Goal: Task Accomplishment & Management: Manage account settings

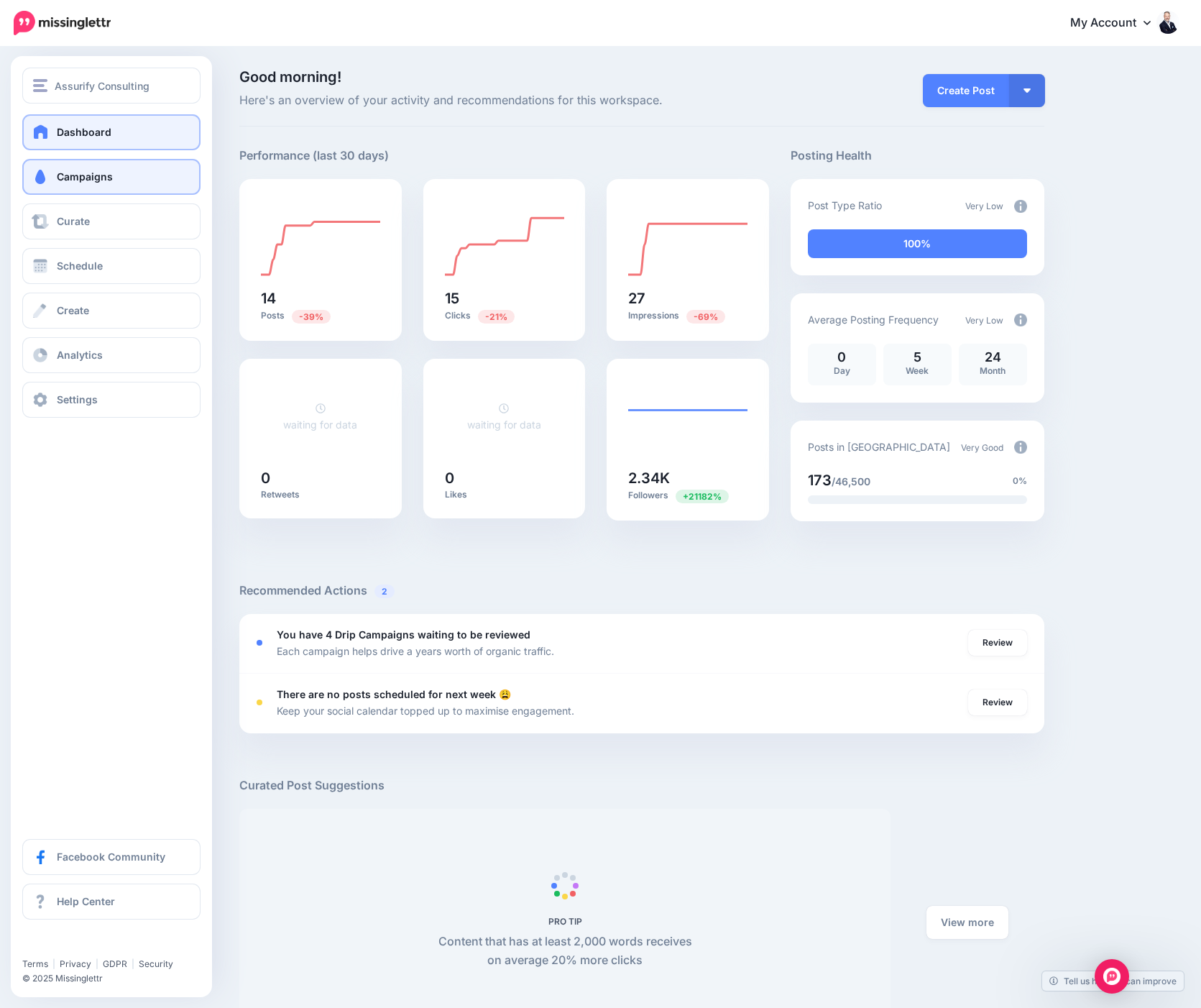
click at [46, 183] on span at bounding box center [41, 177] width 19 height 14
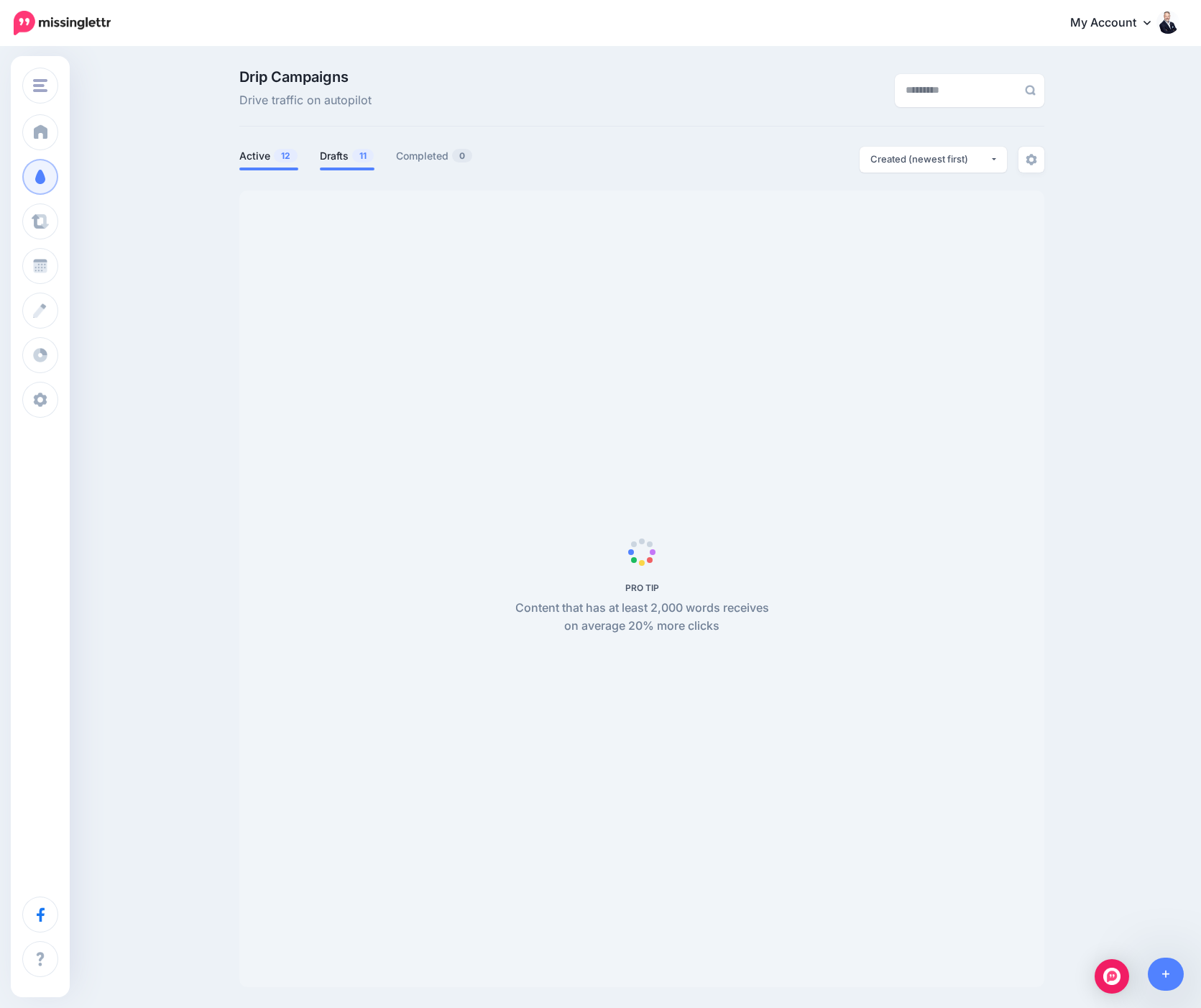
click at [345, 158] on link "Drafts 11" at bounding box center [347, 156] width 54 height 17
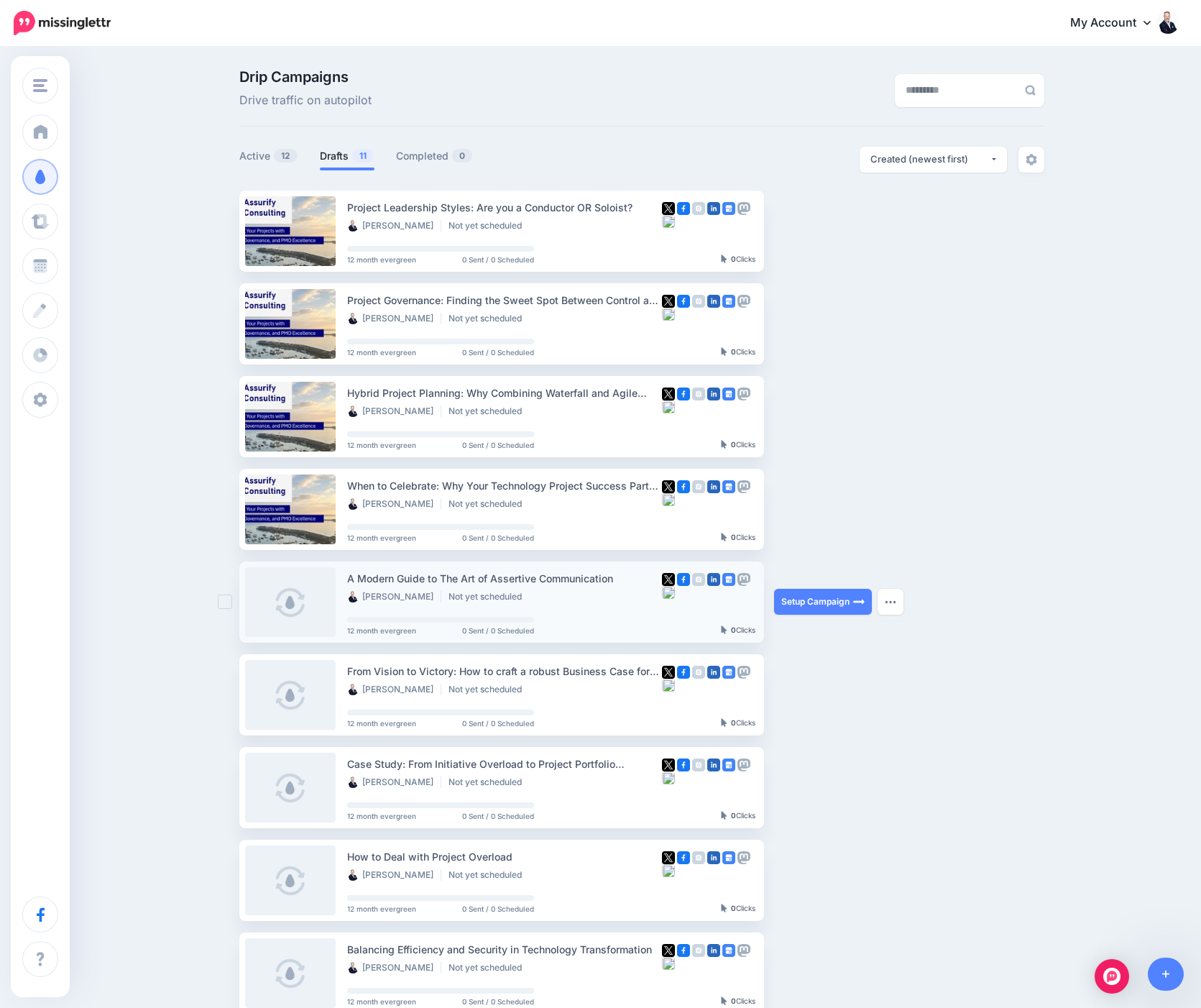
click at [302, 611] on link at bounding box center [290, 602] width 90 height 70
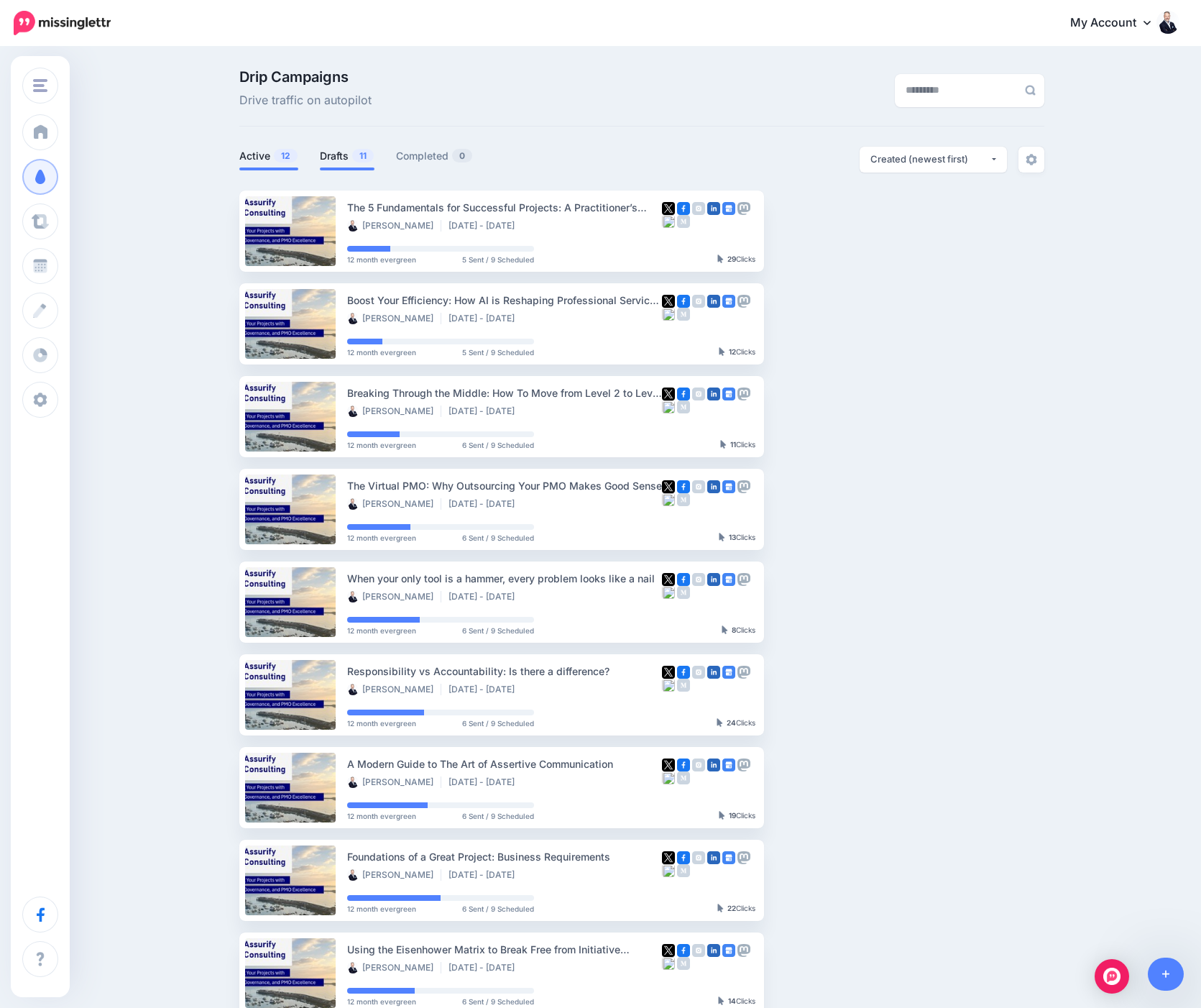
click at [351, 155] on link "Drafts 11" at bounding box center [347, 156] width 54 height 17
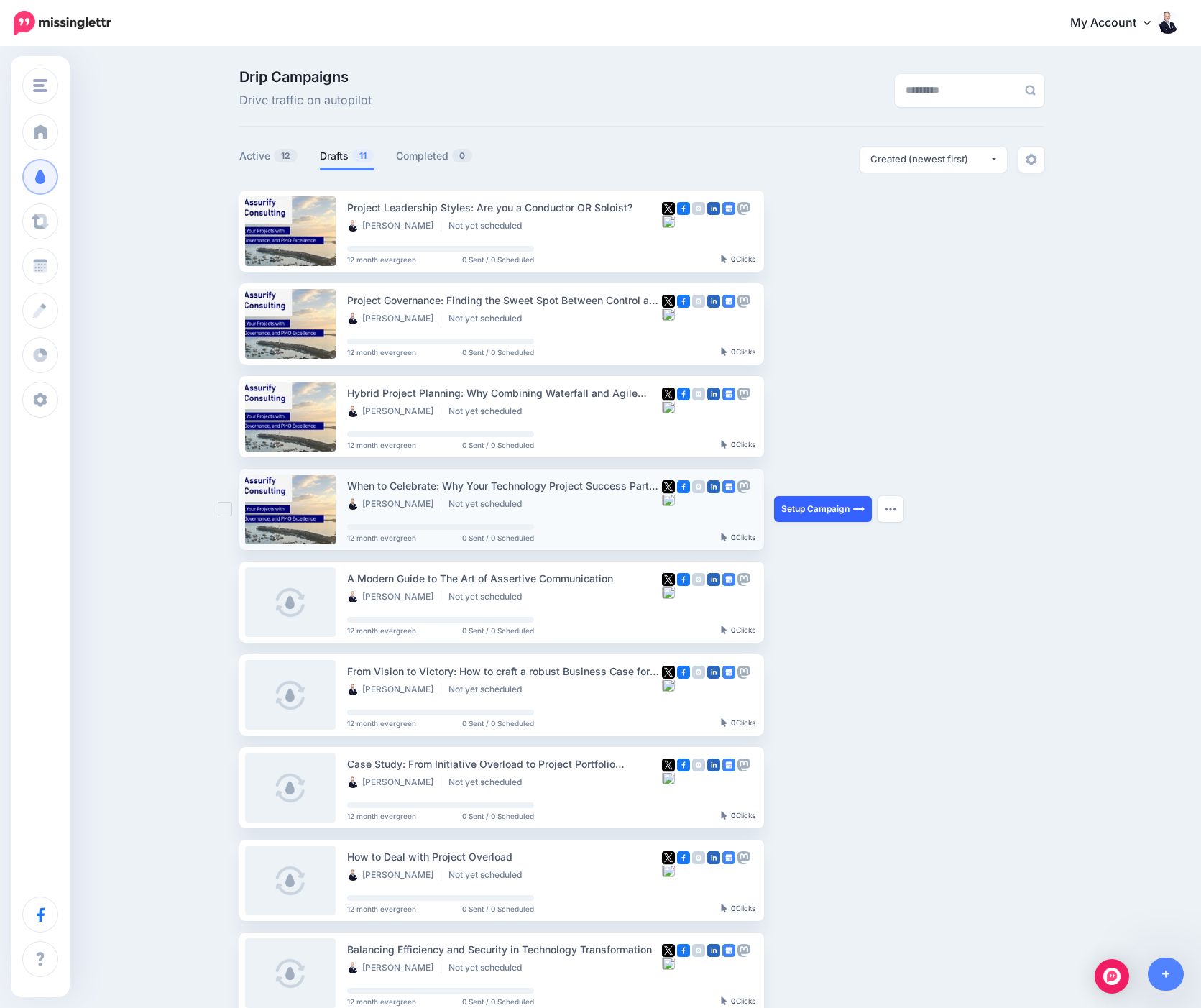
click at [814, 509] on link "Setup Campaign" at bounding box center [822, 509] width 98 height 26
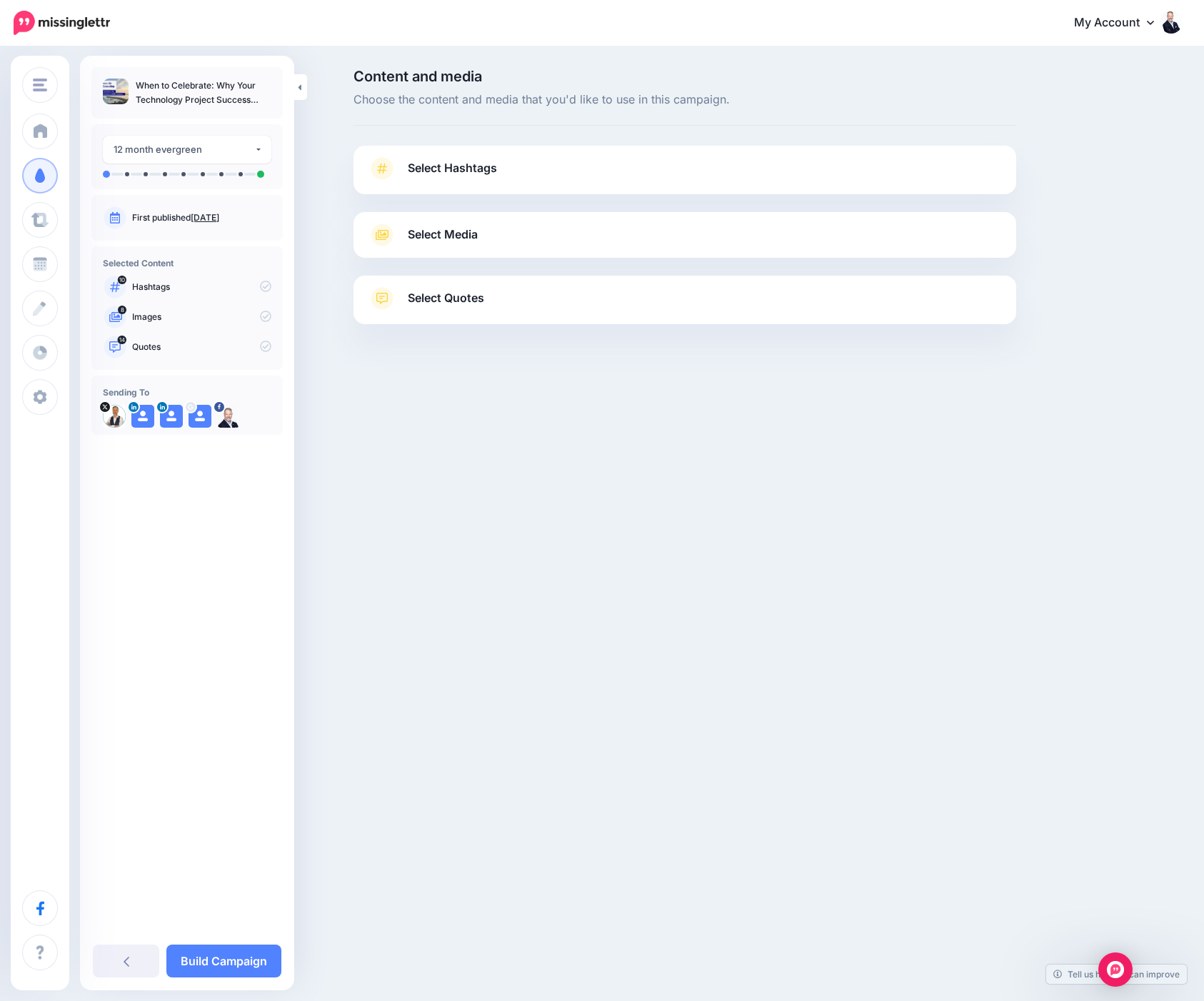
click at [372, 168] on icon at bounding box center [382, 168] width 20 height 23
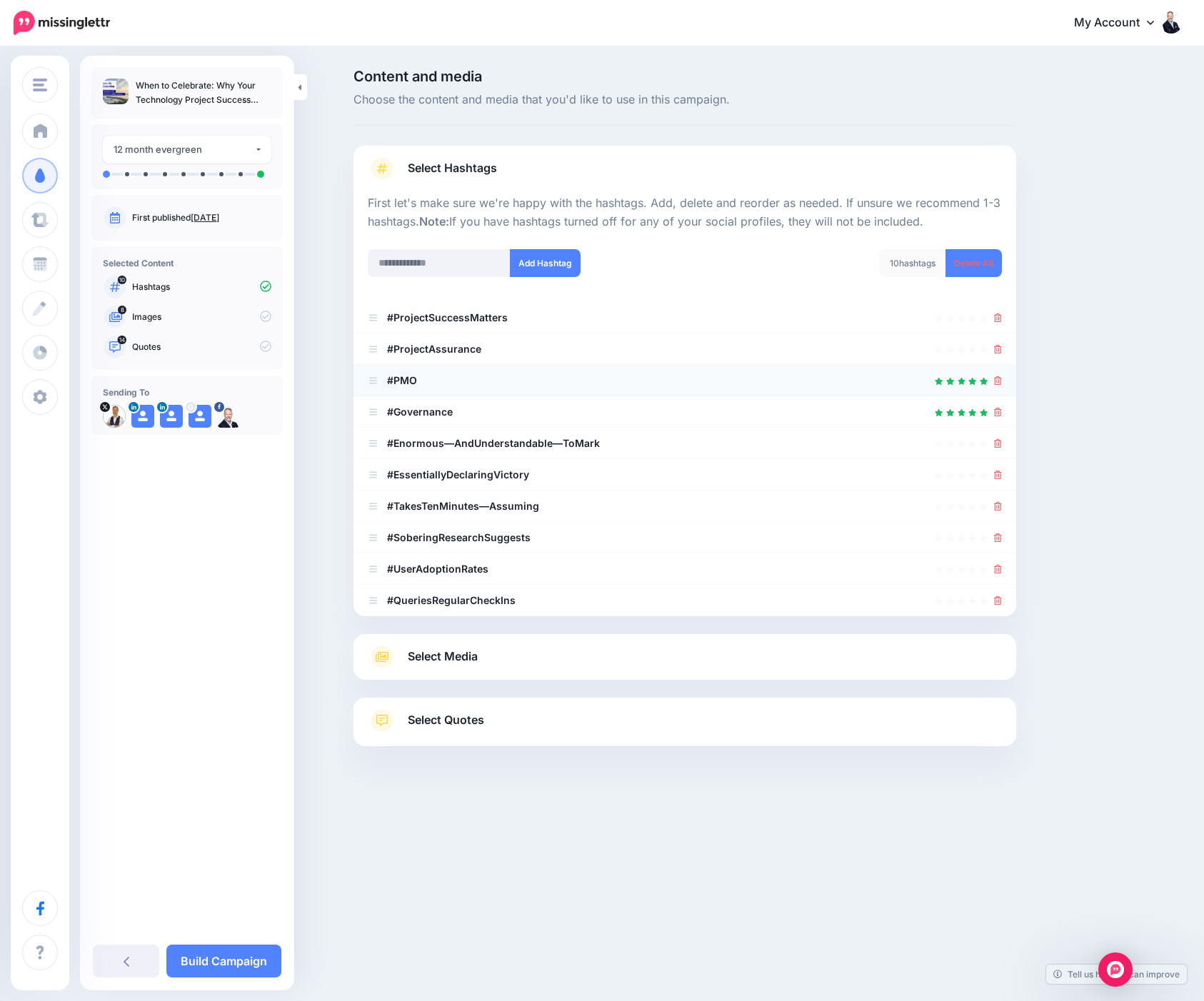
click at [585, 380] on div at bounding box center [685, 380] width 634 height 17
click at [438, 382] on div at bounding box center [685, 380] width 634 height 17
click at [405, 383] on b "#PMO" at bounding box center [402, 380] width 30 height 12
click at [995, 317] on icon at bounding box center [998, 318] width 8 height 9
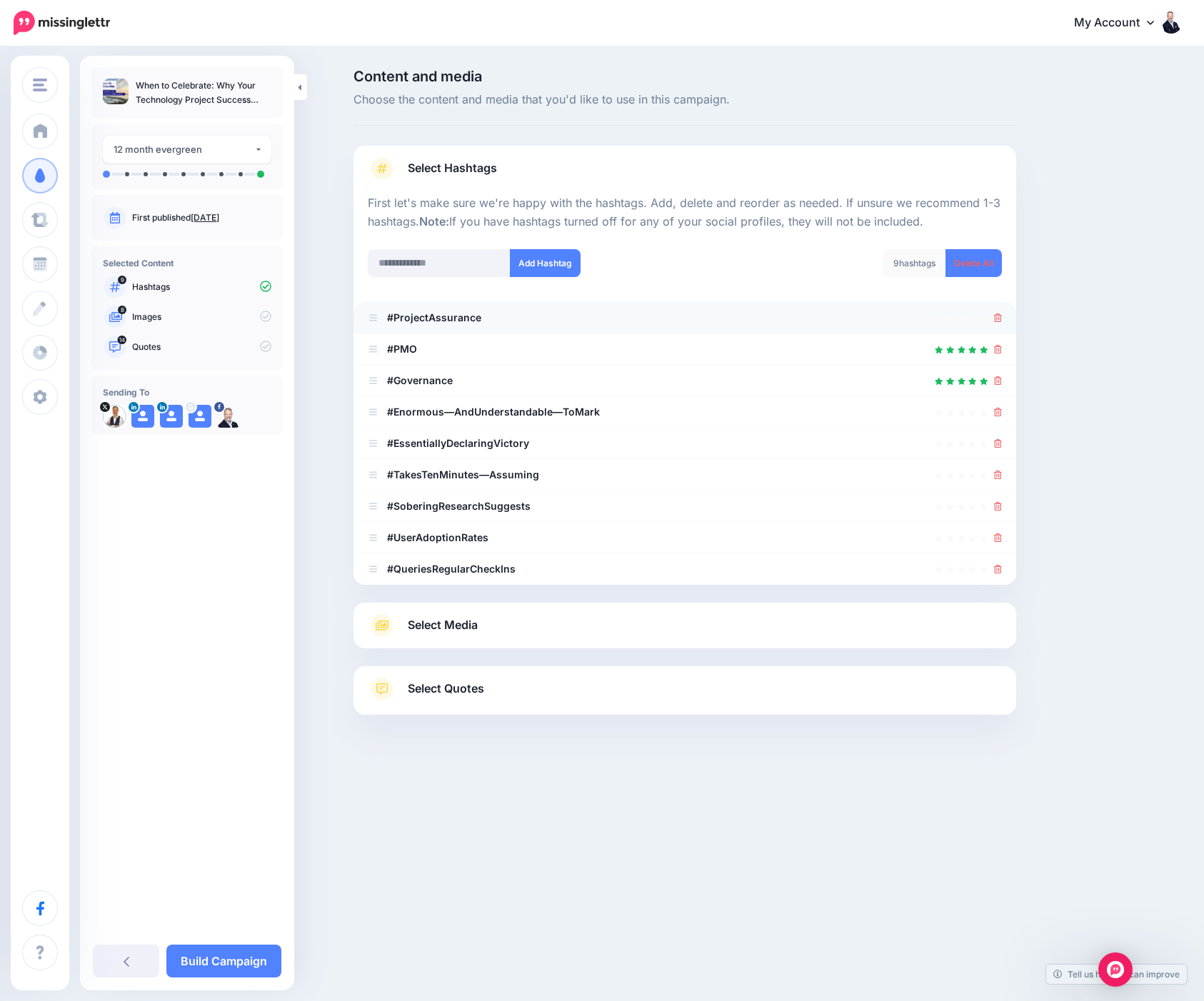
click at [993, 324] on div at bounding box center [685, 318] width 634 height 17
click at [1001, 316] on icon at bounding box center [998, 318] width 8 height 9
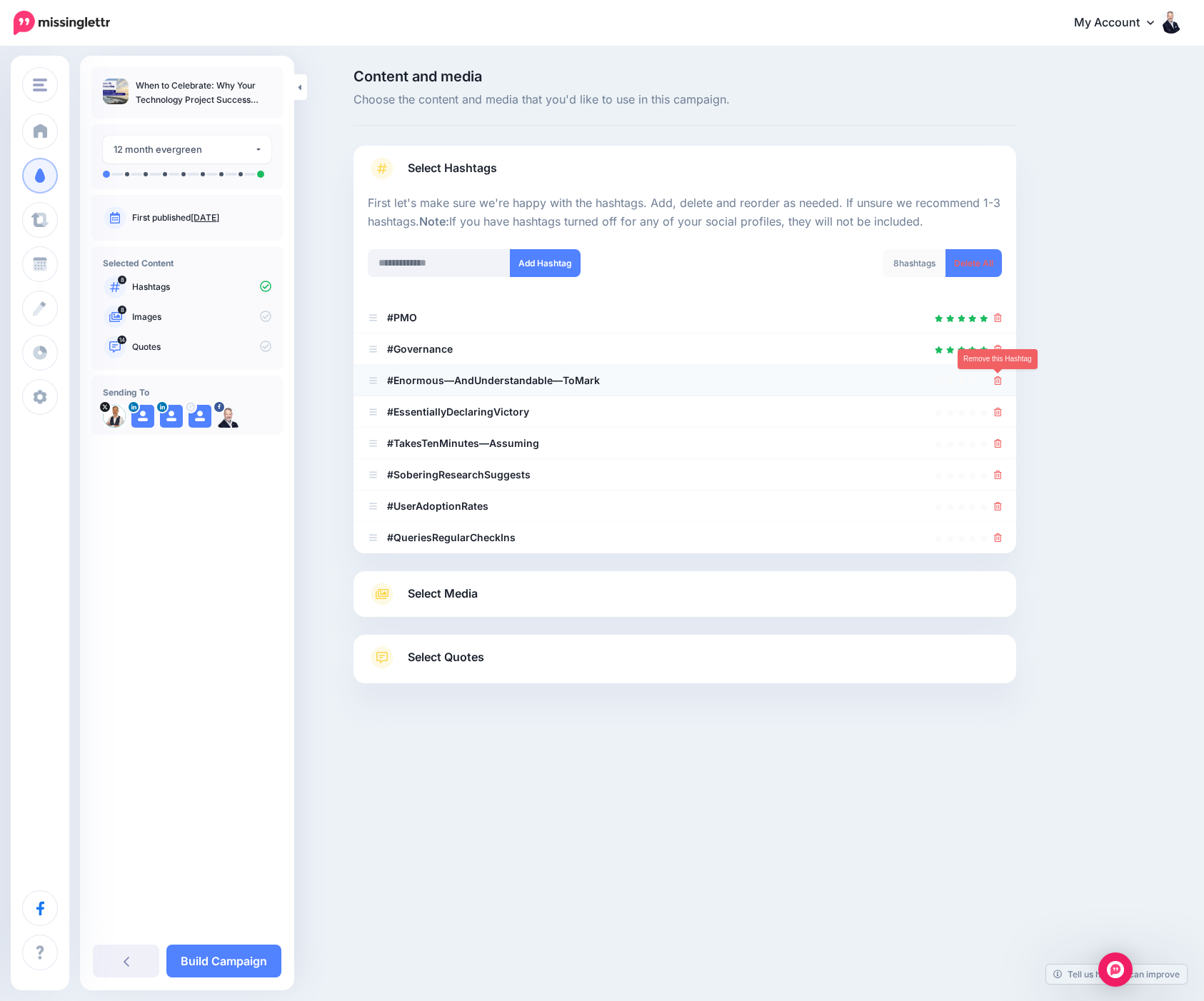
click at [998, 383] on icon at bounding box center [998, 380] width 8 height 9
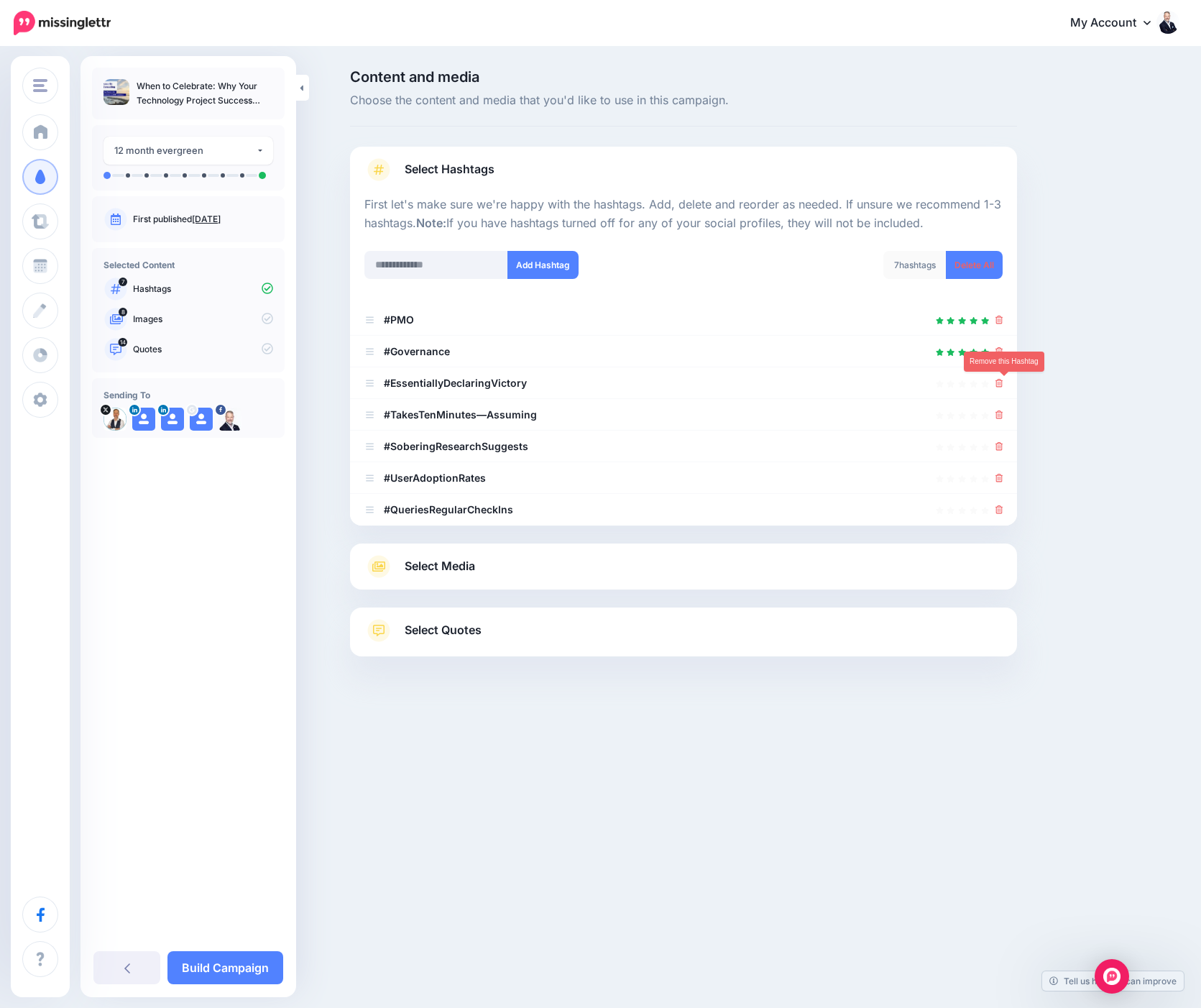
click at [1003, 385] on icon at bounding box center [999, 383] width 8 height 9
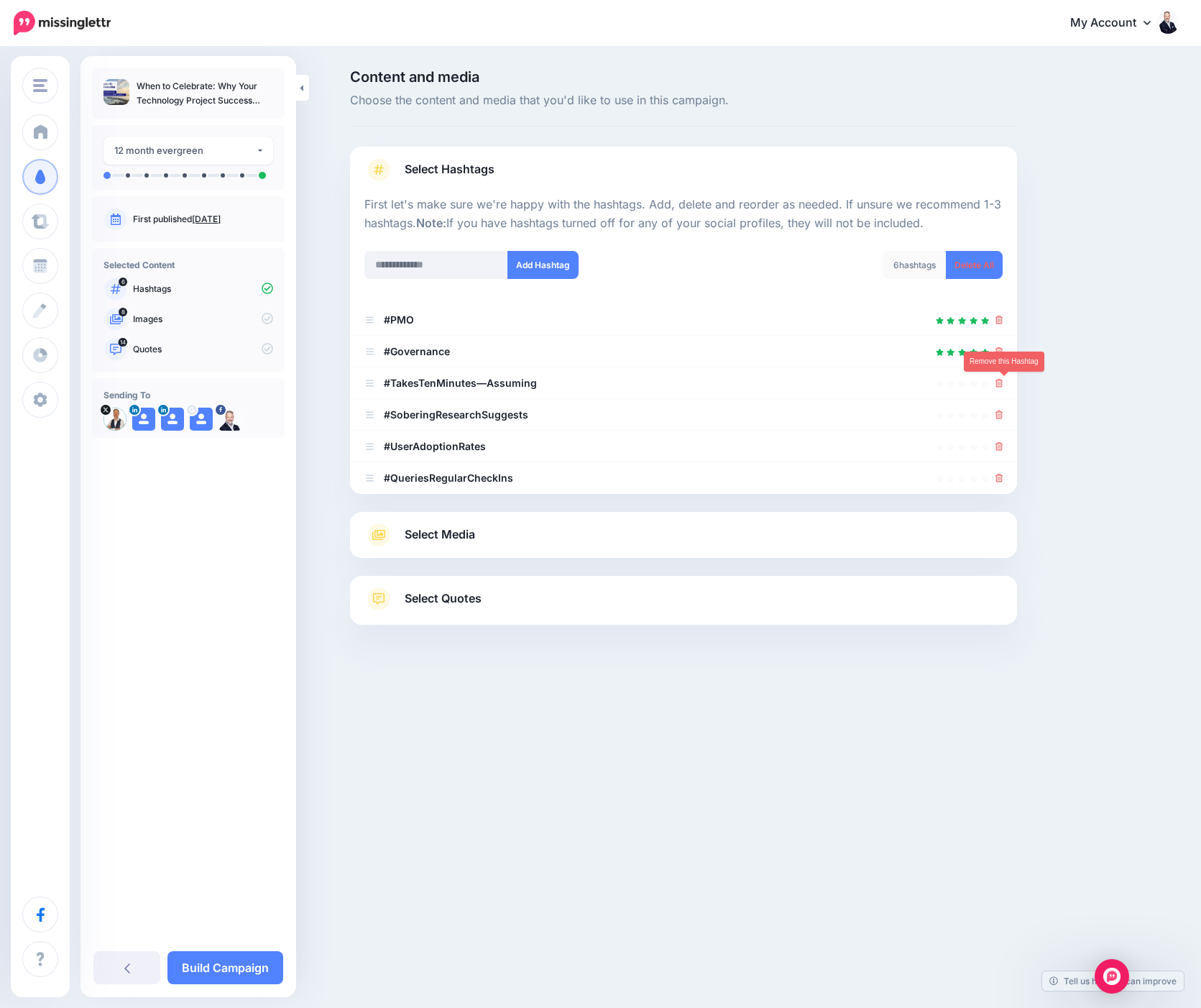
click at [1003, 385] on icon at bounding box center [999, 383] width 8 height 9
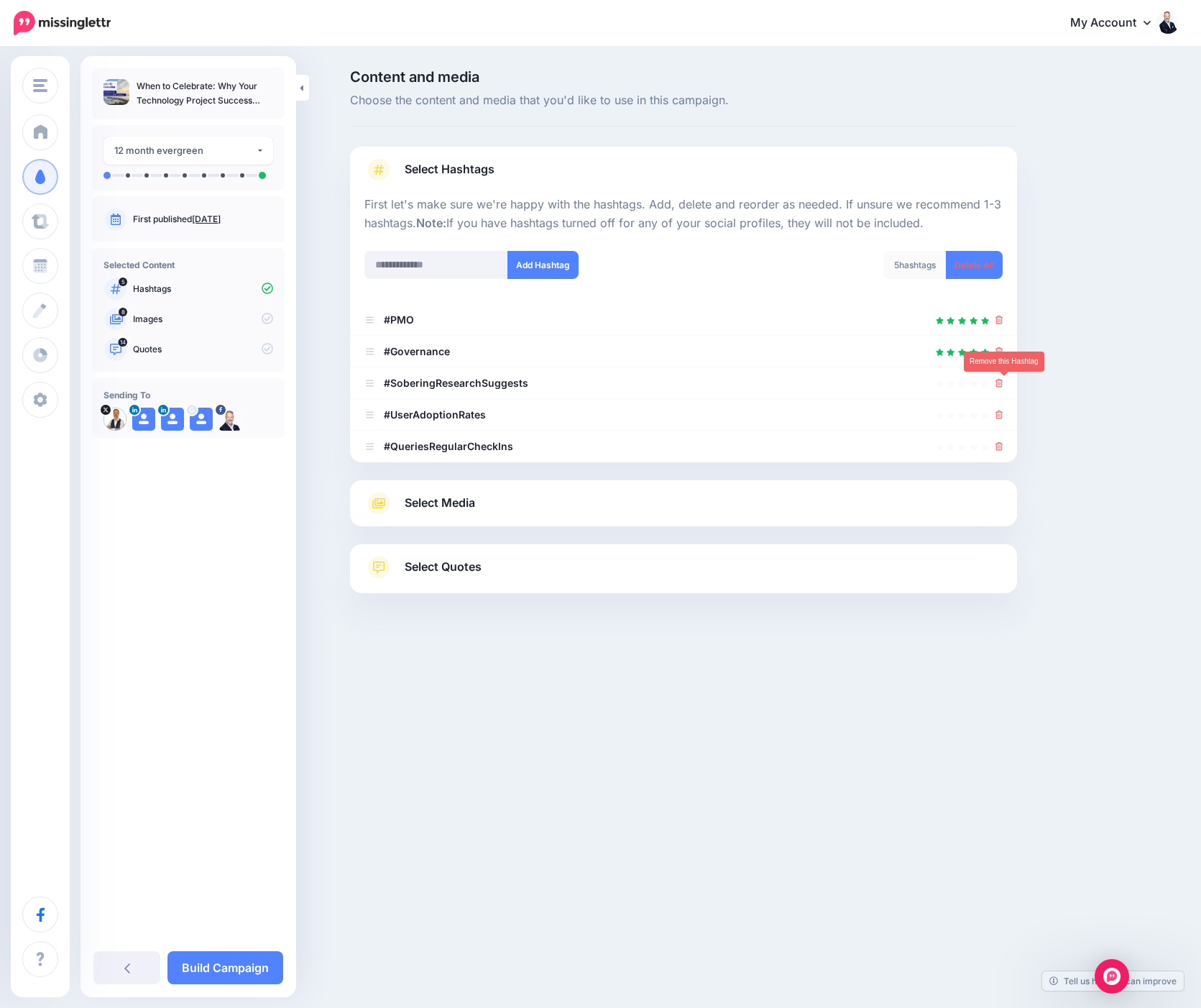
click at [1003, 385] on icon at bounding box center [999, 383] width 8 height 9
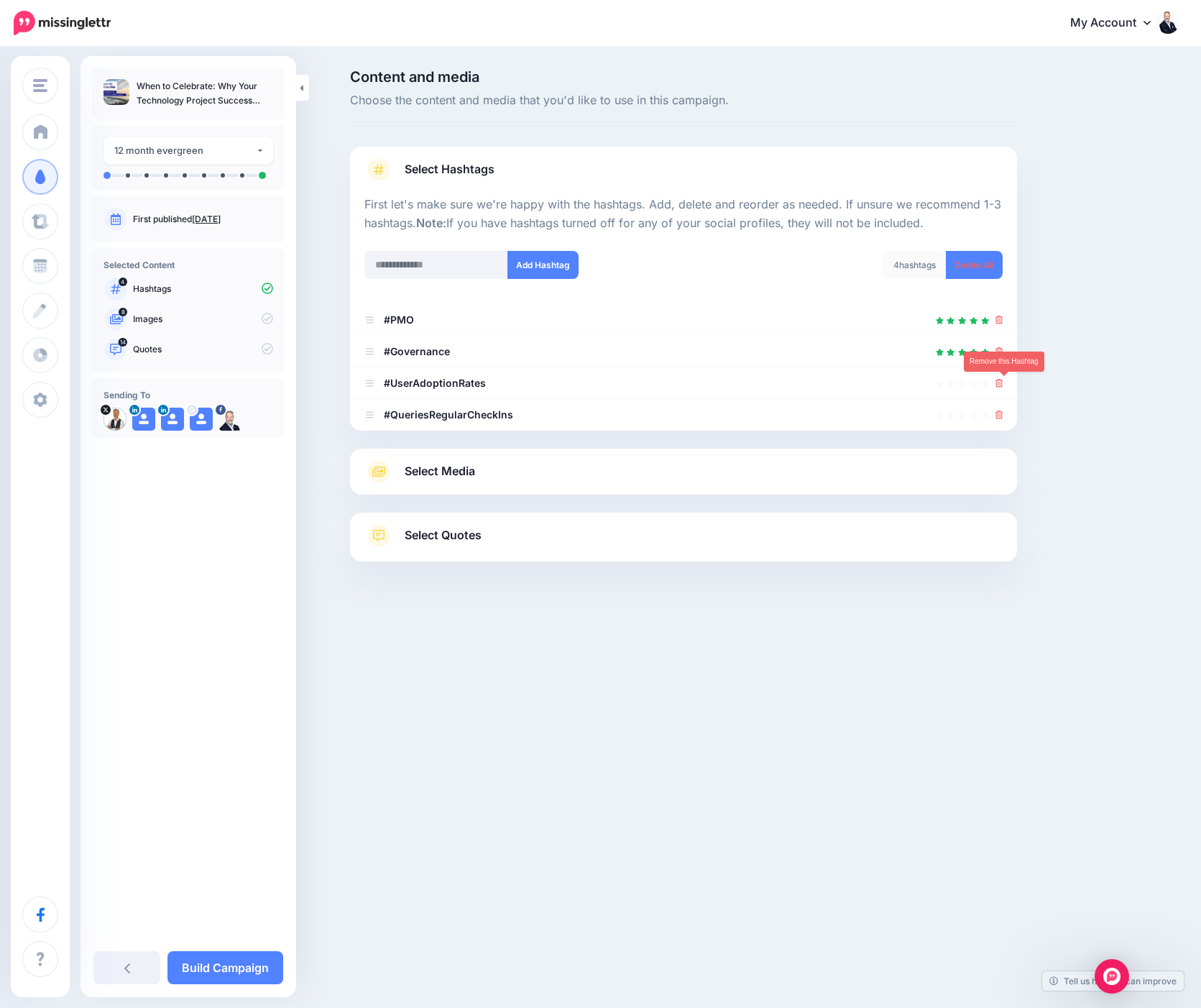
click at [1003, 385] on icon at bounding box center [999, 383] width 8 height 9
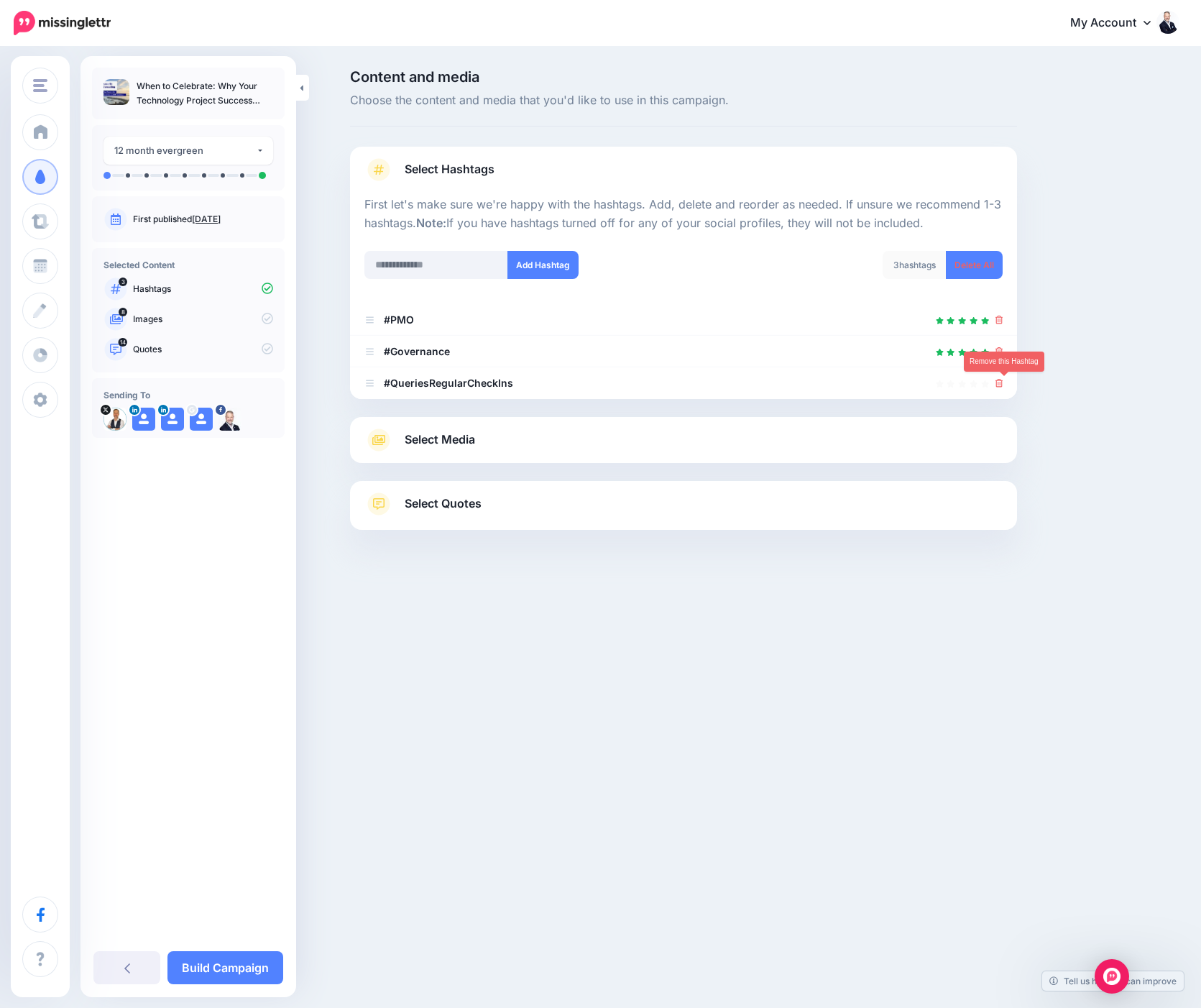
click at [1003, 385] on icon at bounding box center [999, 383] width 8 height 9
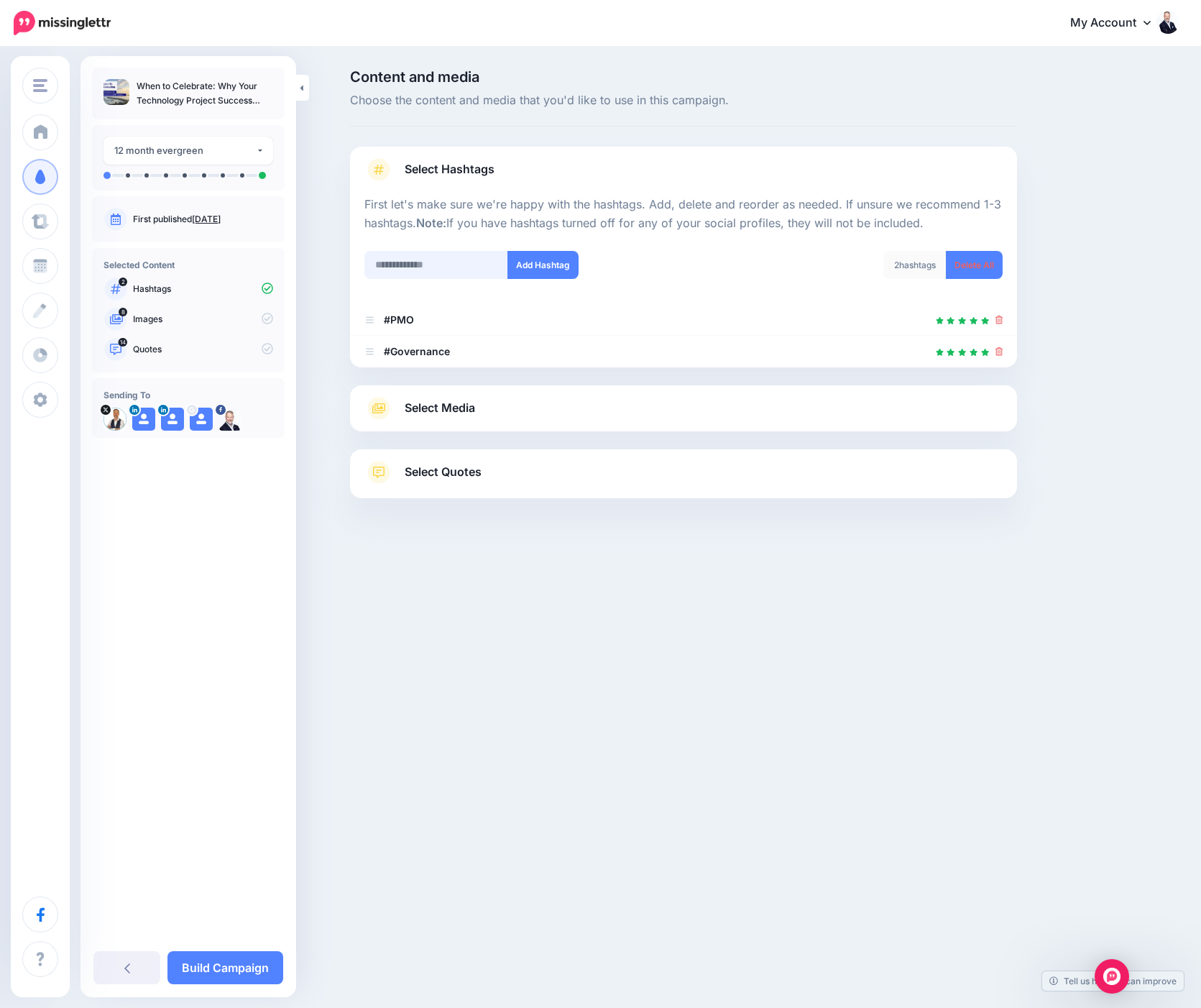
click at [403, 264] on input "text" at bounding box center [436, 265] width 144 height 28
type input "**********"
click at [565, 268] on button "Add Hashtag" at bounding box center [543, 265] width 71 height 28
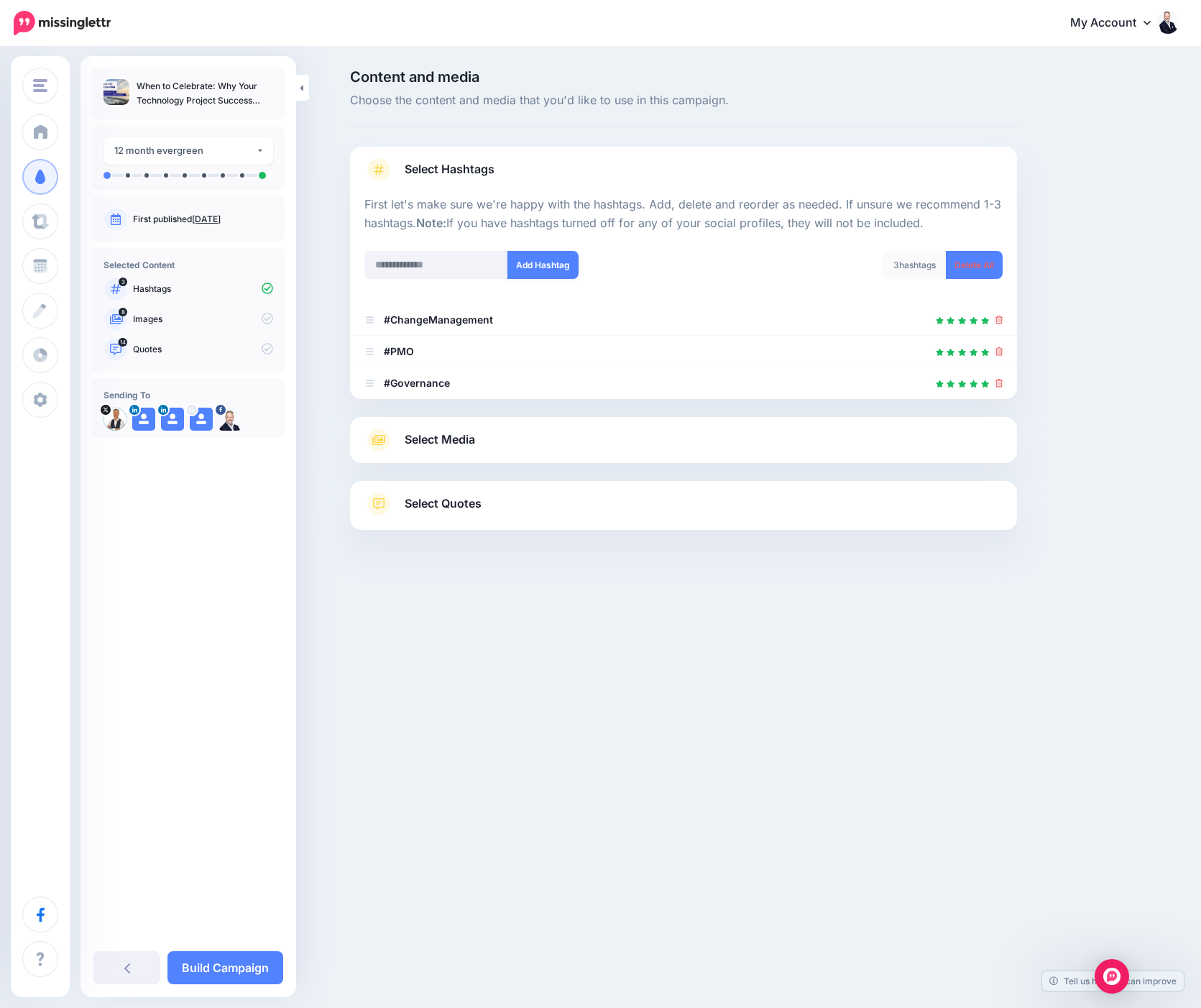
scroll to position [20, 0]
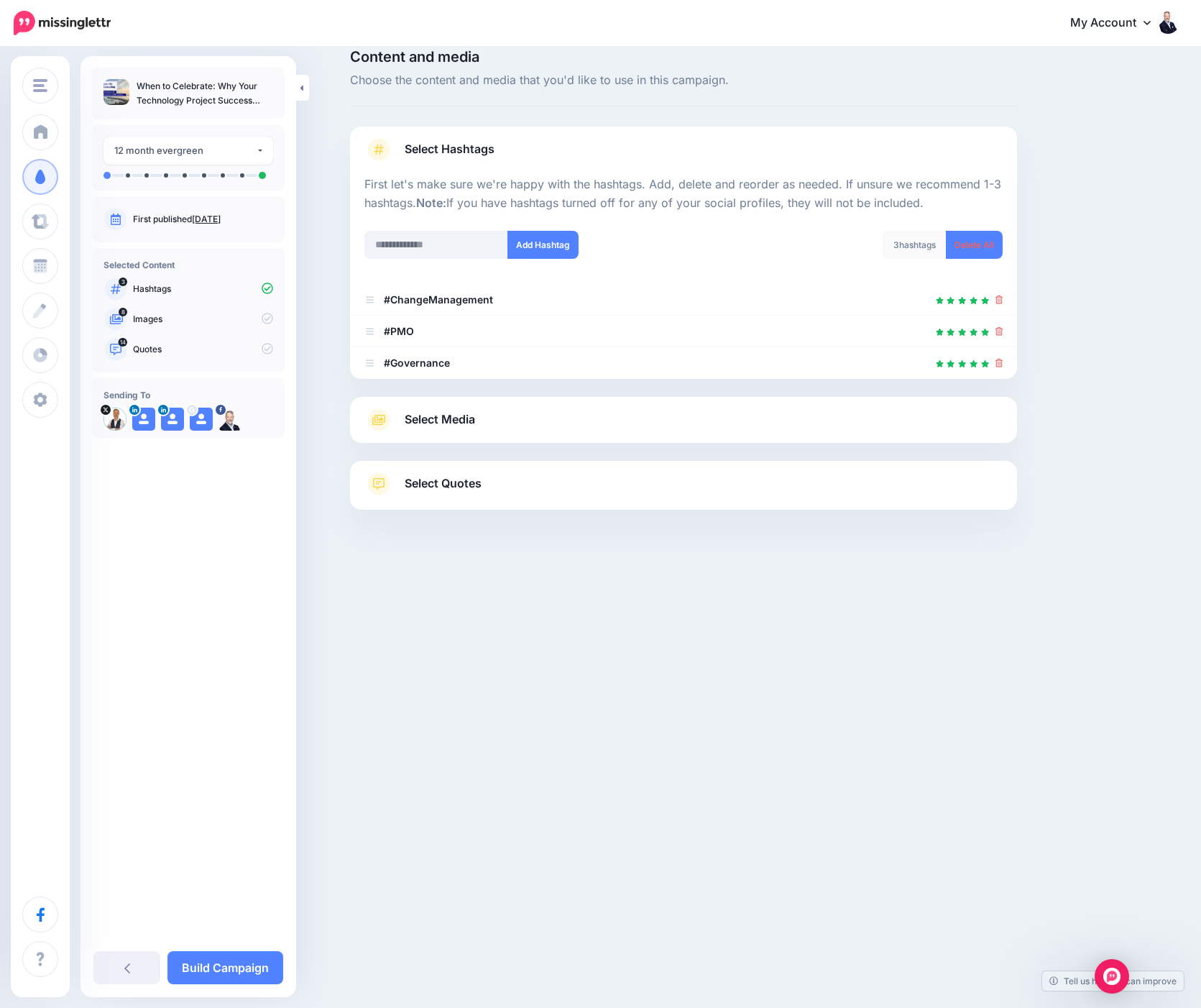
click at [382, 413] on icon at bounding box center [379, 420] width 26 height 23
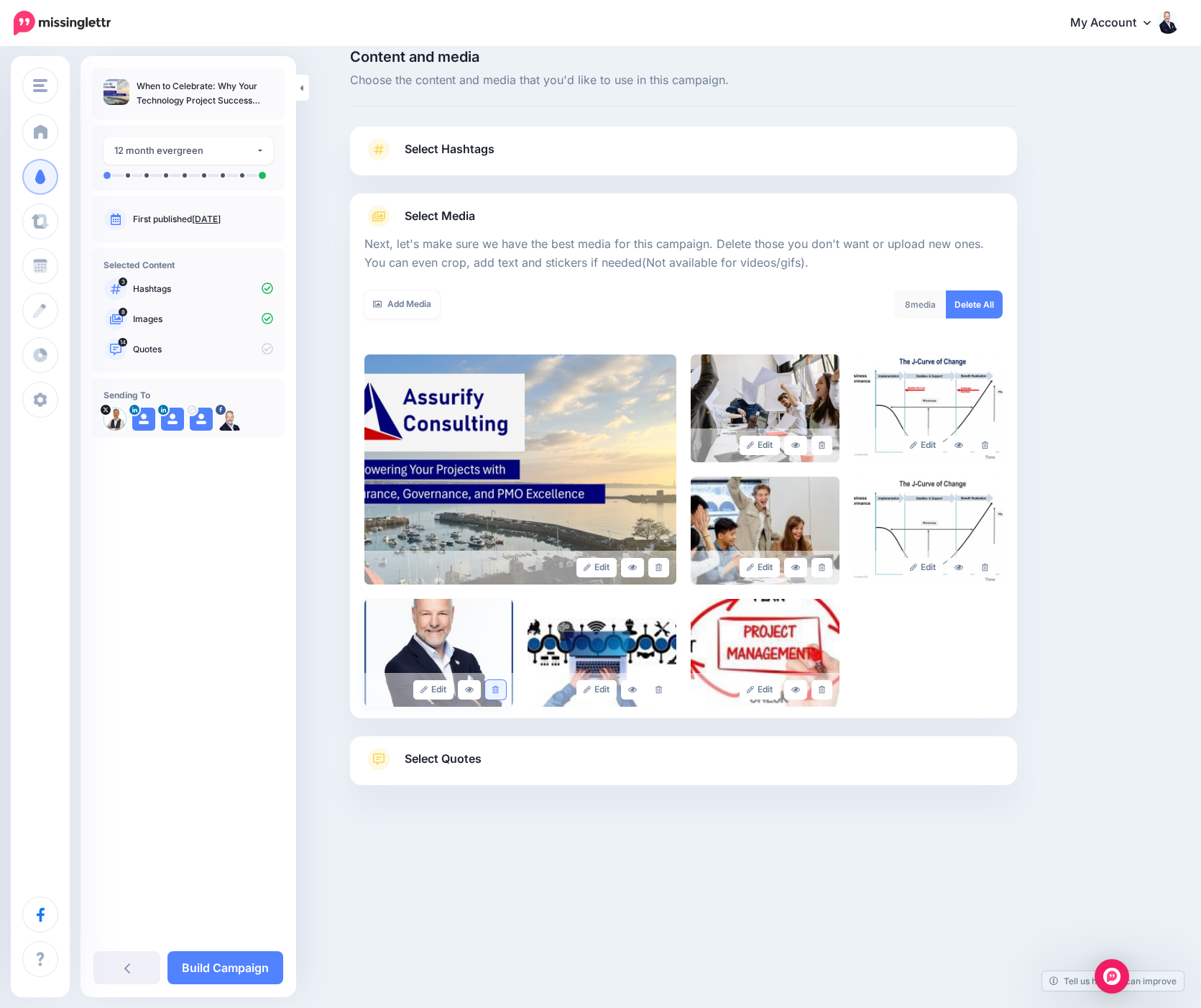
click at [502, 694] on link at bounding box center [495, 689] width 21 height 20
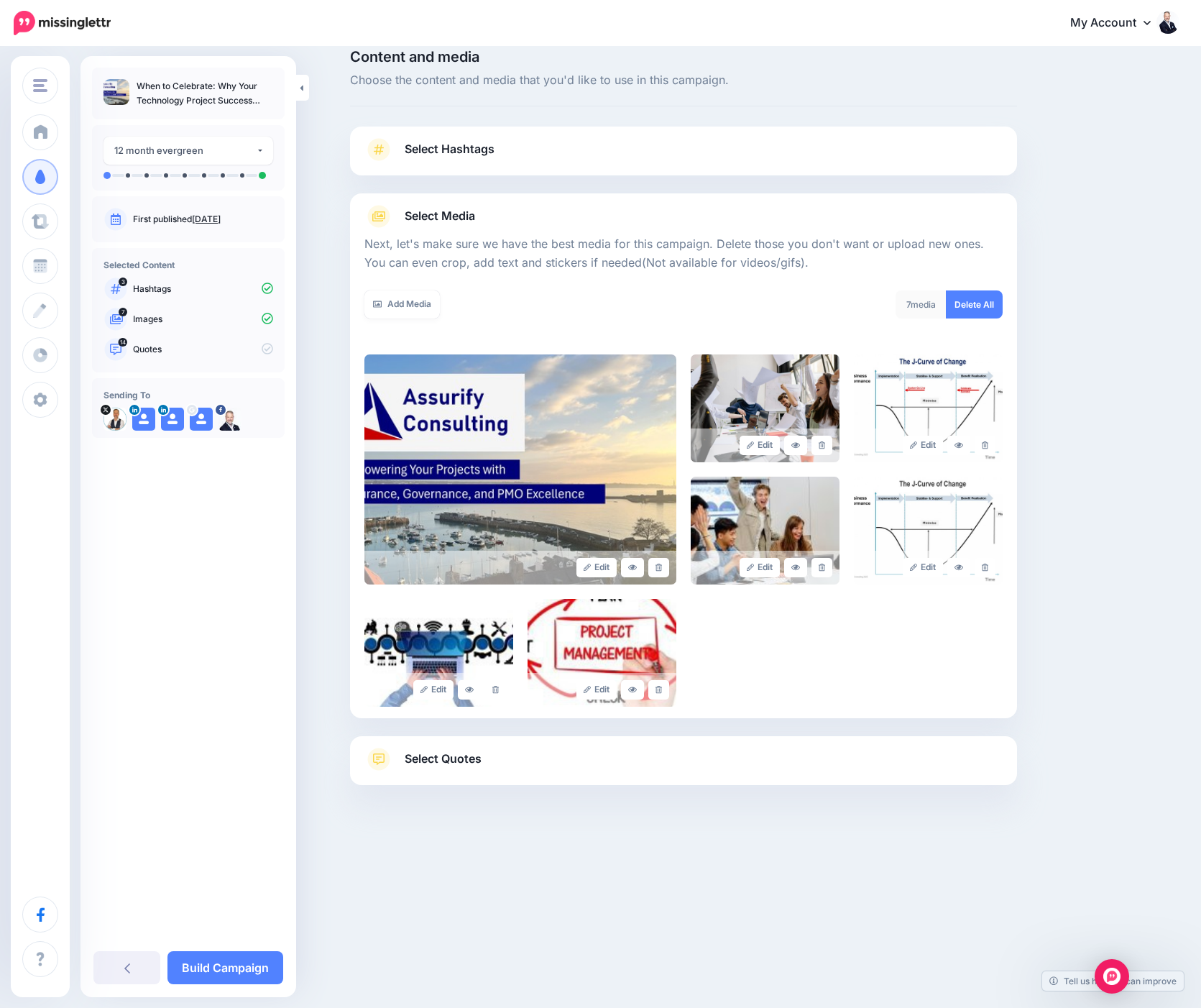
click at [439, 755] on span "Select Quotes" at bounding box center [443, 759] width 77 height 20
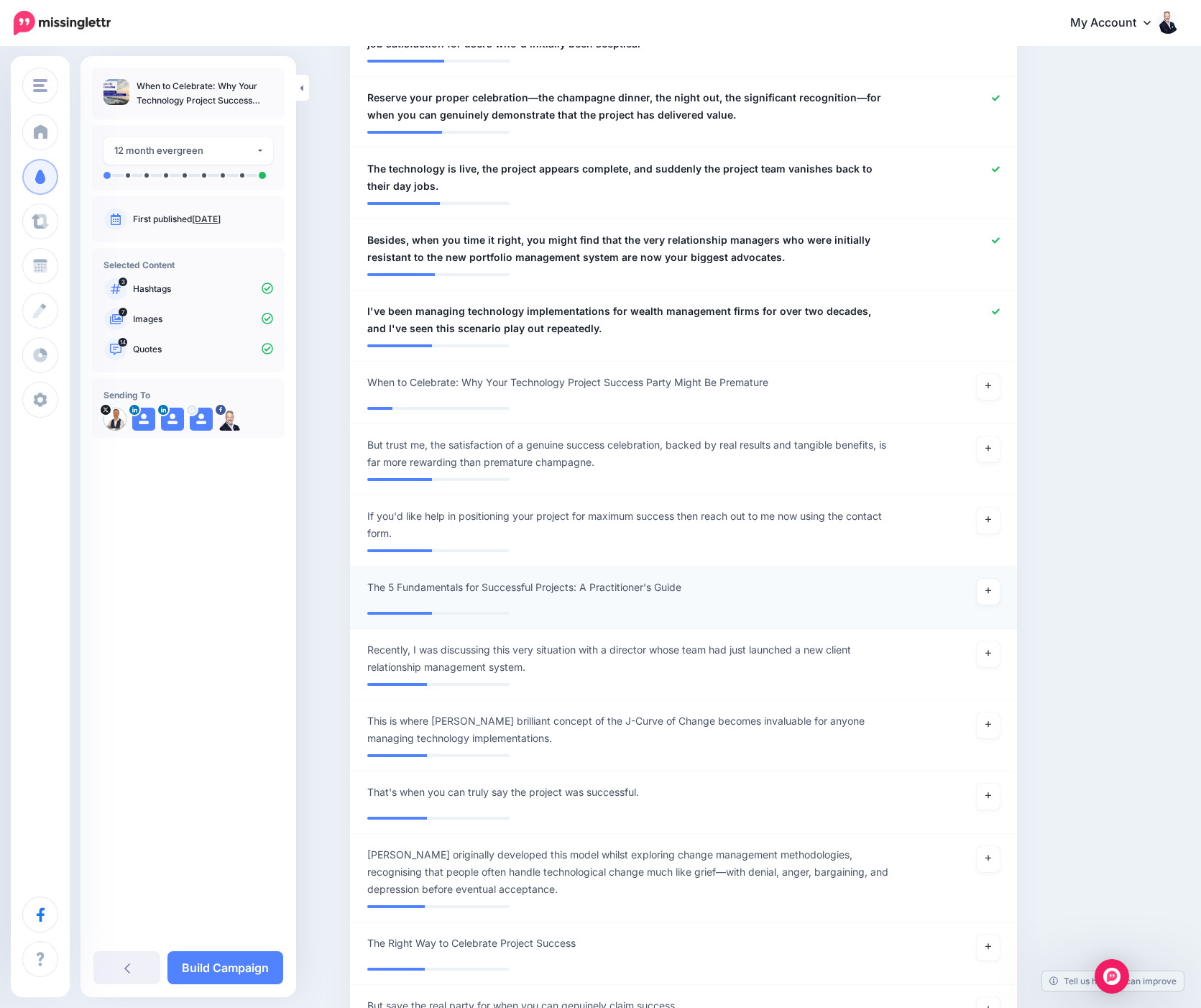
scroll to position [1170, 0]
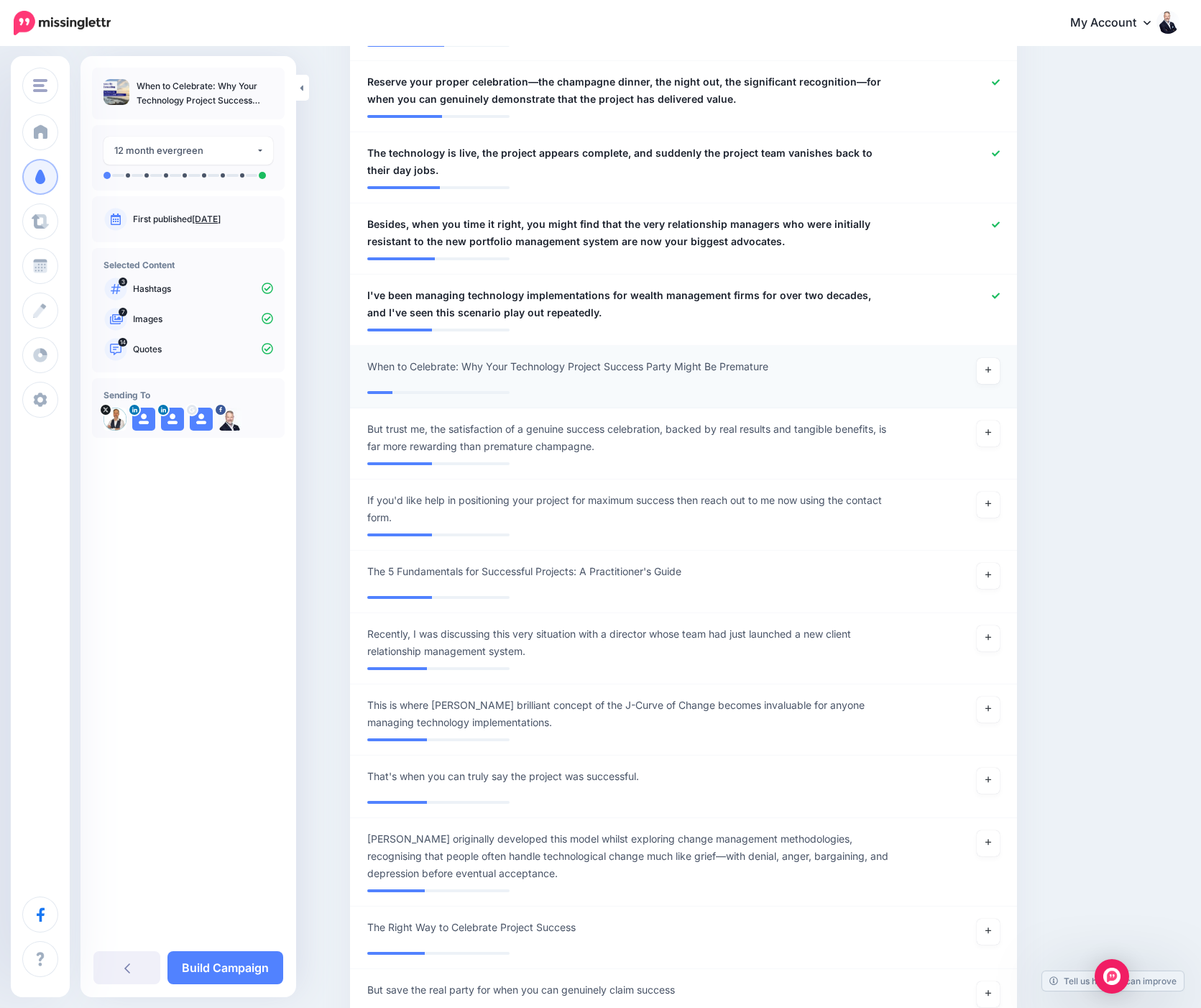
click at [594, 384] on li "**********" at bounding box center [683, 377] width 667 height 62
click at [578, 358] on span "When to Celebrate: Why Your Technology Project Success Party Might Be Premature" at bounding box center [568, 366] width 401 height 17
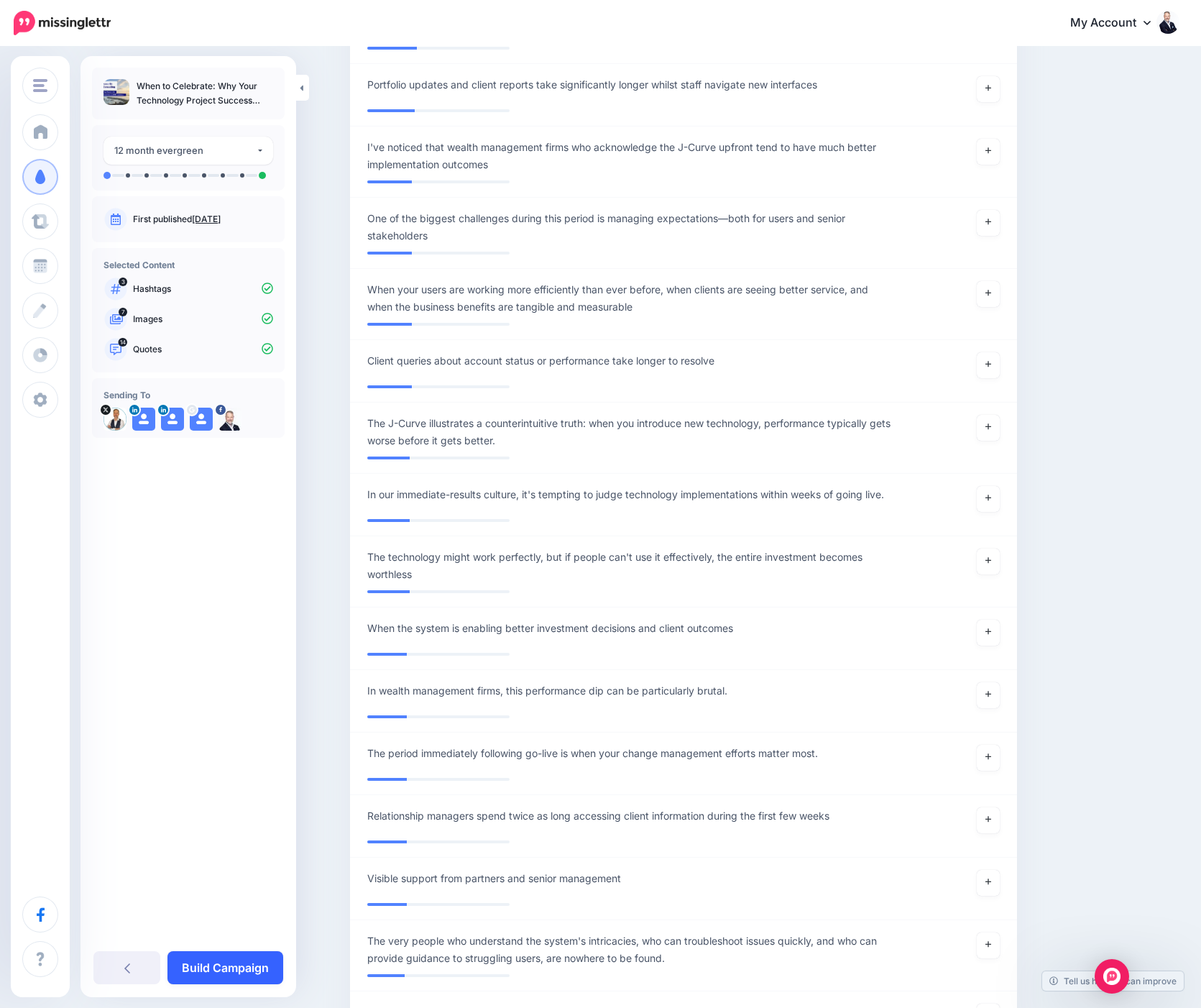
scroll to position [3038, 0]
click at [237, 964] on link "Build Campaign" at bounding box center [225, 968] width 116 height 33
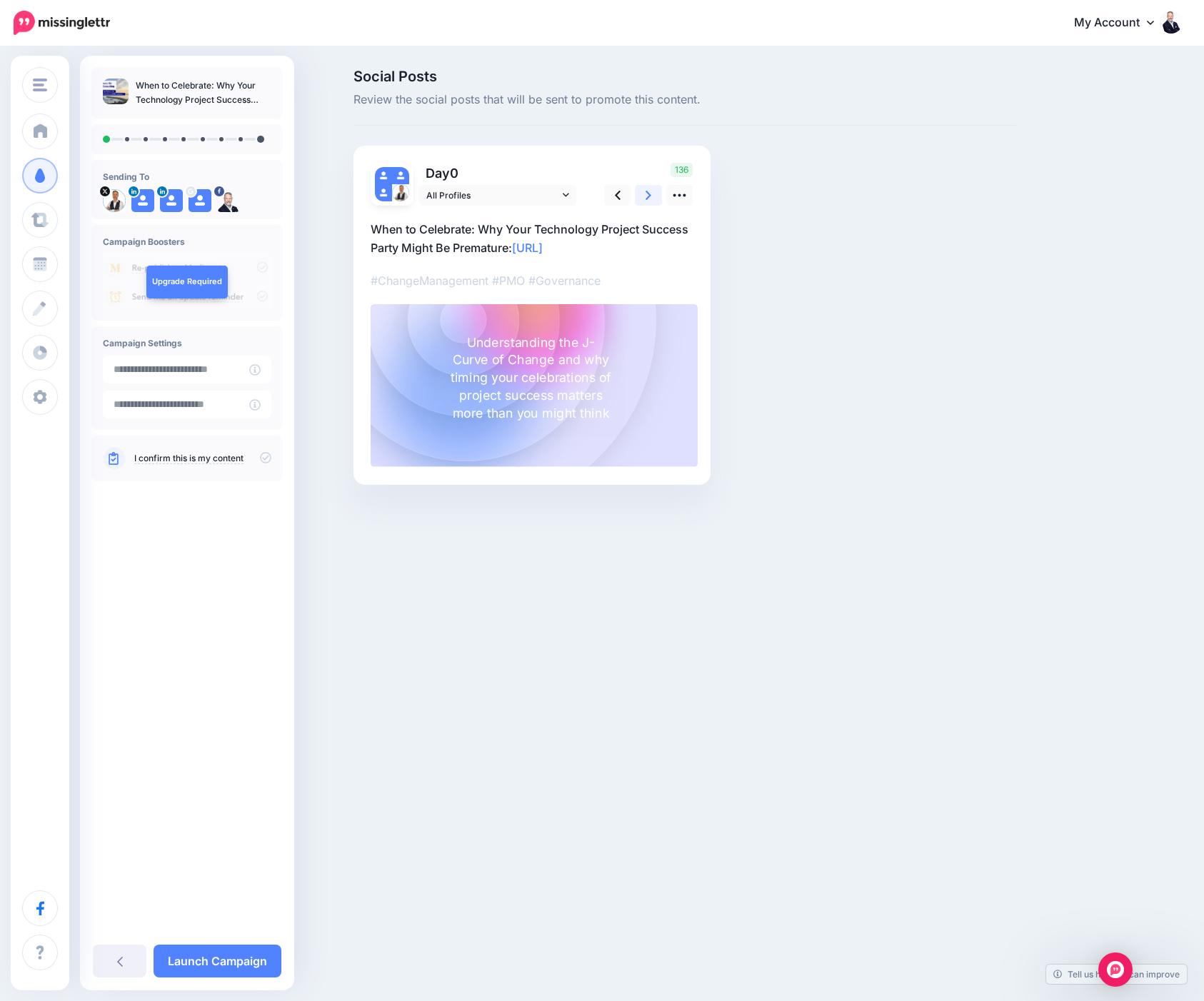
click at [644, 201] on link at bounding box center [649, 195] width 27 height 21
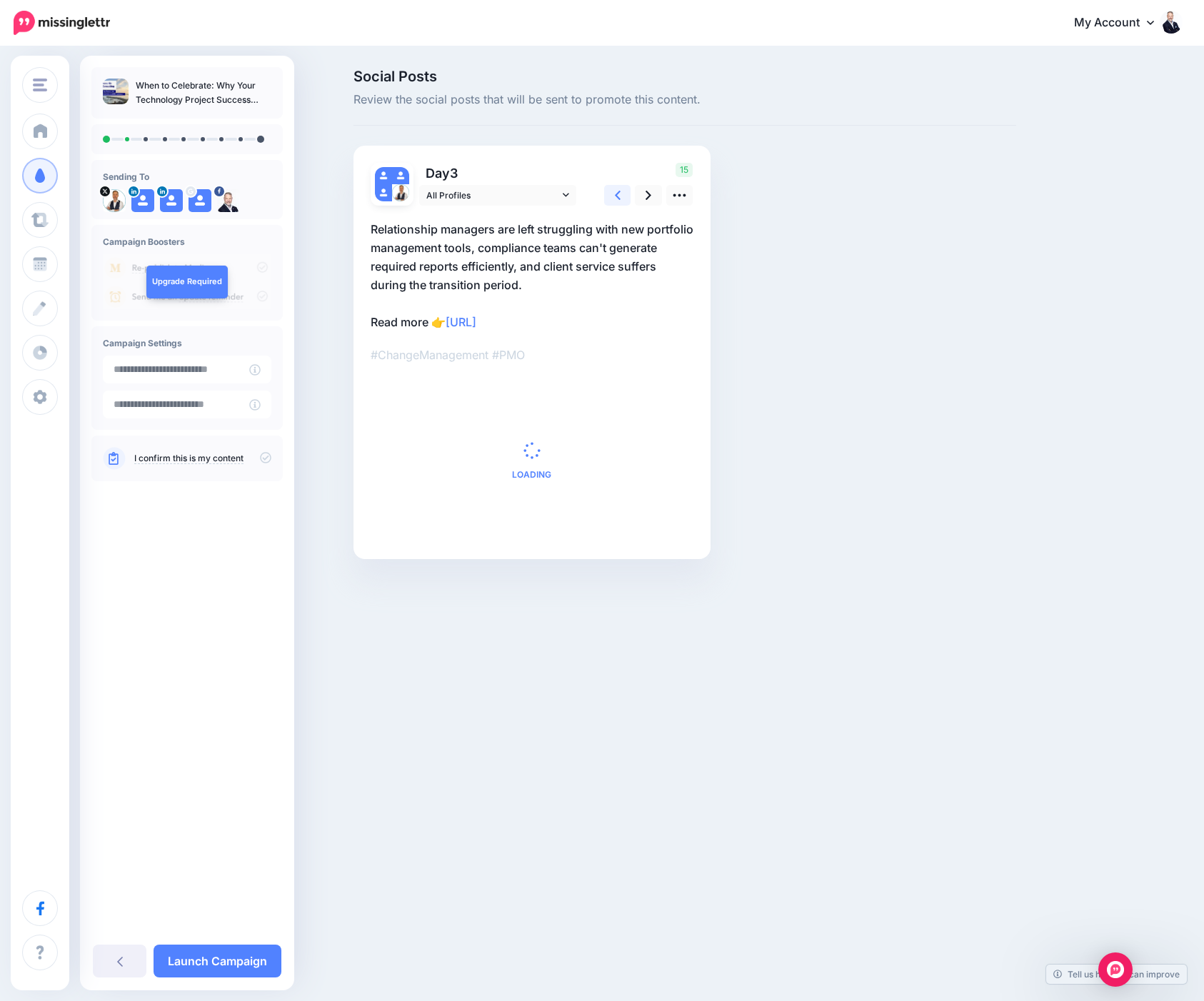
click at [613, 196] on link at bounding box center [618, 195] width 27 height 21
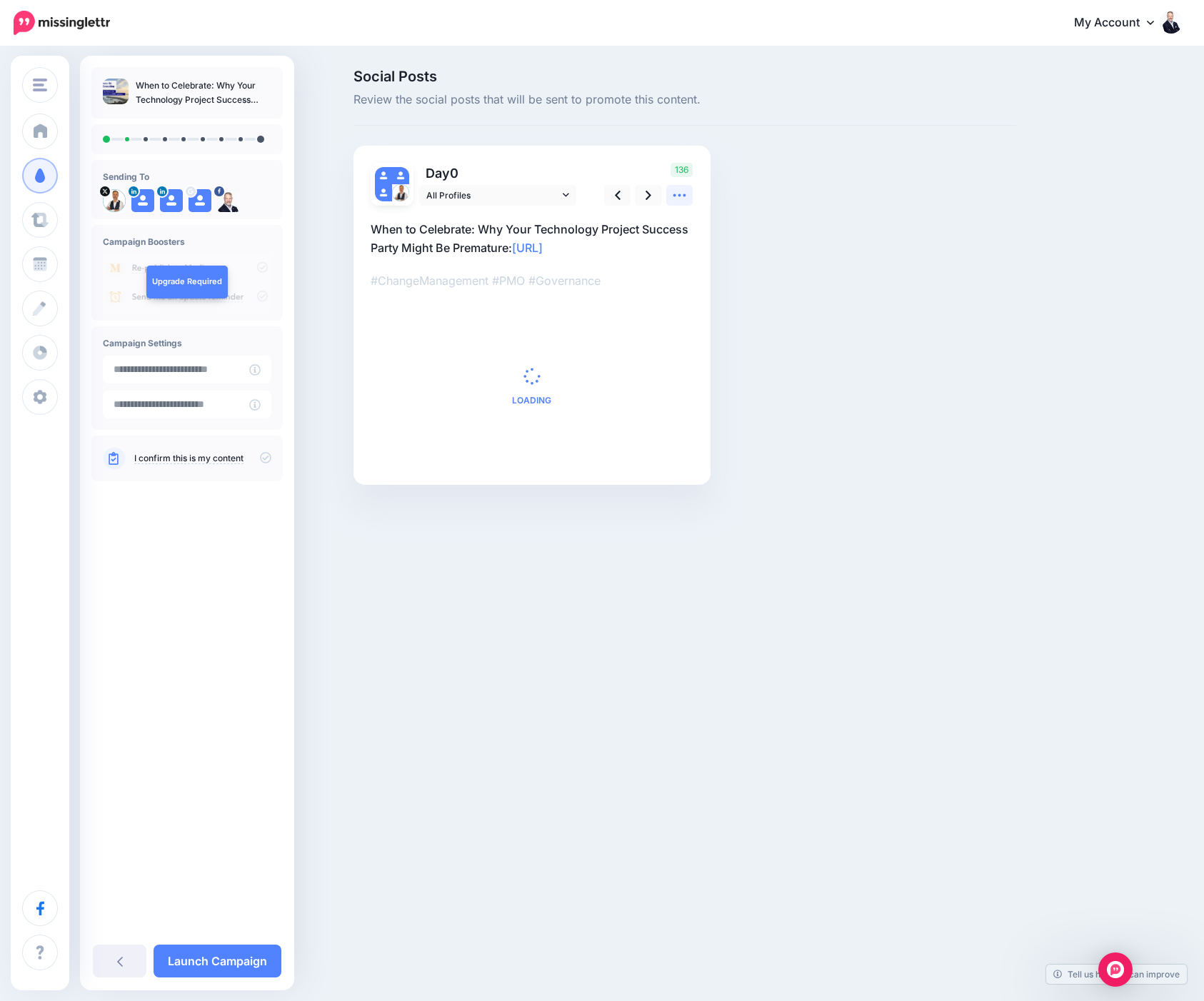
click at [680, 197] on icon at bounding box center [679, 195] width 15 height 15
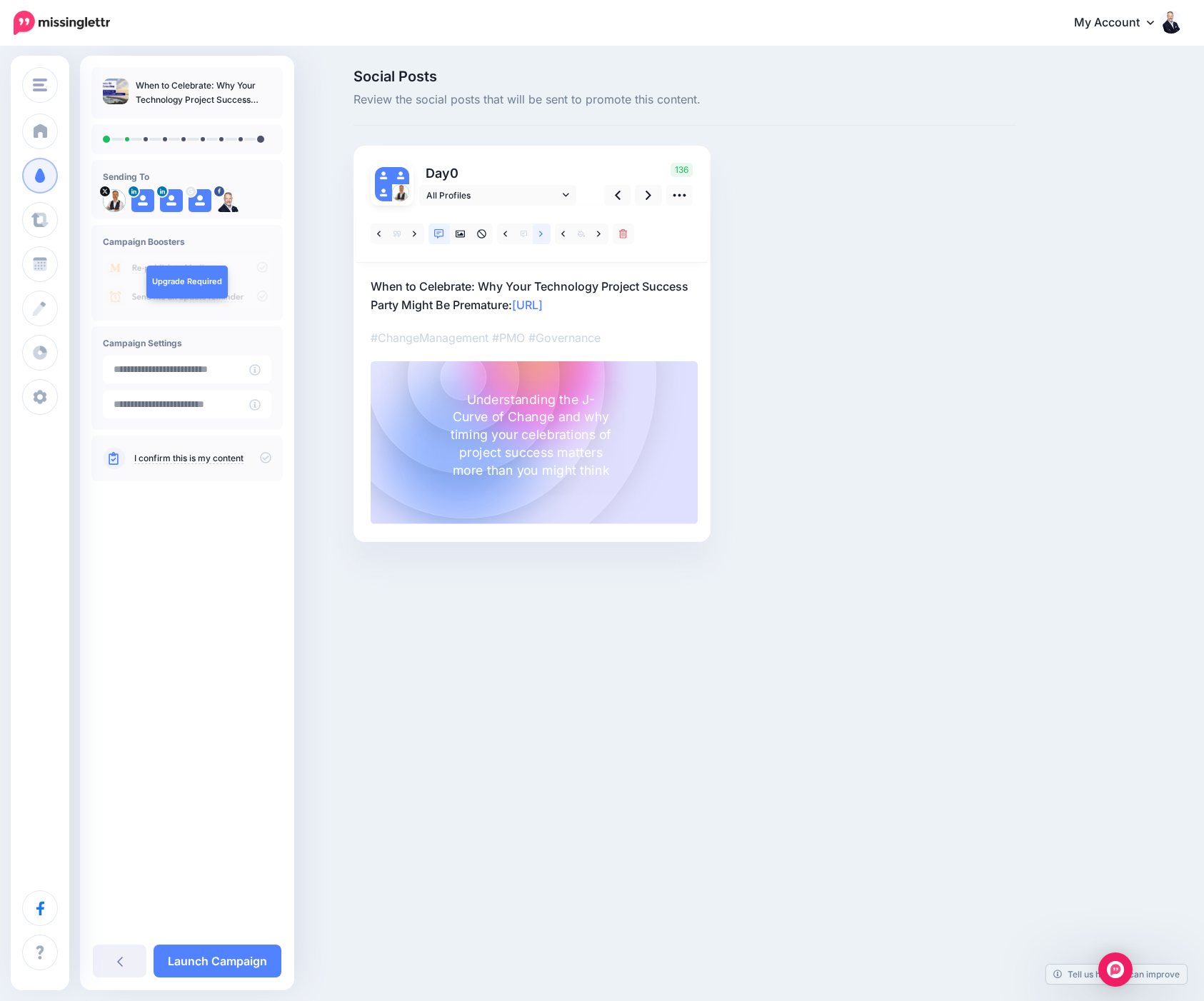
click at [540, 232] on icon at bounding box center [541, 234] width 4 height 10
click at [460, 234] on icon at bounding box center [460, 234] width 10 height 7
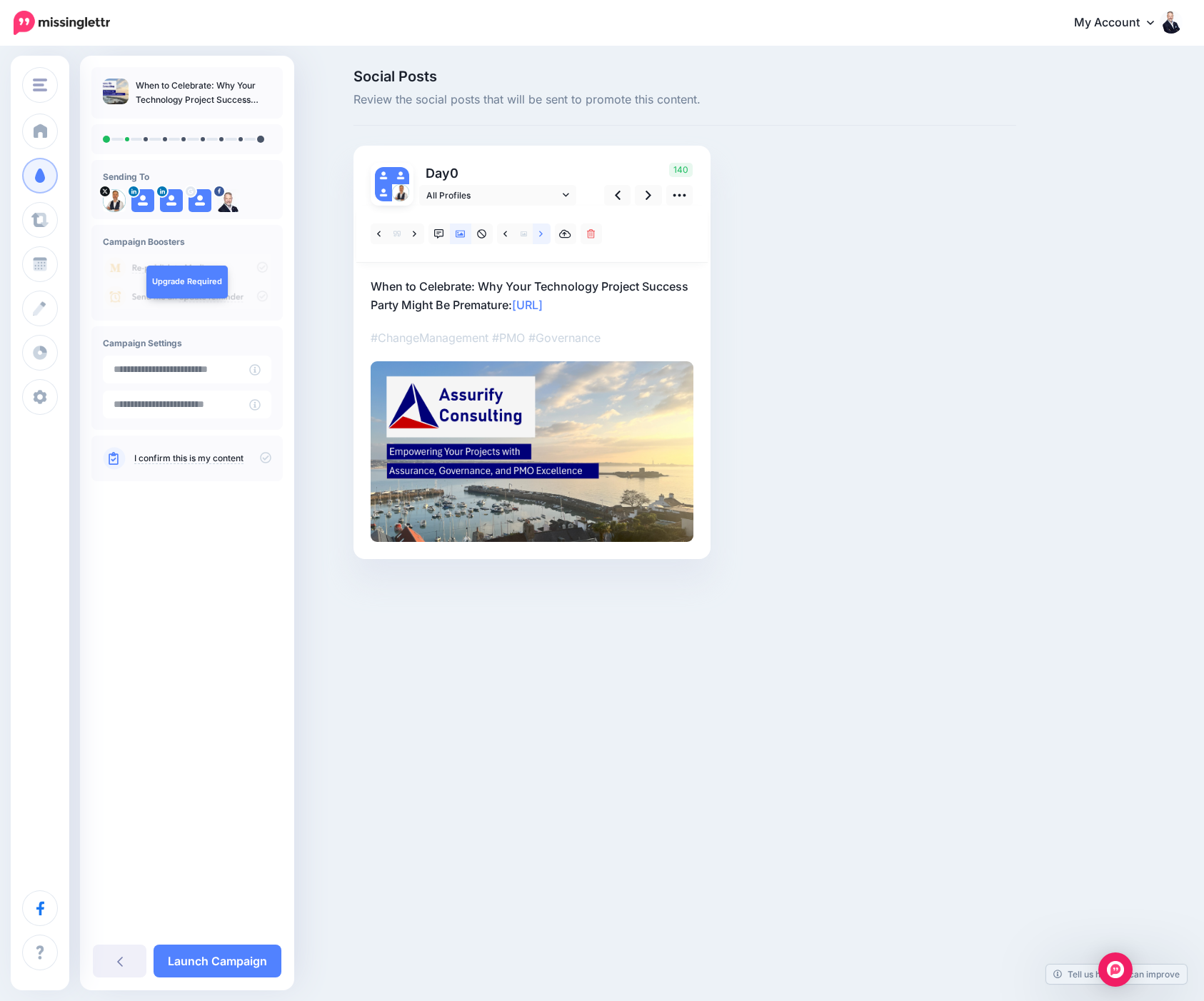
click at [544, 237] on link at bounding box center [542, 234] width 18 height 21
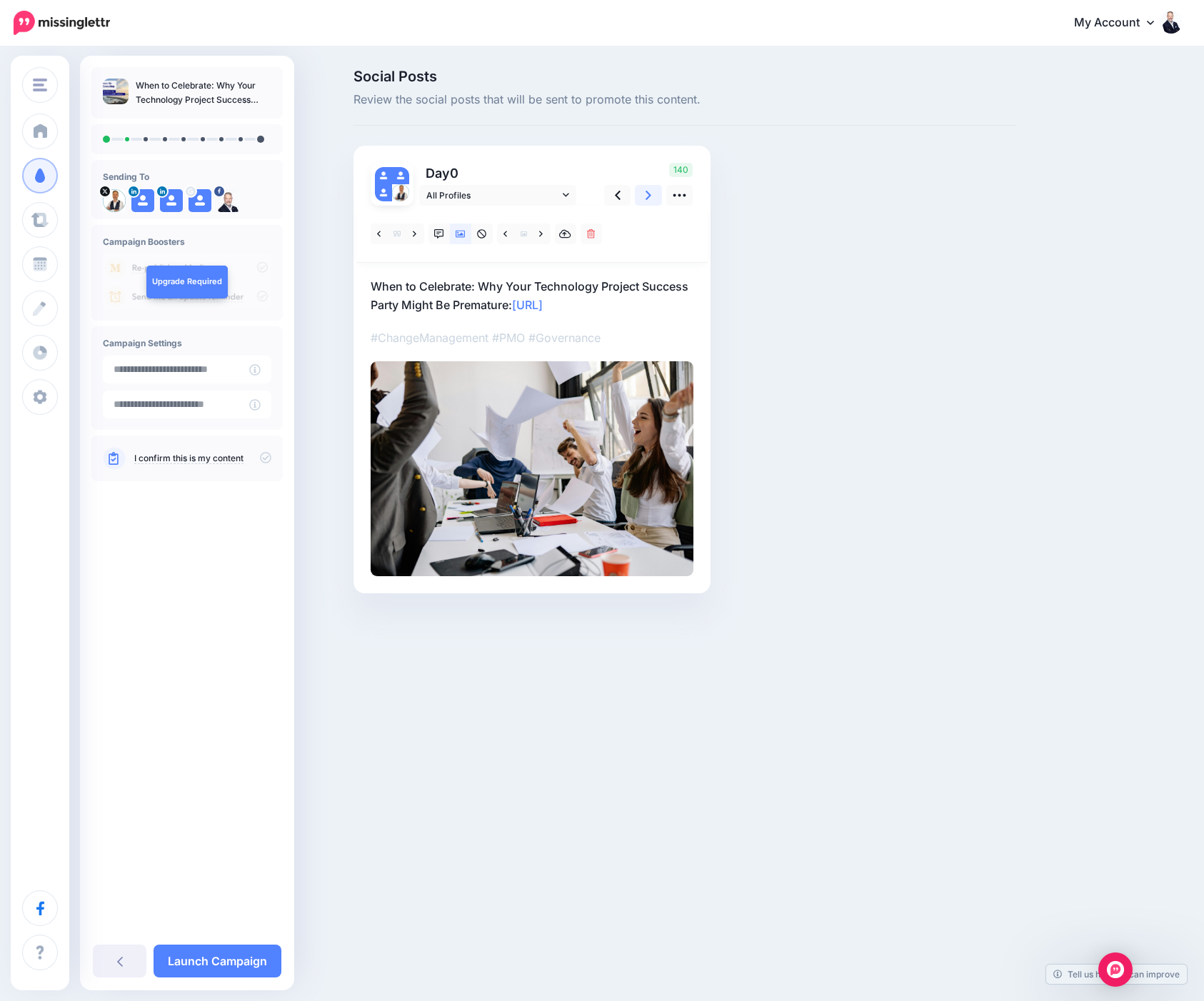
click at [649, 193] on icon at bounding box center [649, 195] width 6 height 9
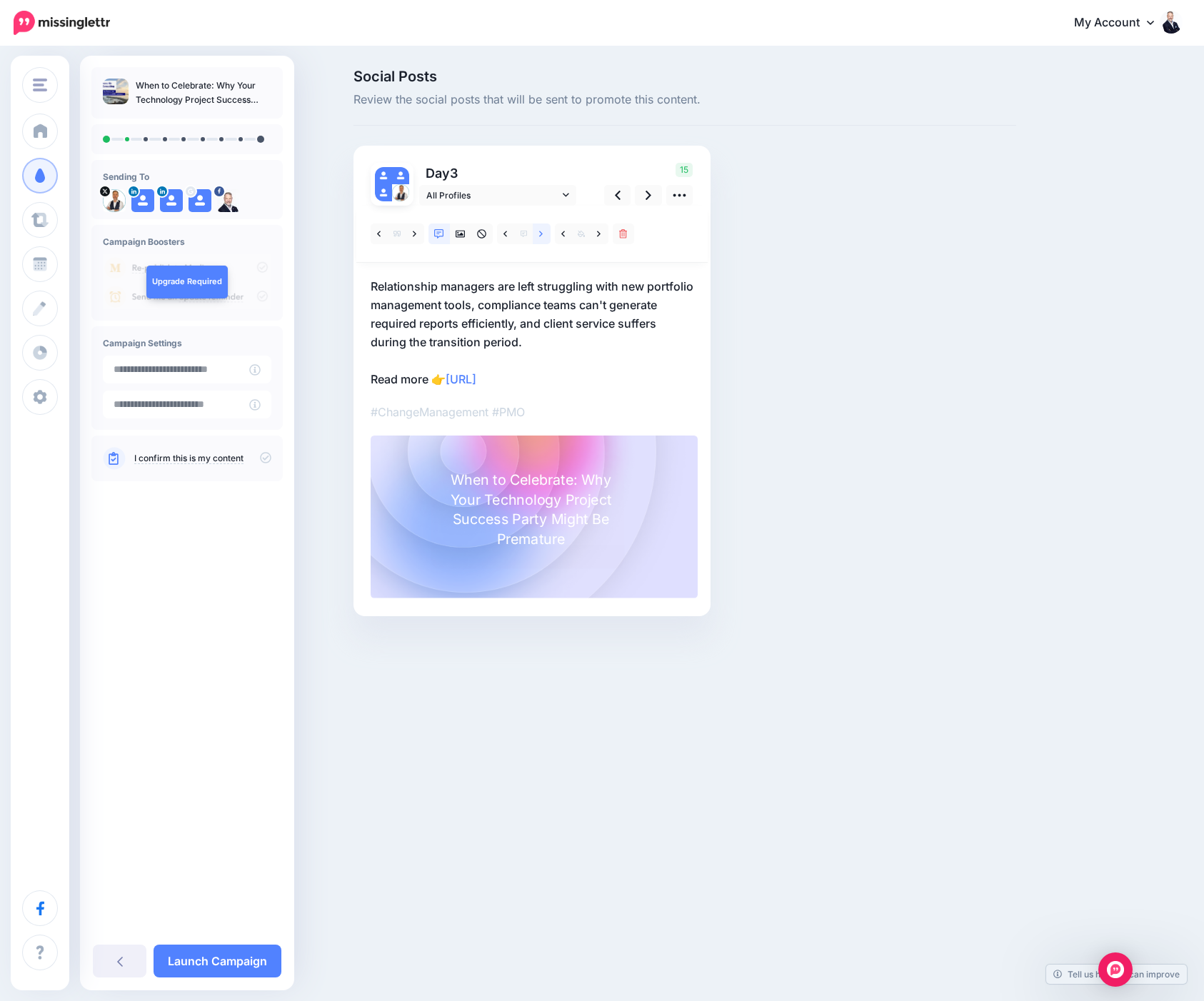
click at [540, 233] on icon at bounding box center [541, 234] width 4 height 10
click at [411, 233] on link at bounding box center [415, 234] width 18 height 21
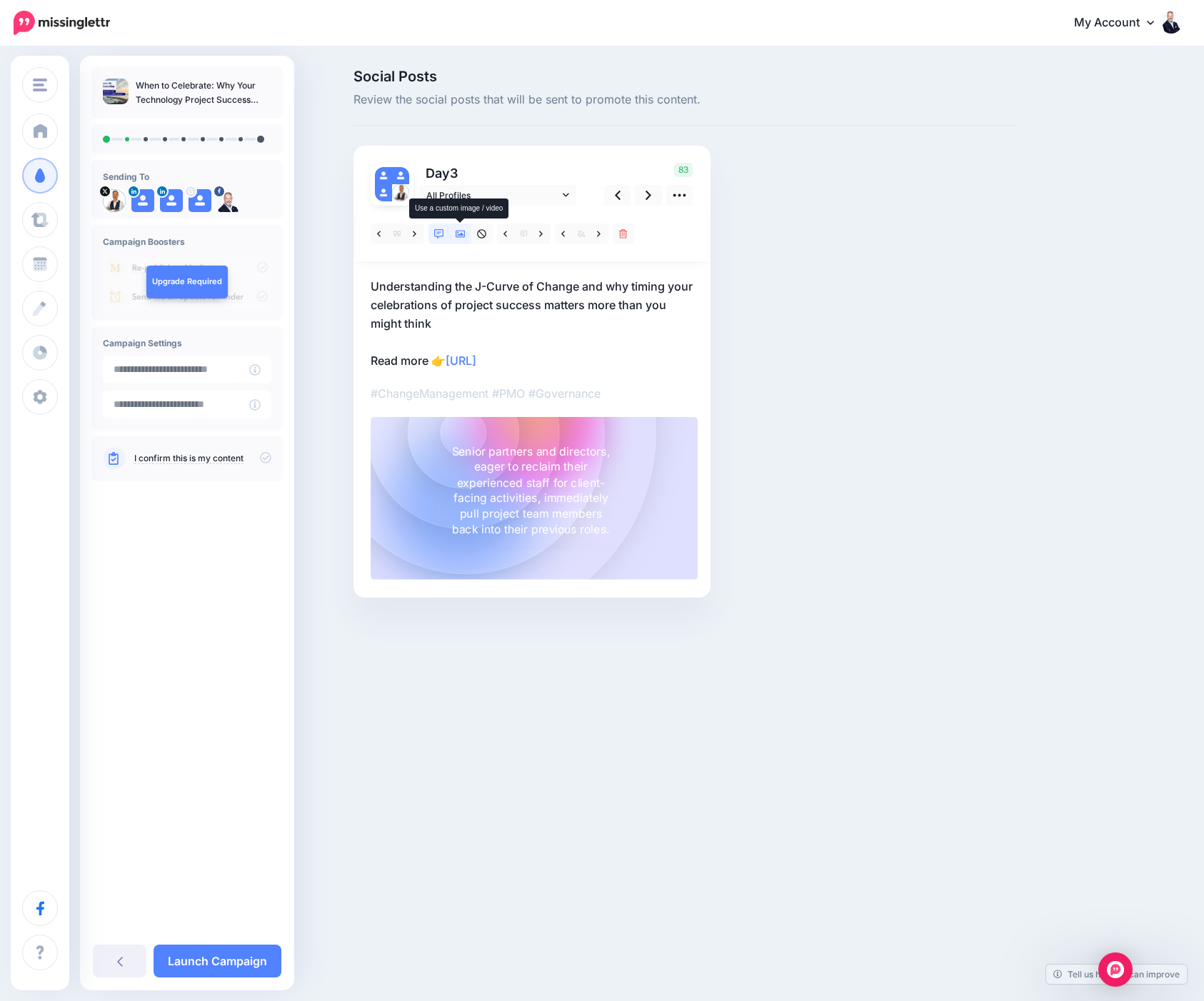
click at [455, 238] on icon at bounding box center [460, 234] width 10 height 10
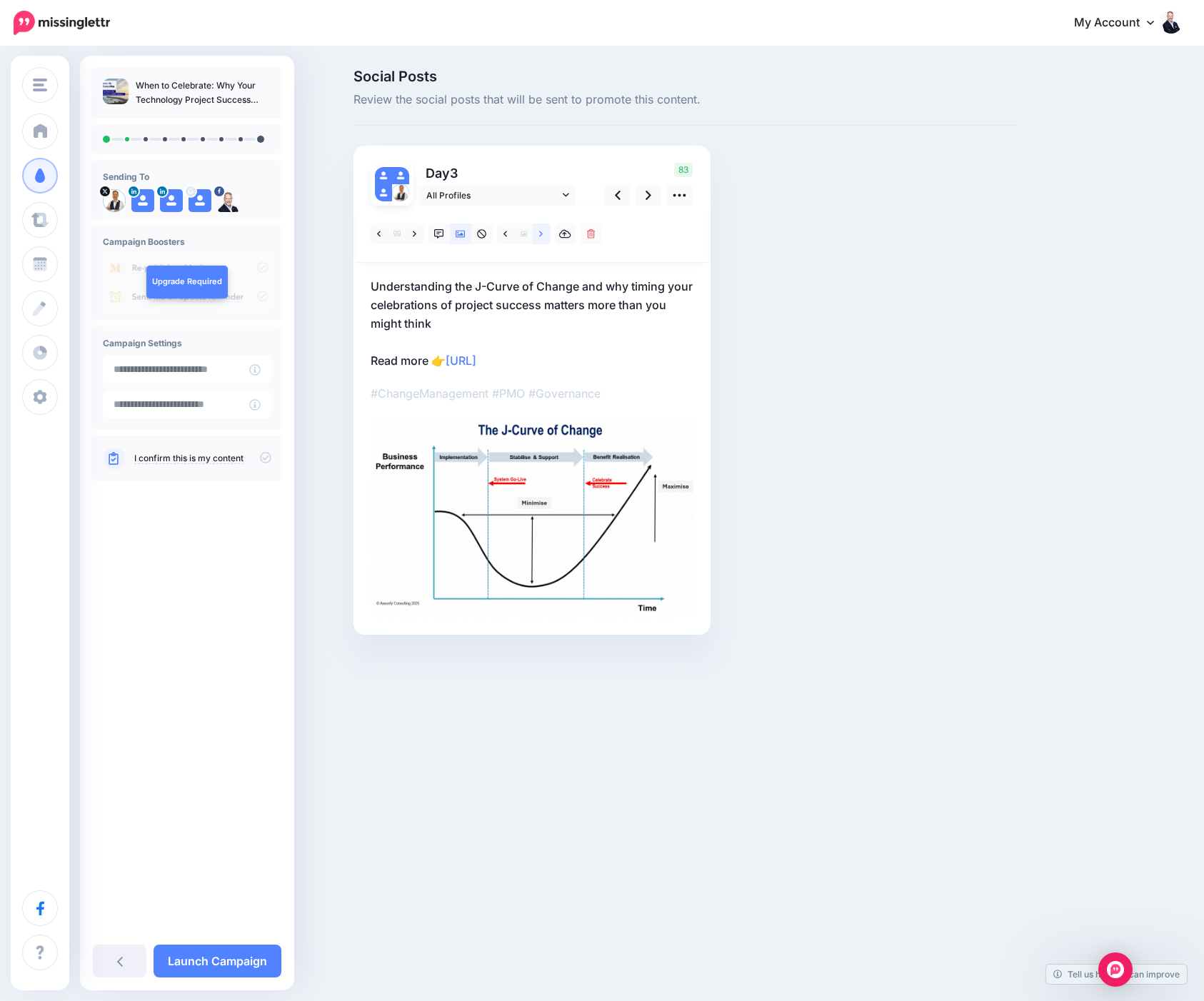
click at [539, 233] on link at bounding box center [542, 234] width 18 height 21
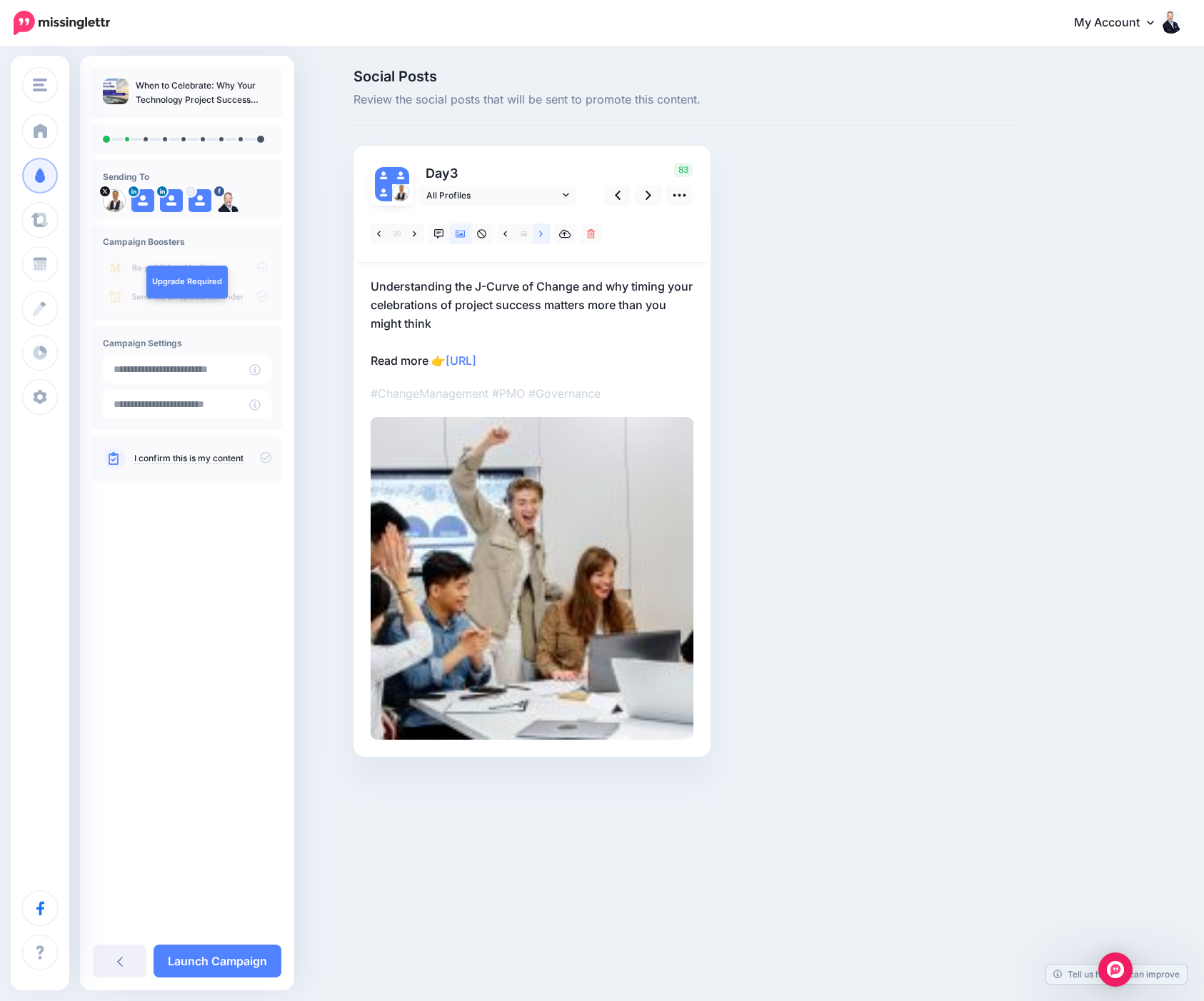
click at [539, 233] on link at bounding box center [542, 234] width 18 height 21
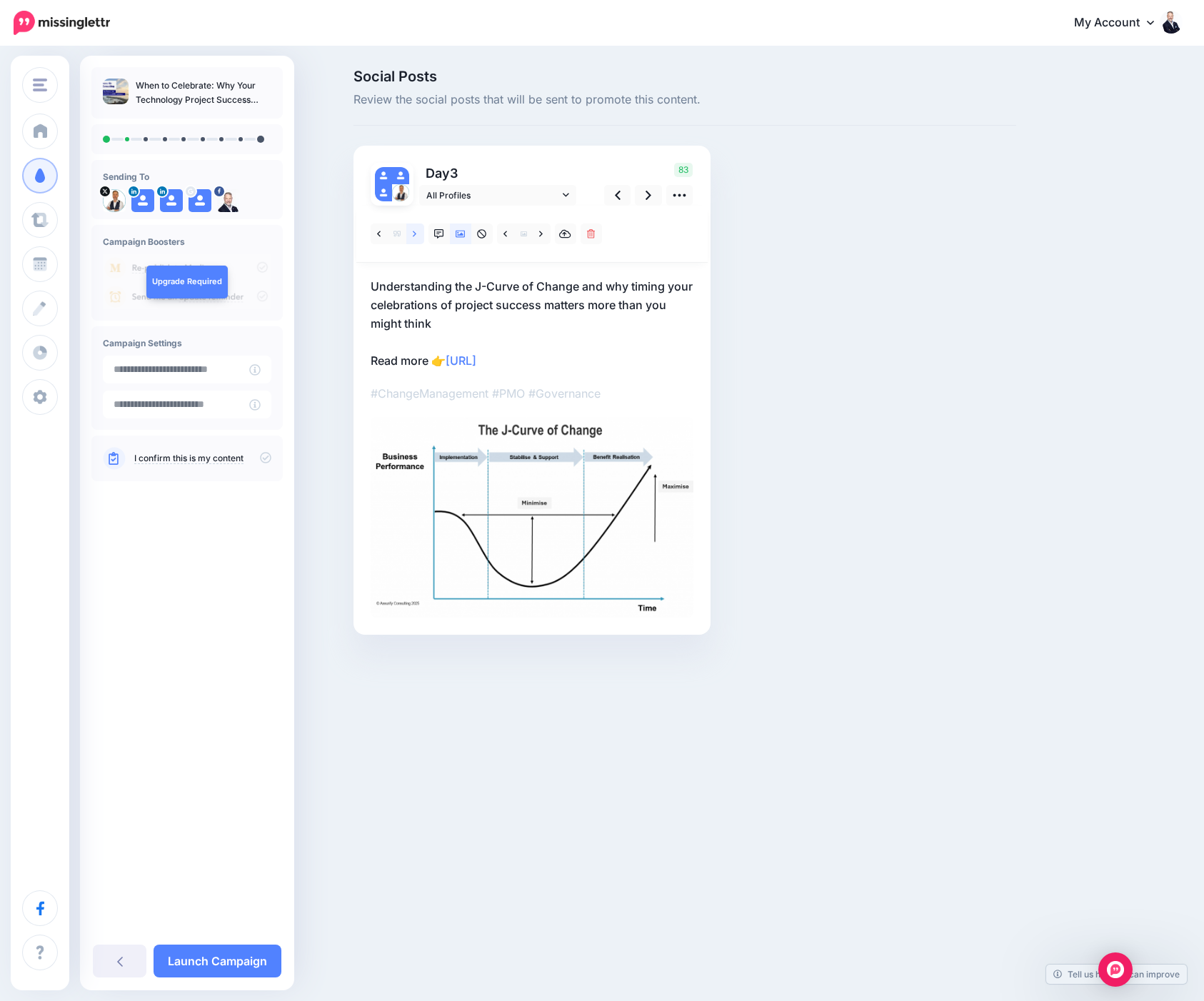
click at [415, 232] on icon at bounding box center [414, 234] width 4 height 10
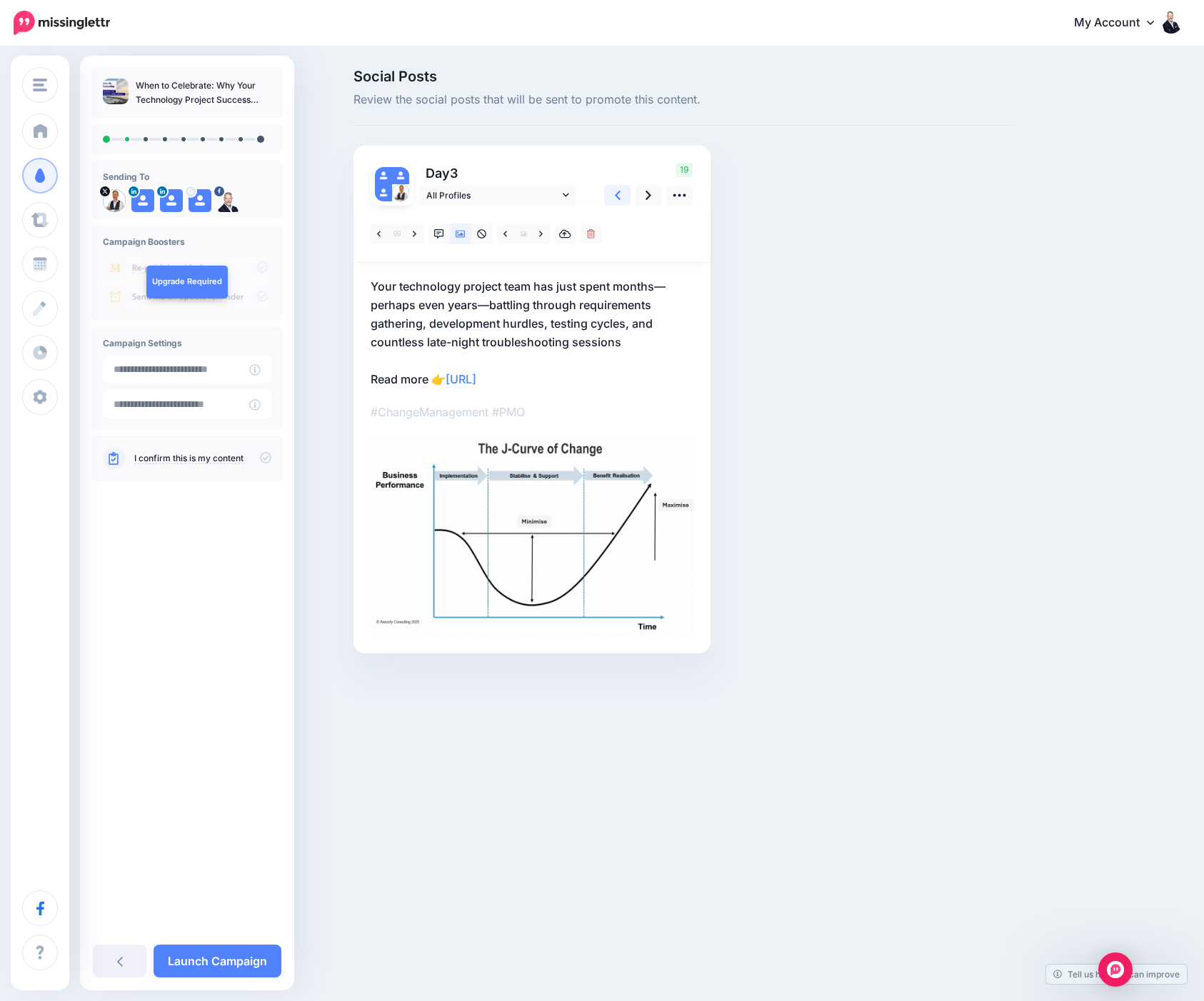
click at [616, 189] on icon at bounding box center [618, 195] width 6 height 15
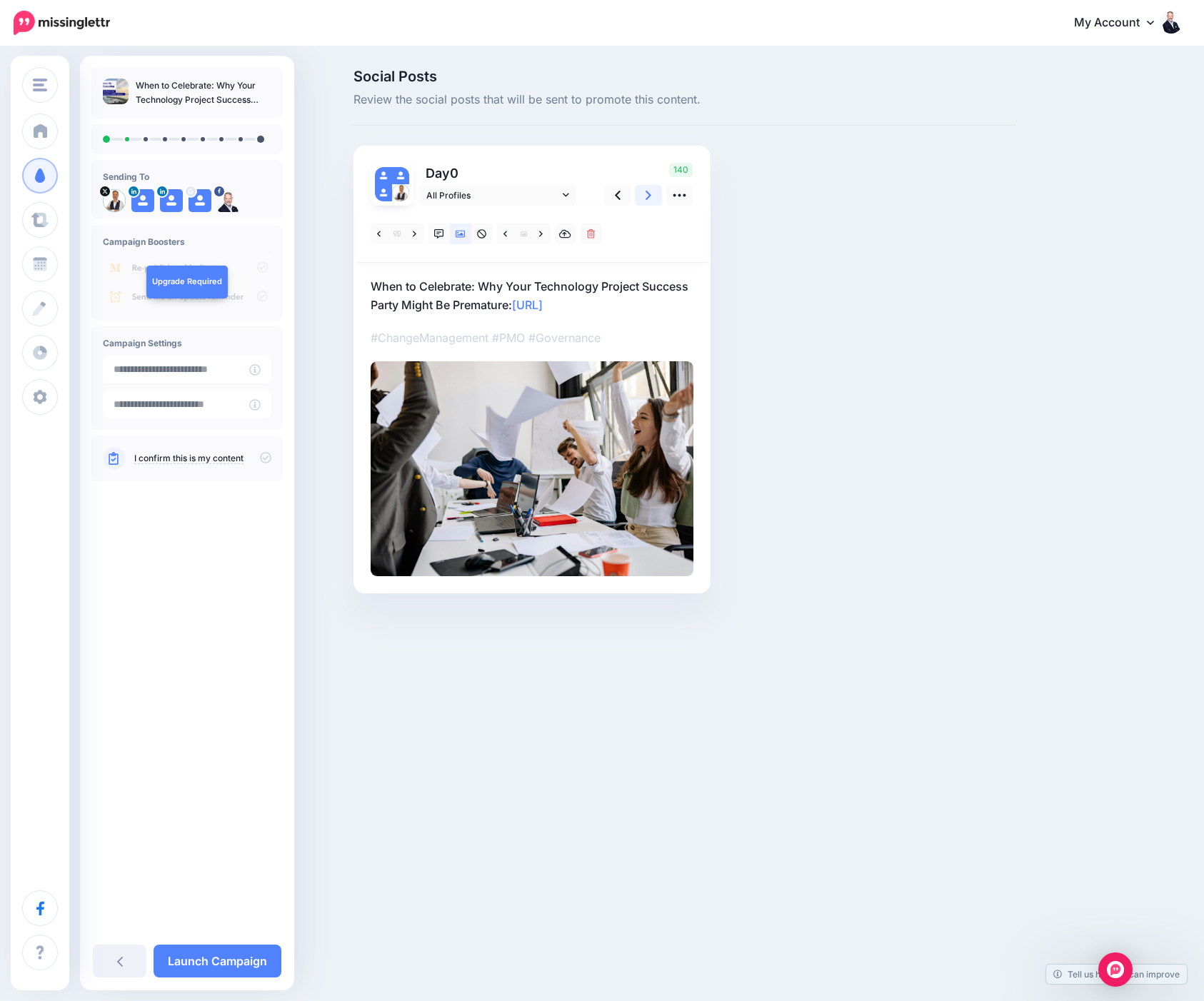
click at [648, 199] on icon at bounding box center [649, 195] width 6 height 15
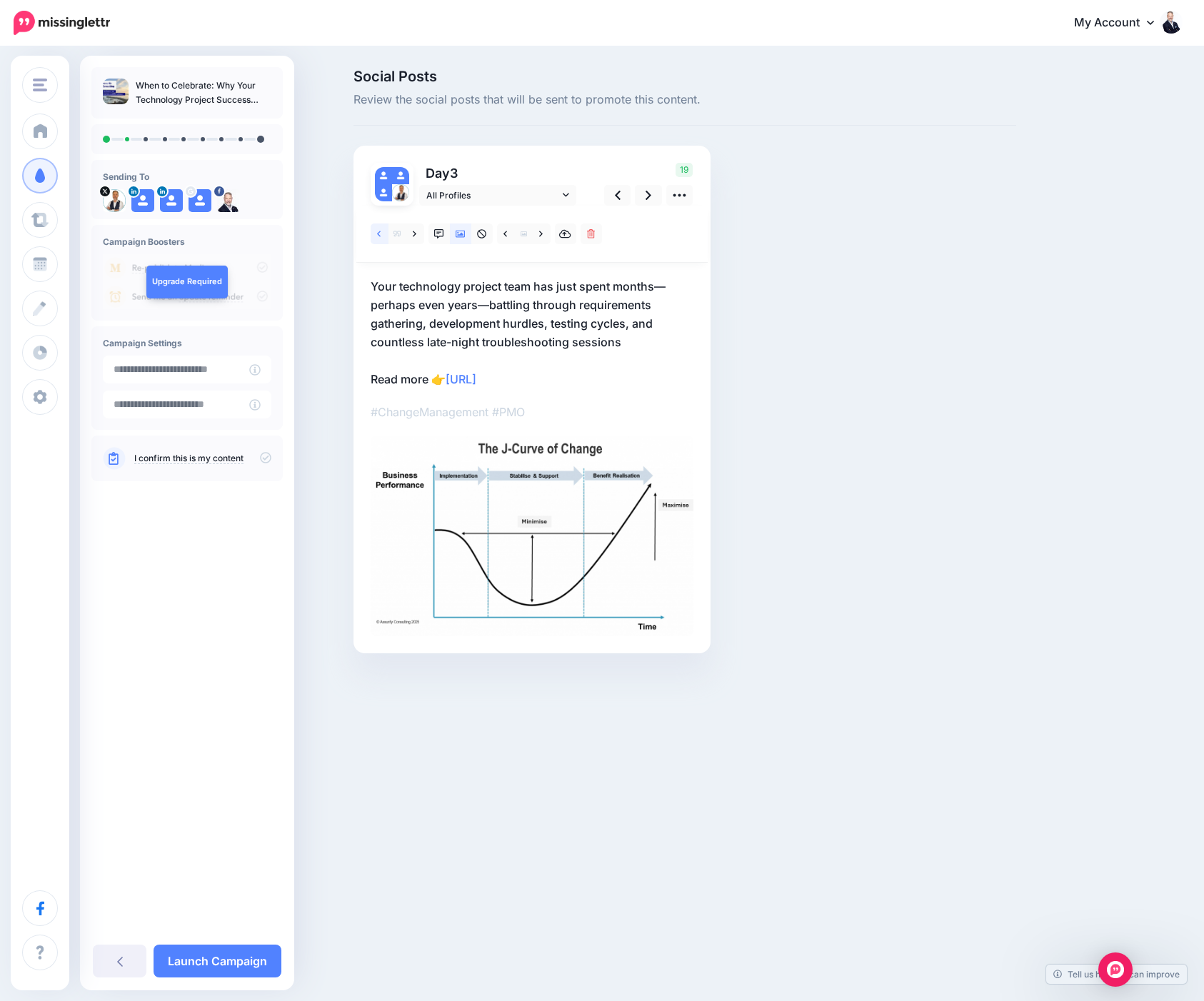
click at [383, 236] on link at bounding box center [379, 234] width 18 height 21
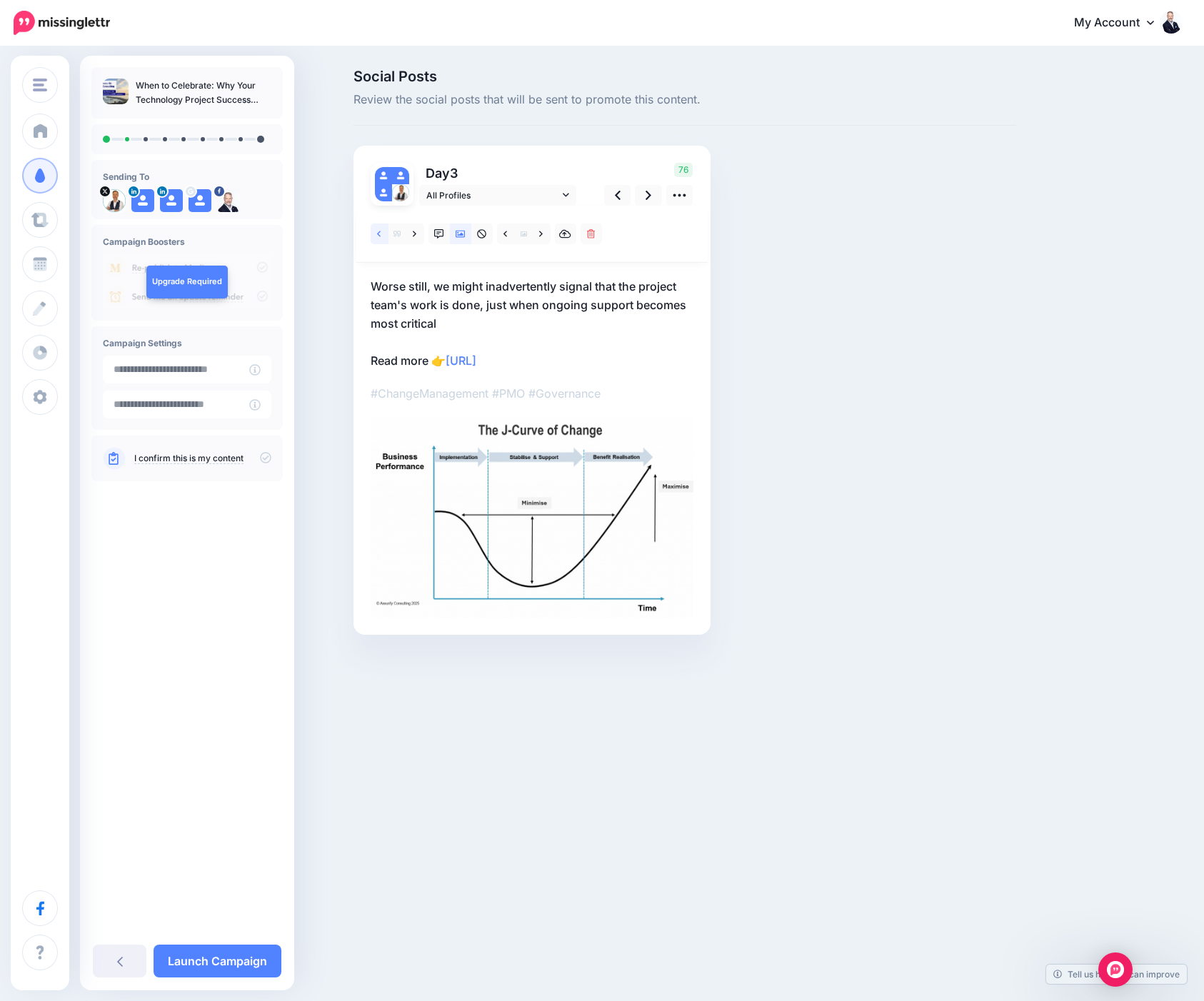
click at [383, 236] on link at bounding box center [379, 234] width 18 height 21
click at [652, 200] on icon at bounding box center [649, 195] width 6 height 15
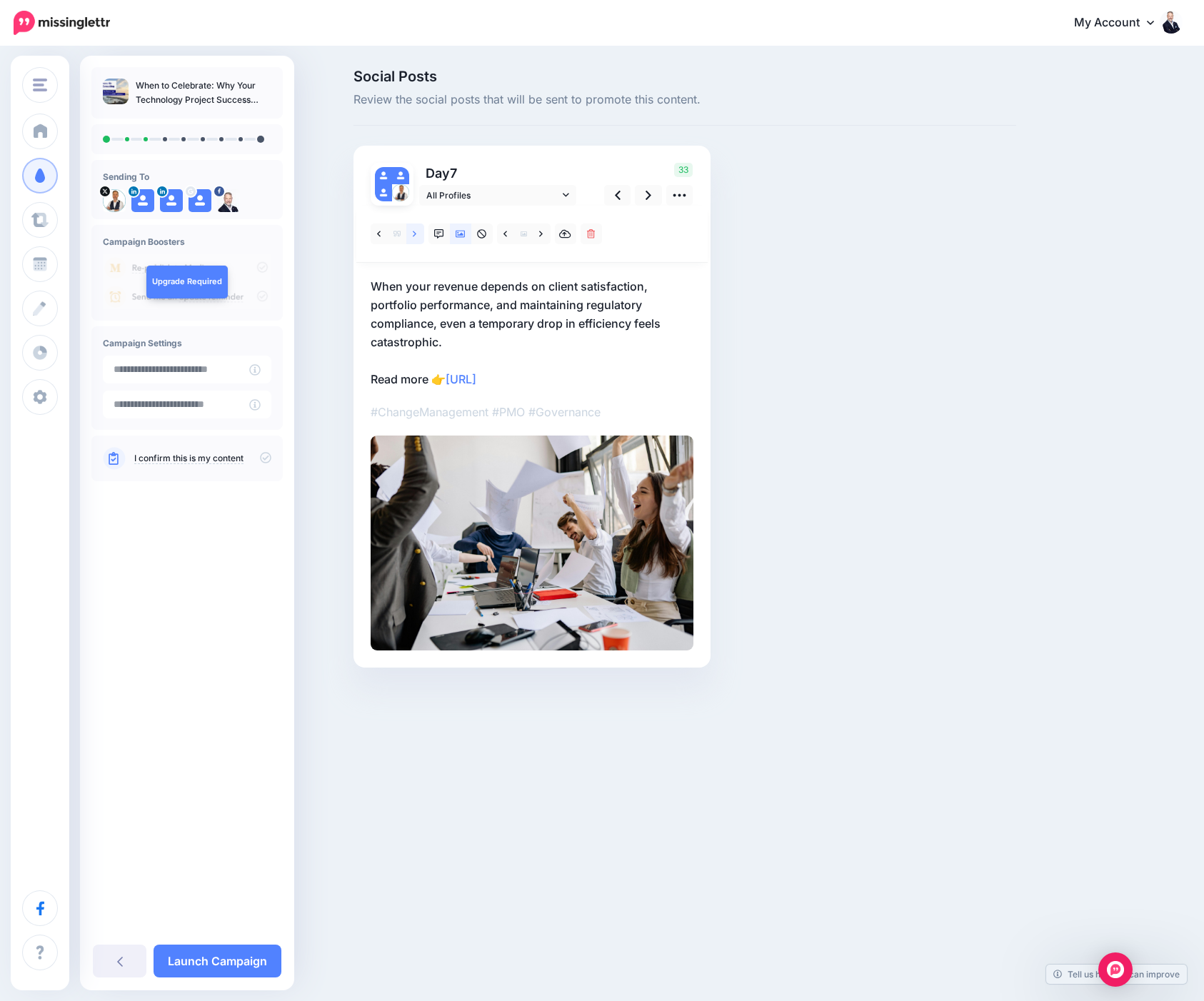
click at [409, 234] on link at bounding box center [415, 234] width 18 height 21
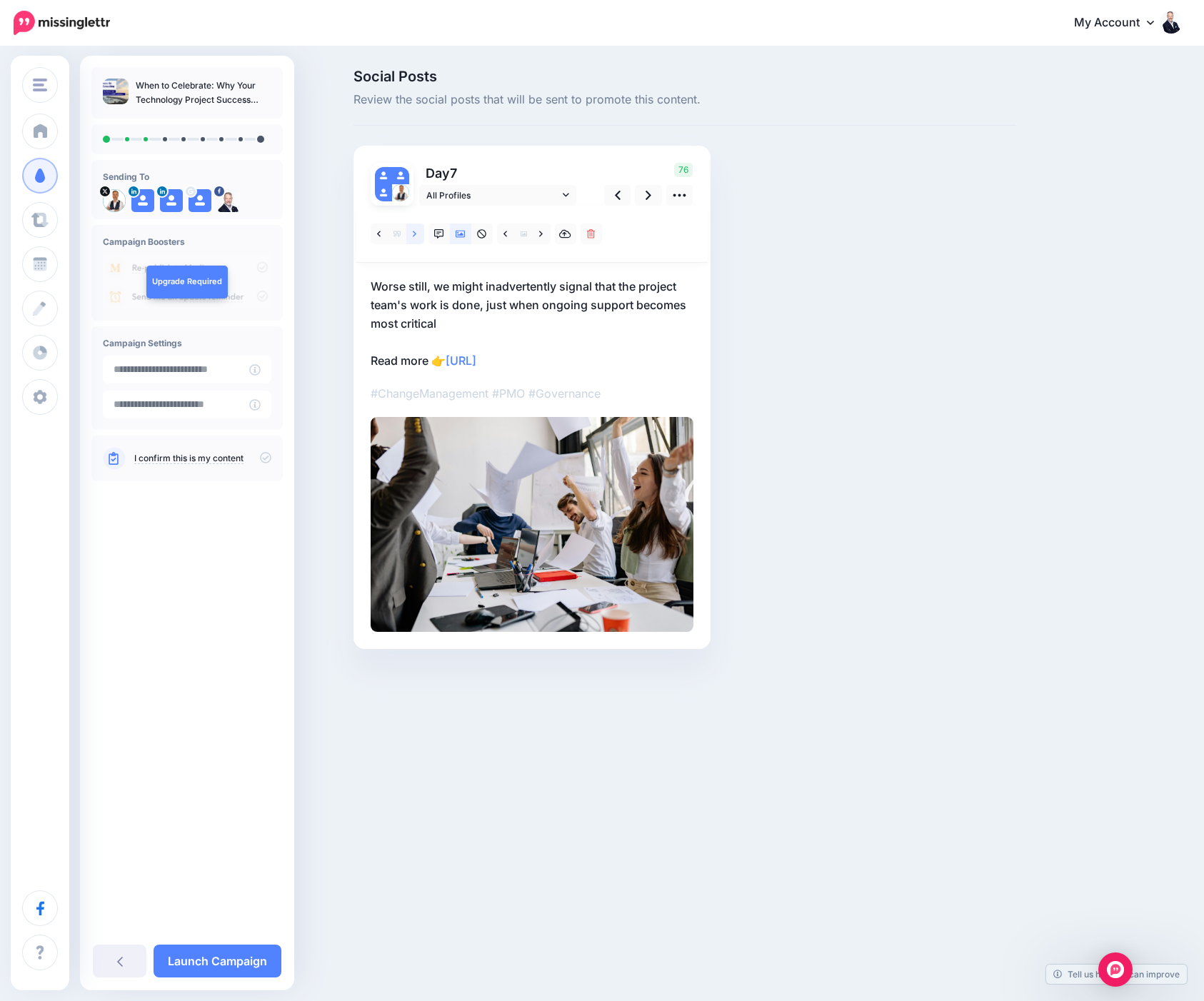
click at [409, 234] on link at bounding box center [415, 234] width 18 height 21
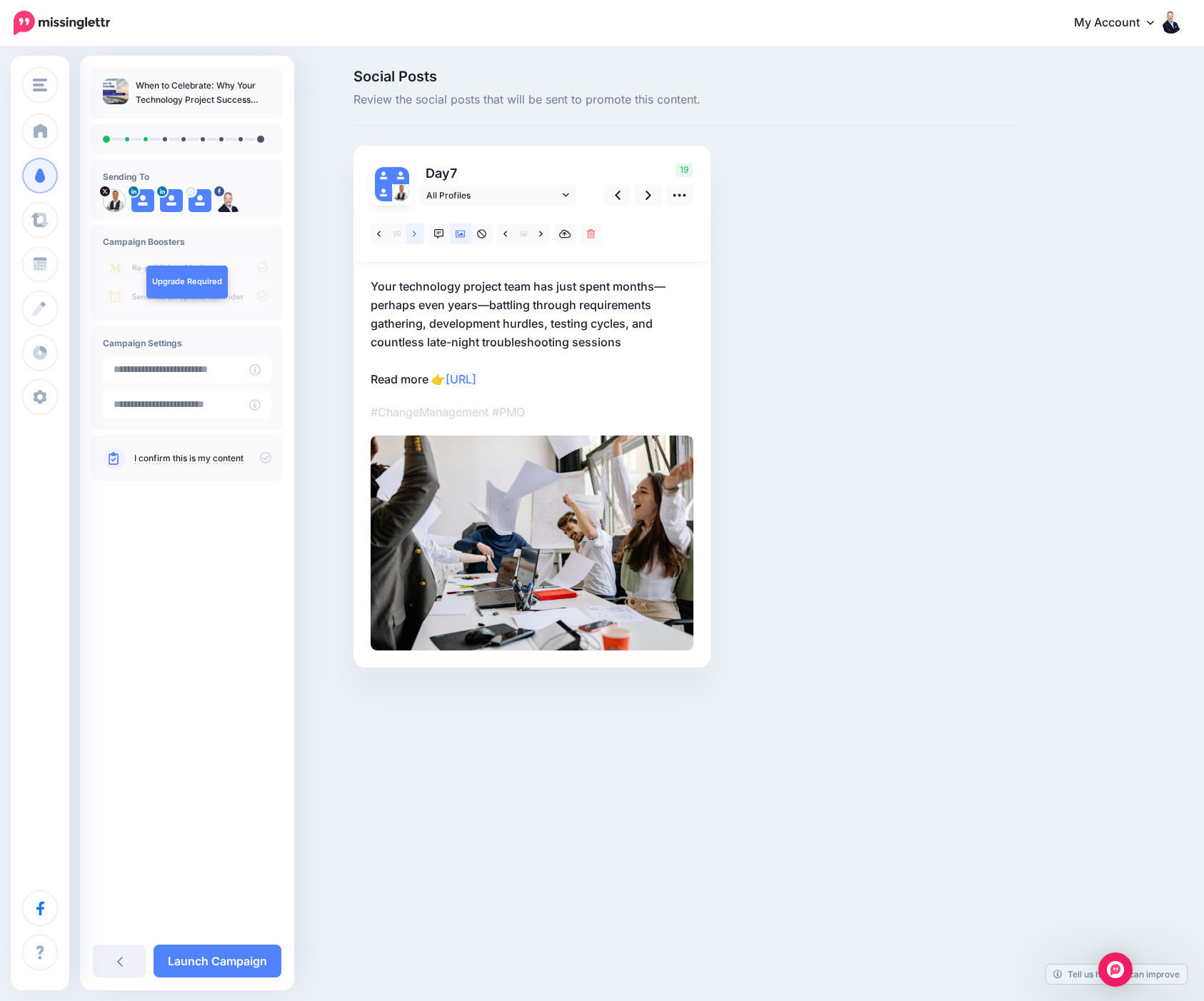
click at [409, 234] on link at bounding box center [415, 234] width 18 height 21
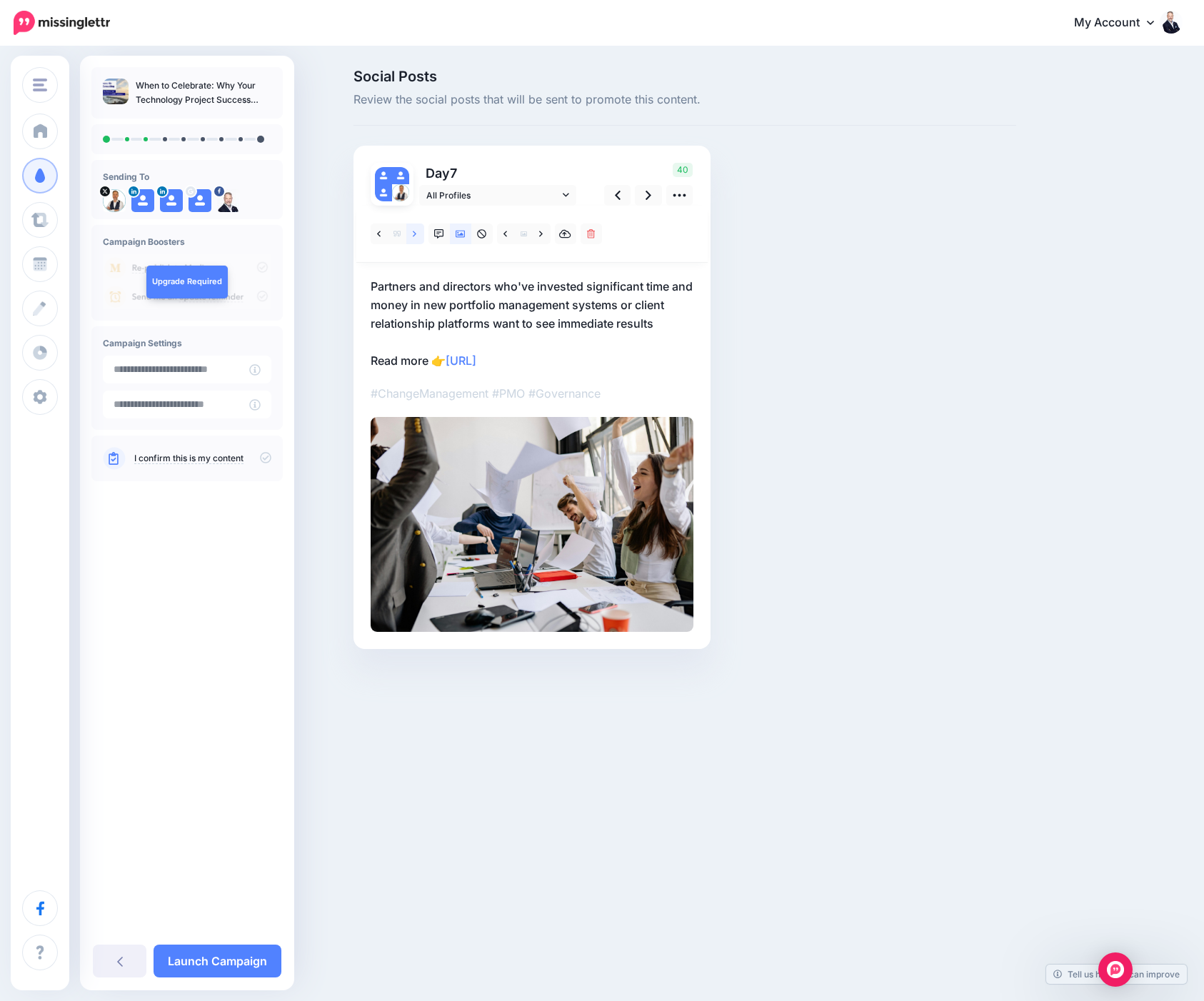
click at [409, 234] on link at bounding box center [415, 234] width 18 height 21
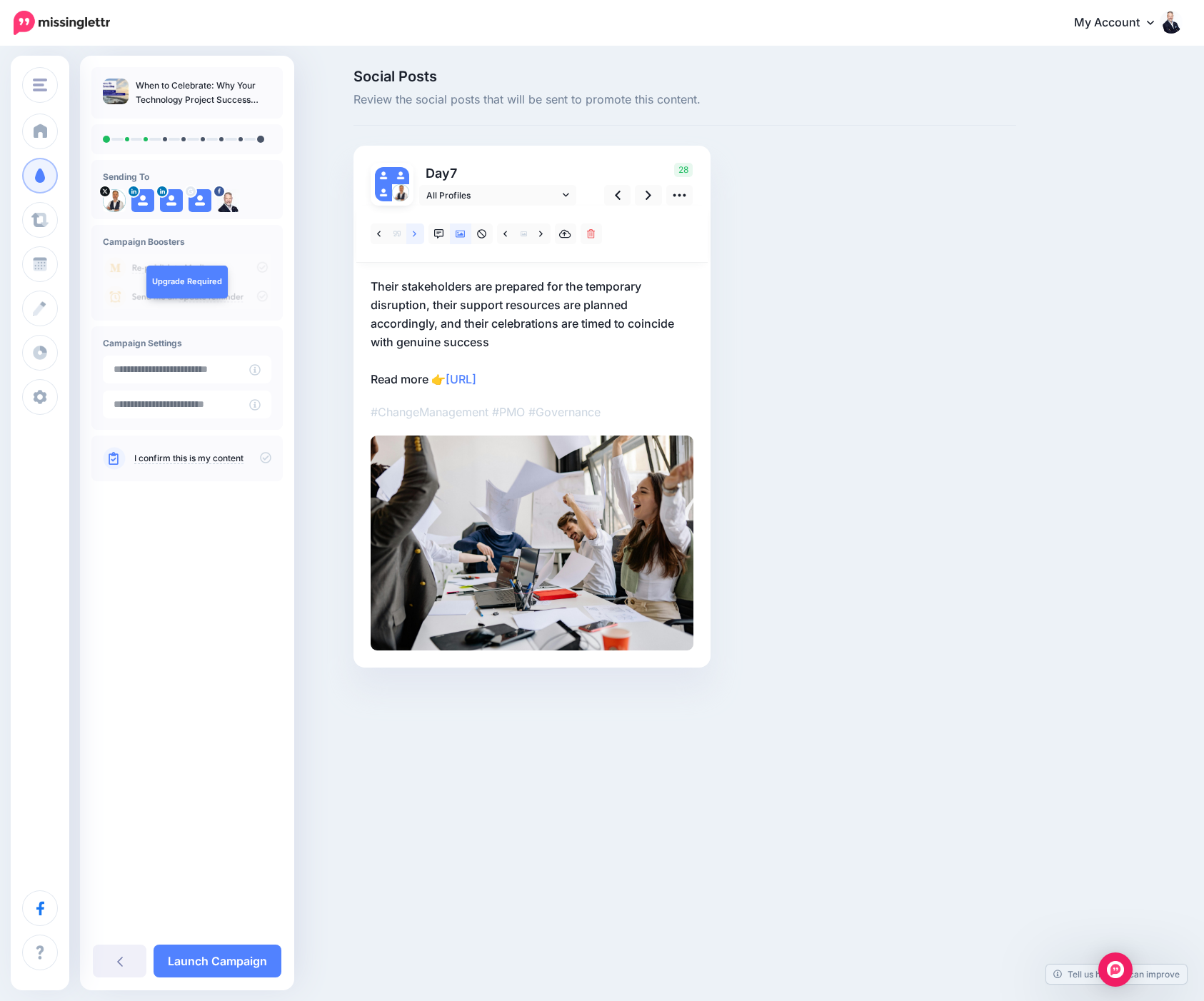
click at [409, 234] on link at bounding box center [415, 234] width 18 height 21
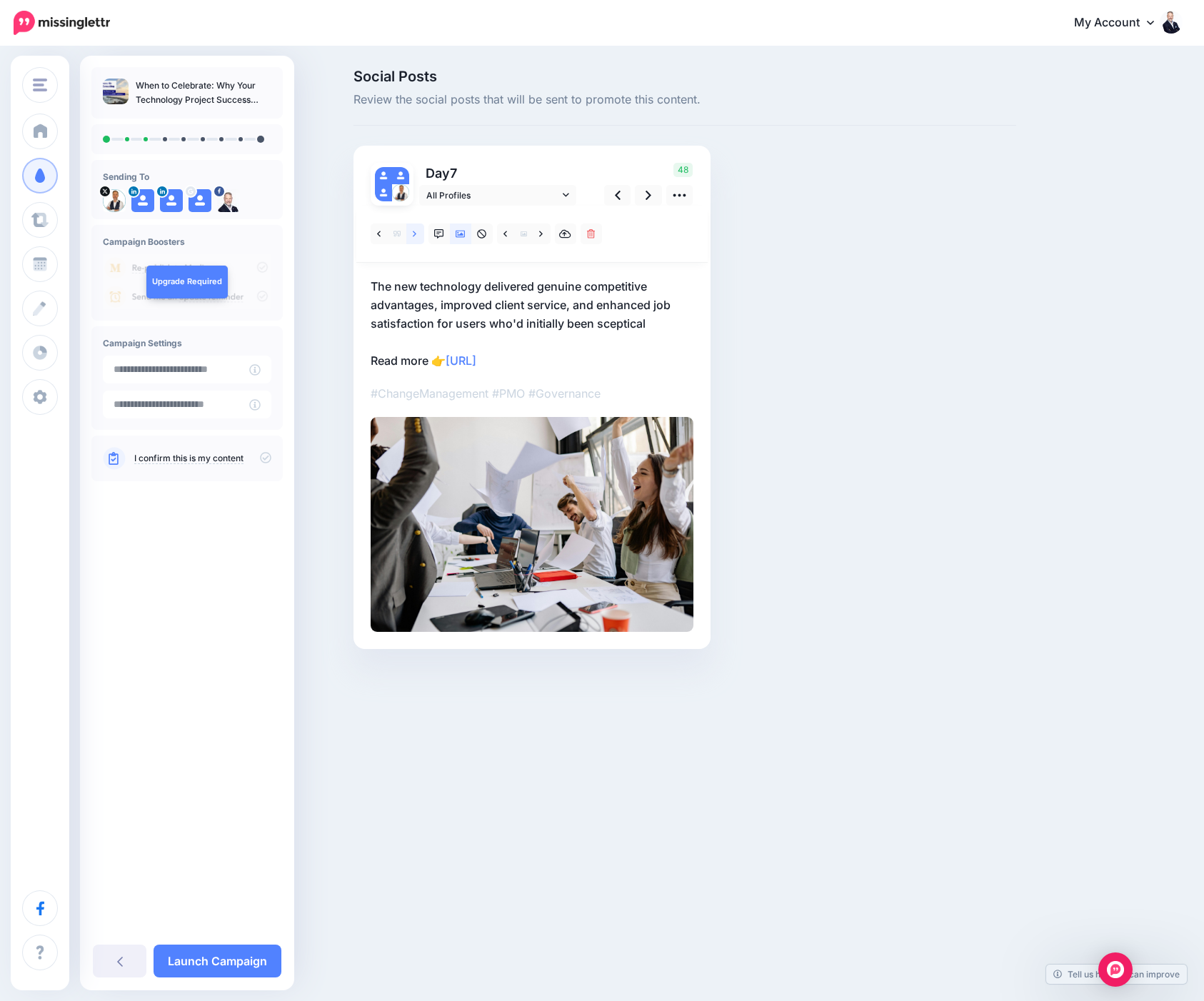
click at [409, 234] on link at bounding box center [415, 234] width 18 height 21
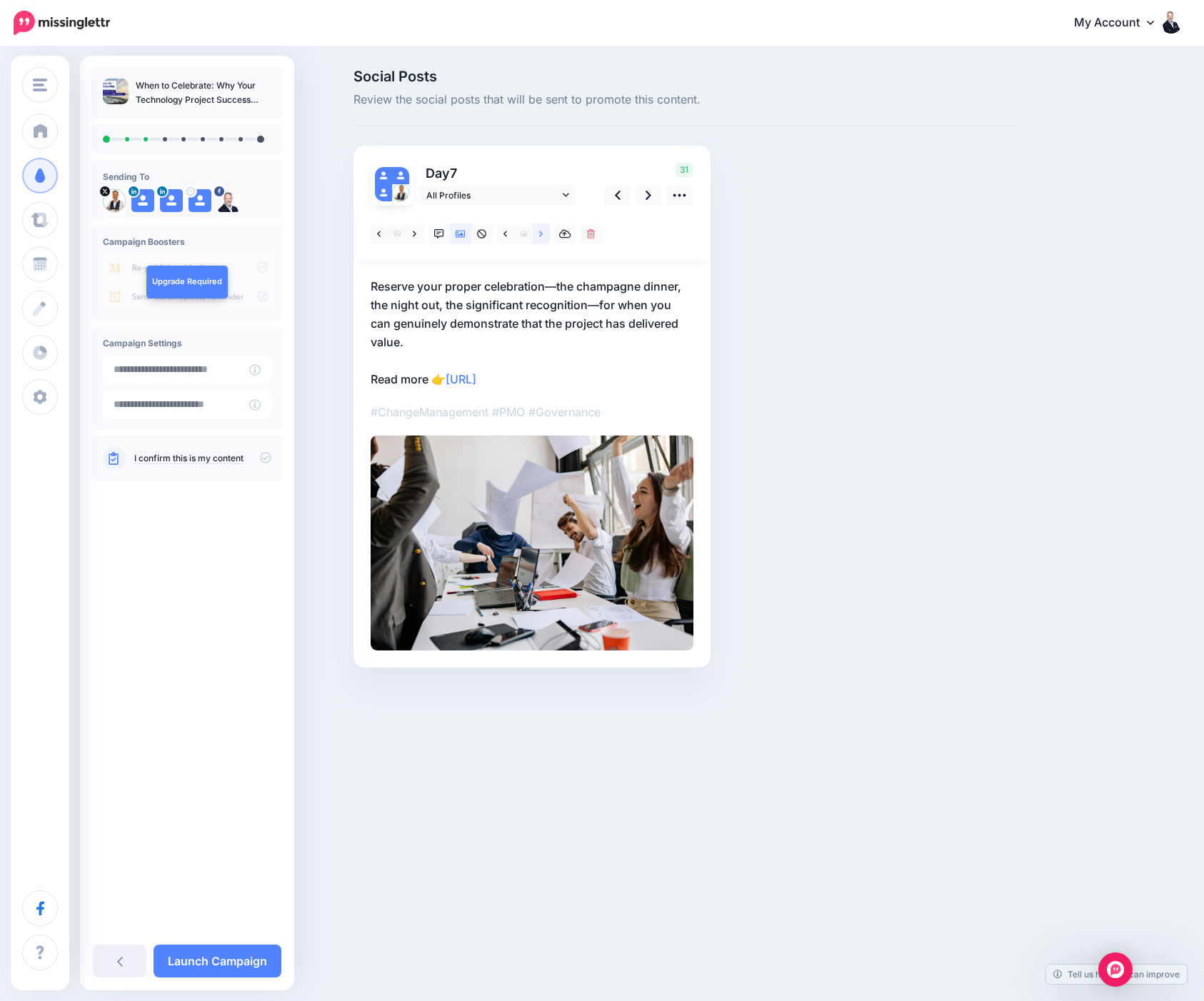
click at [543, 235] on icon at bounding box center [541, 234] width 4 height 10
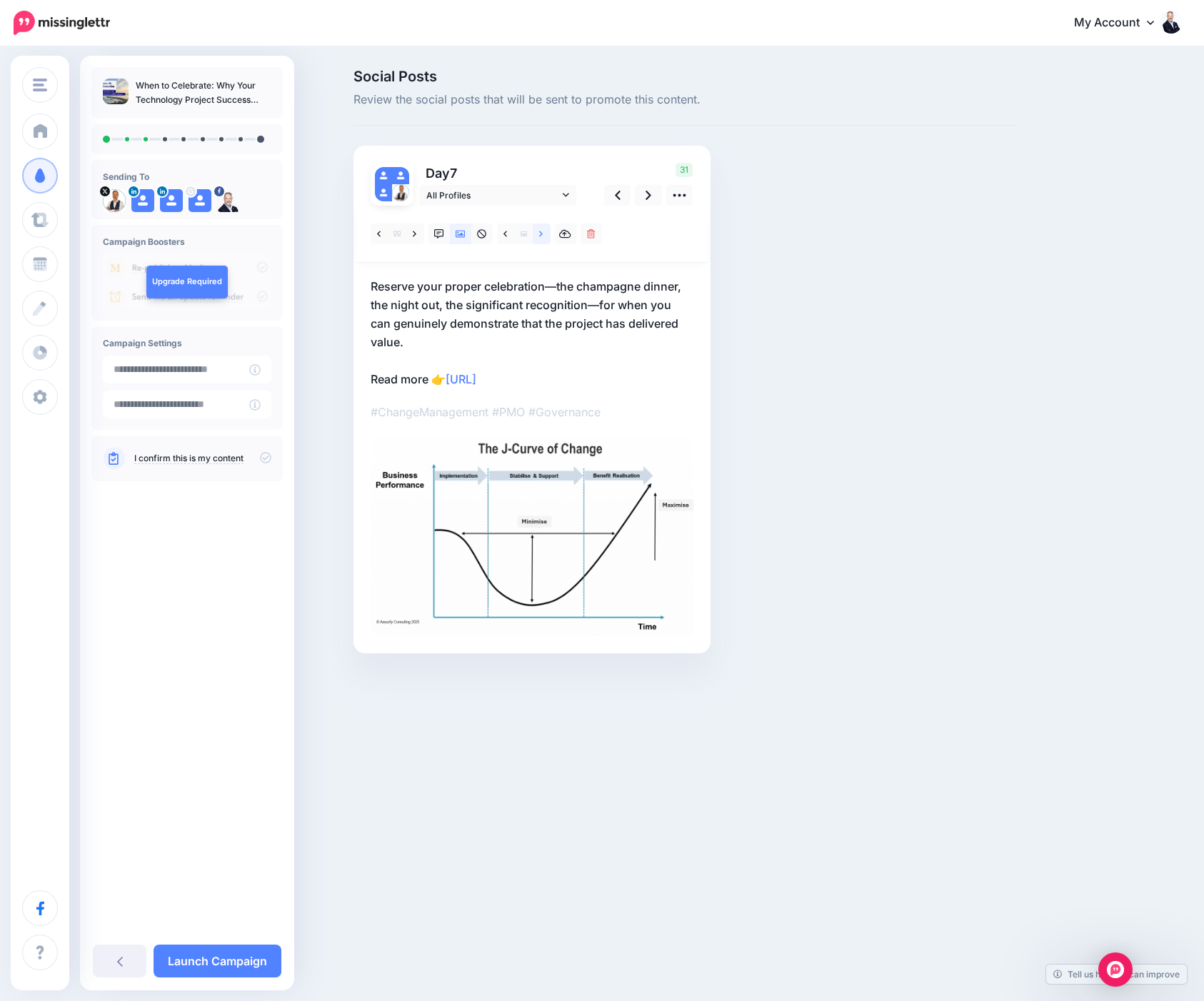
click at [543, 235] on icon at bounding box center [541, 234] width 4 height 10
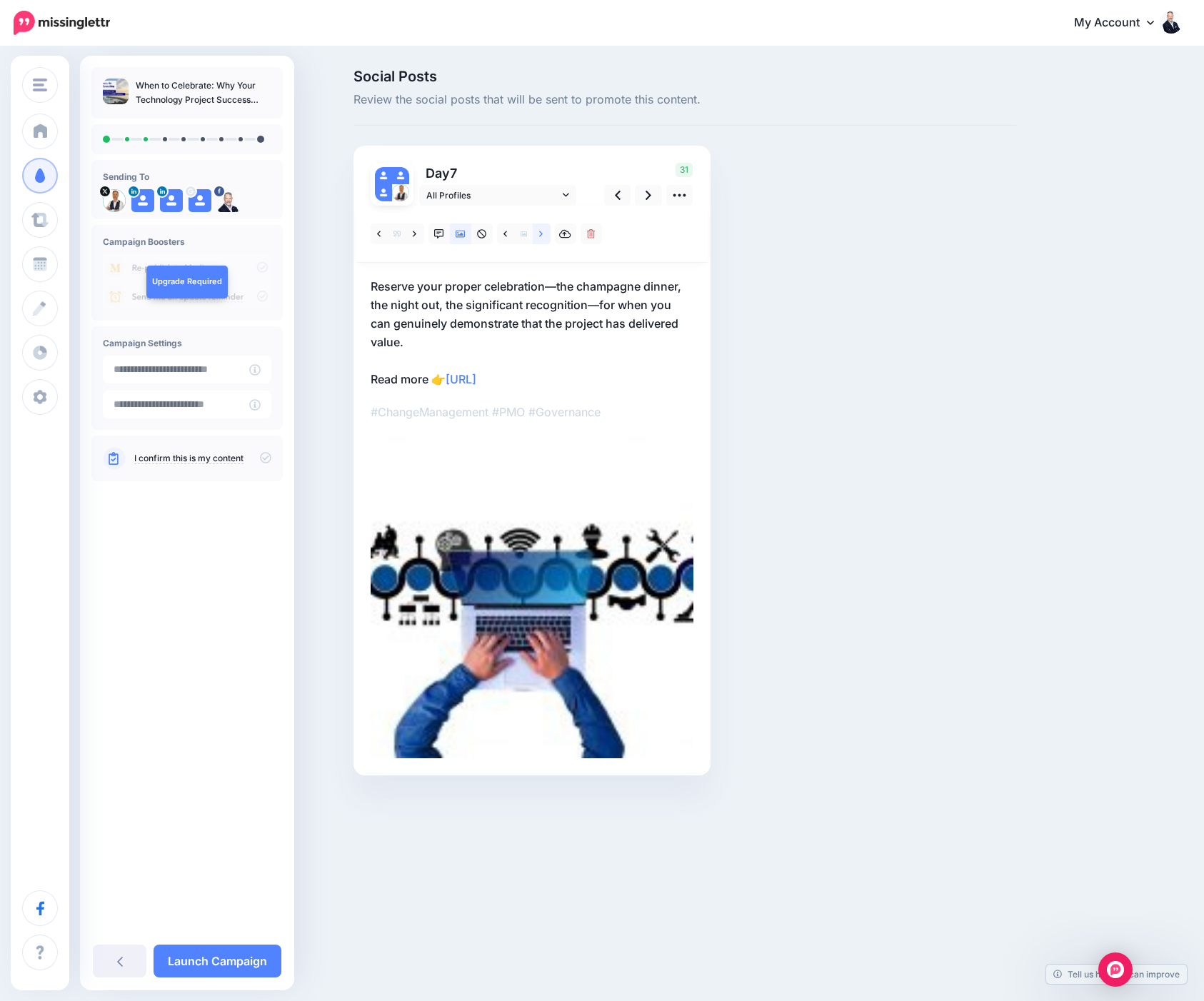
click at [543, 235] on icon at bounding box center [541, 234] width 4 height 10
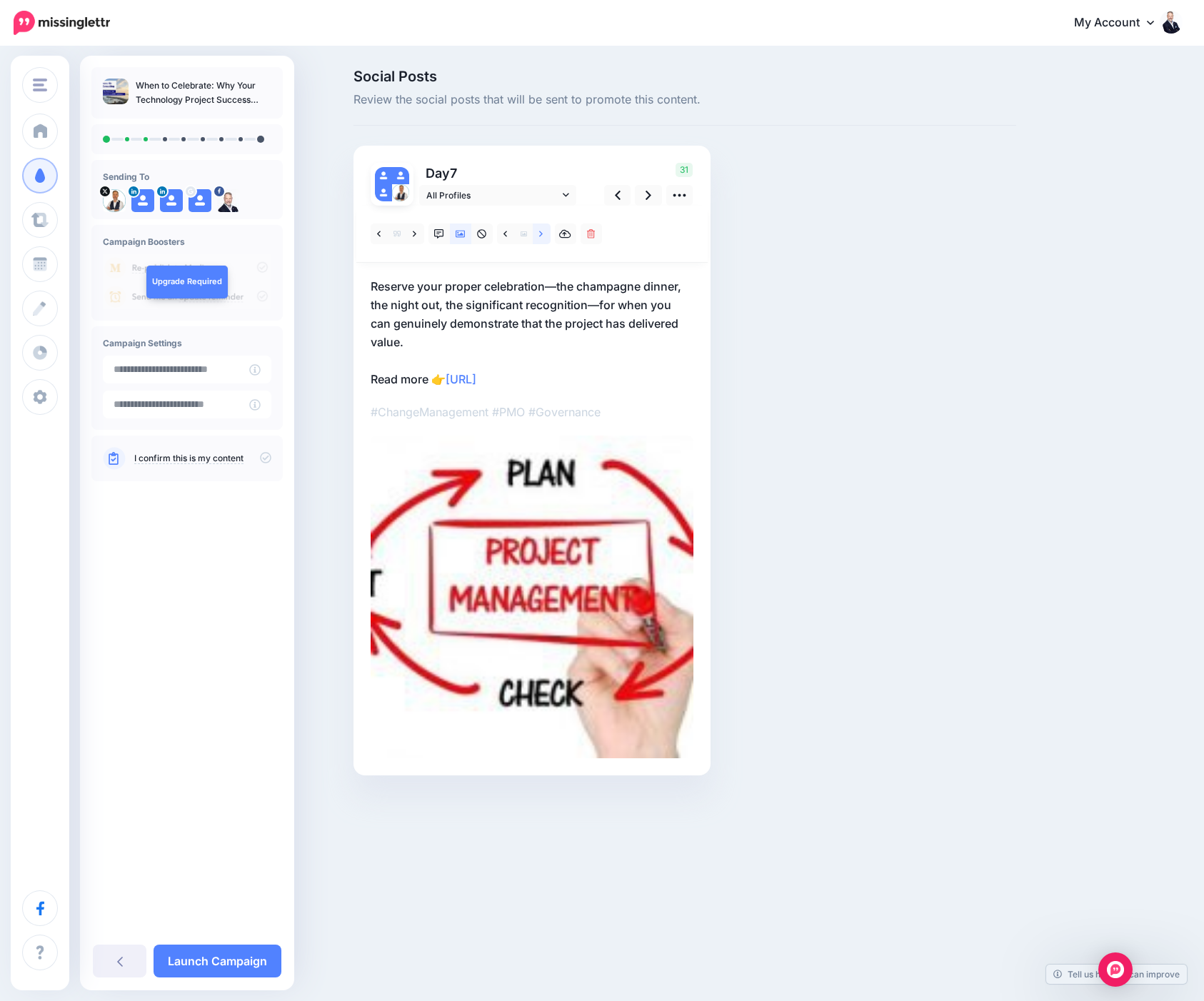
click at [543, 235] on icon at bounding box center [541, 234] width 4 height 10
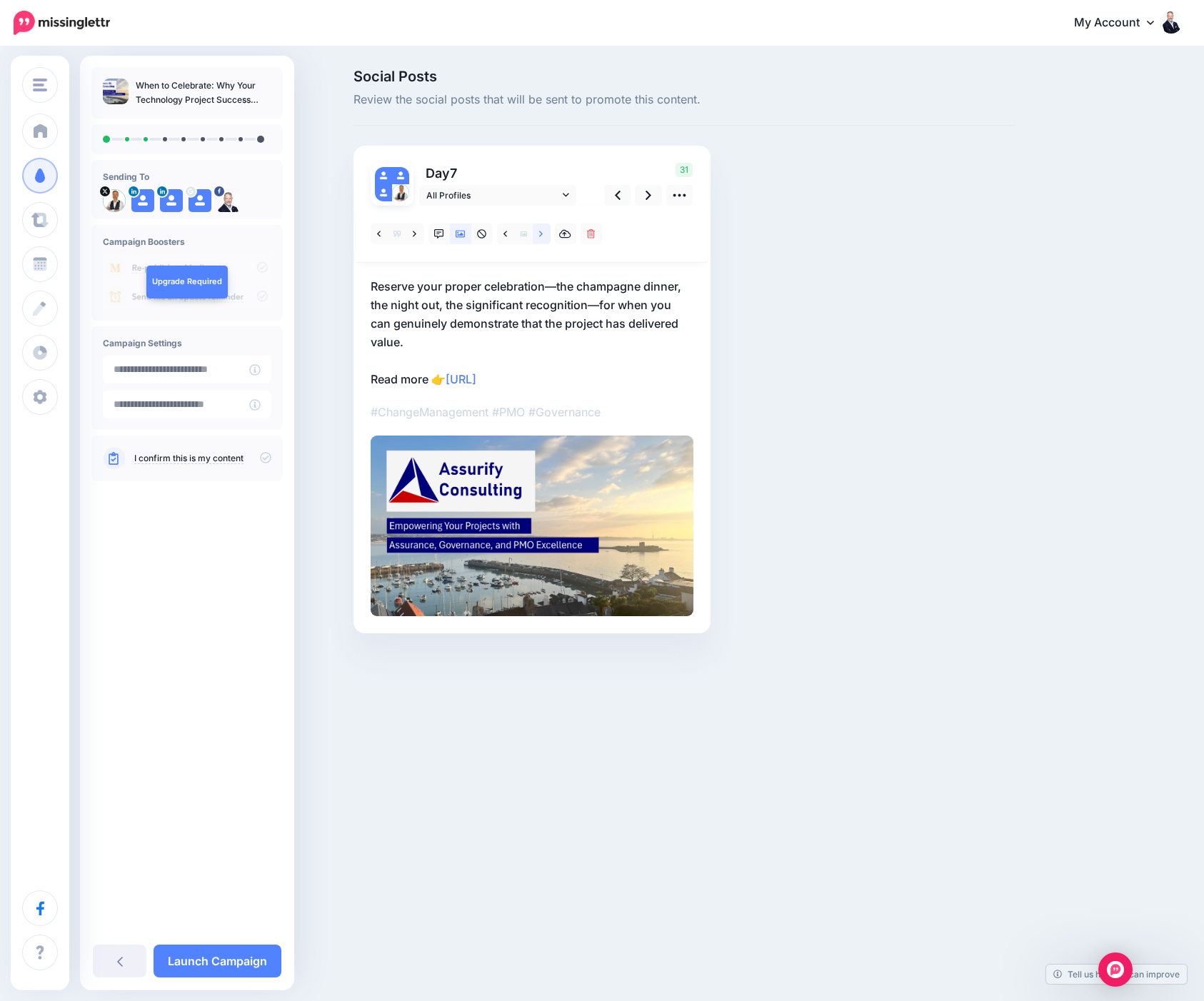
click at [543, 235] on icon at bounding box center [541, 234] width 4 height 10
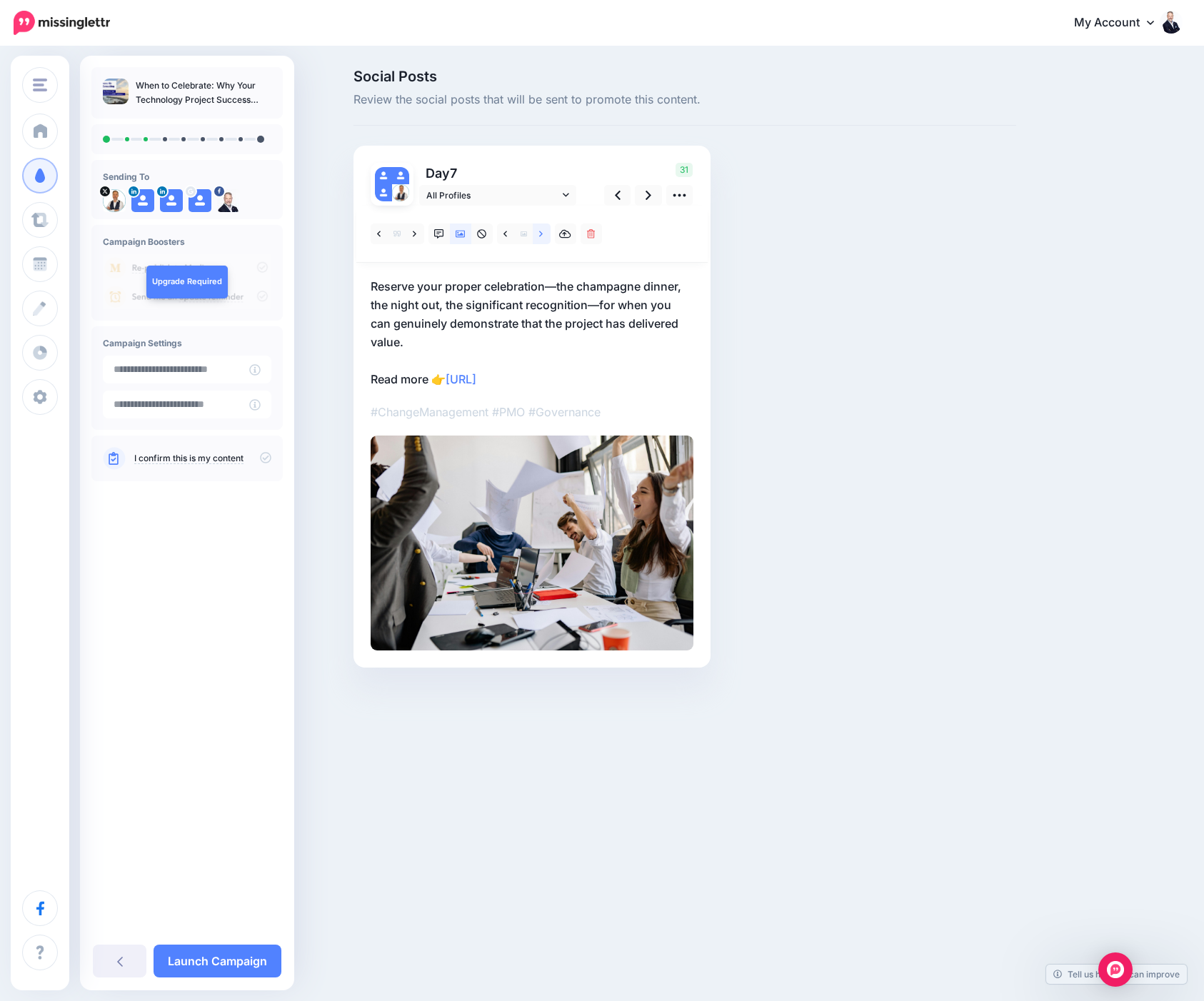
click at [543, 235] on icon at bounding box center [541, 234] width 4 height 10
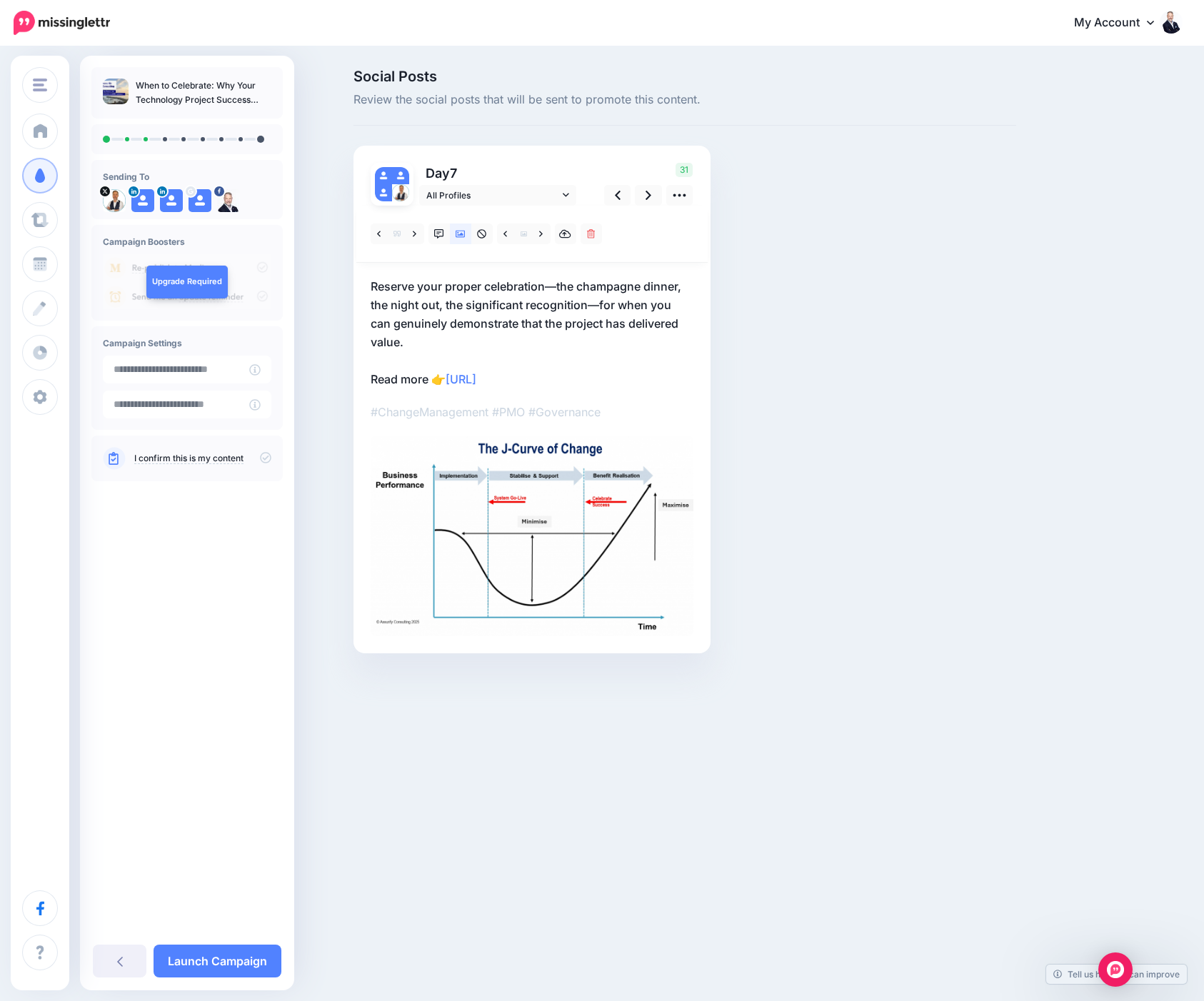
click at [379, 285] on p "Reserve your proper celebration—the champagne dinner, the night out, the signif…" at bounding box center [532, 332] width 323 height 111
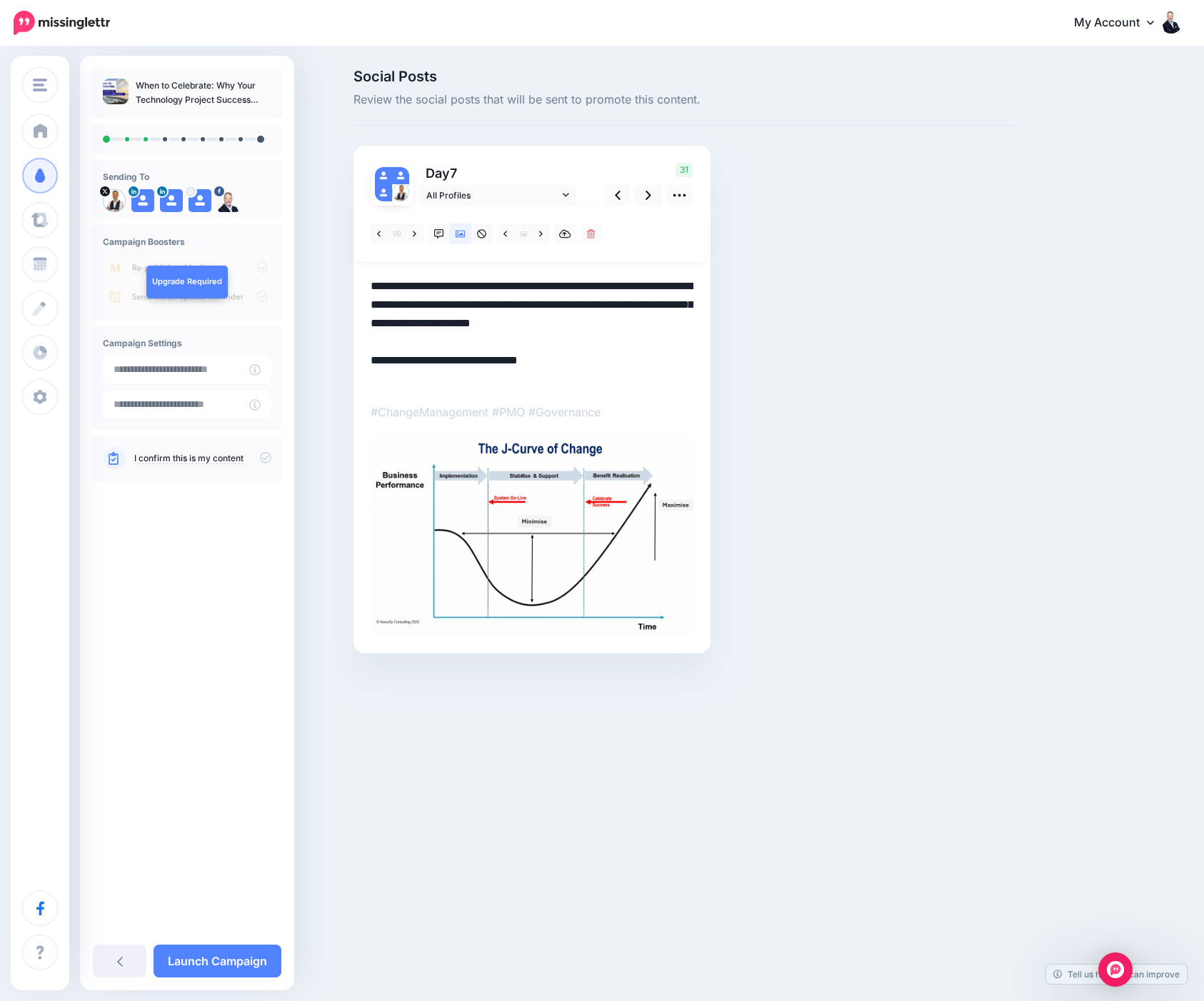
click at [373, 285] on textarea "**********" at bounding box center [532, 332] width 323 height 111
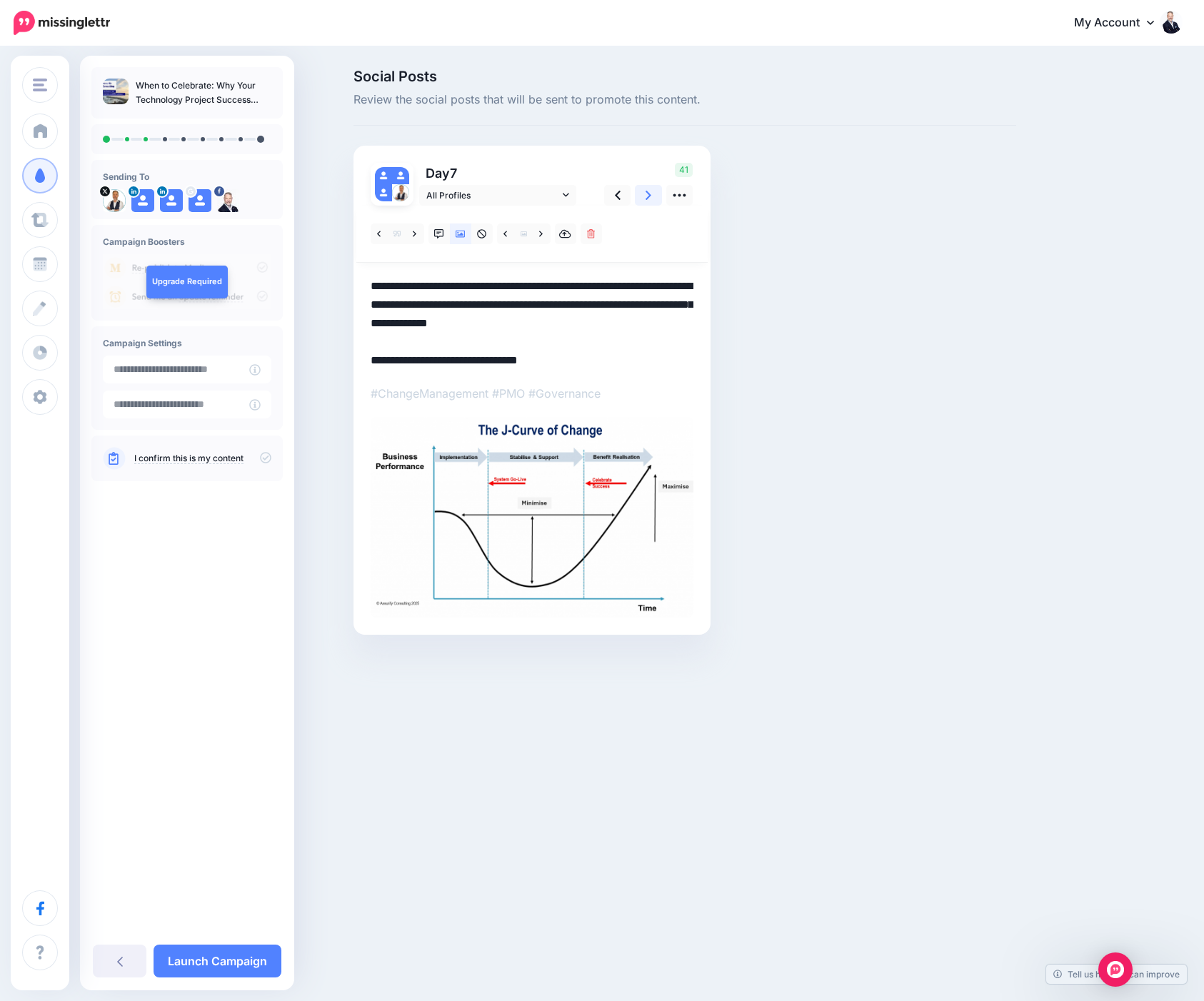
click at [647, 193] on icon at bounding box center [649, 195] width 6 height 9
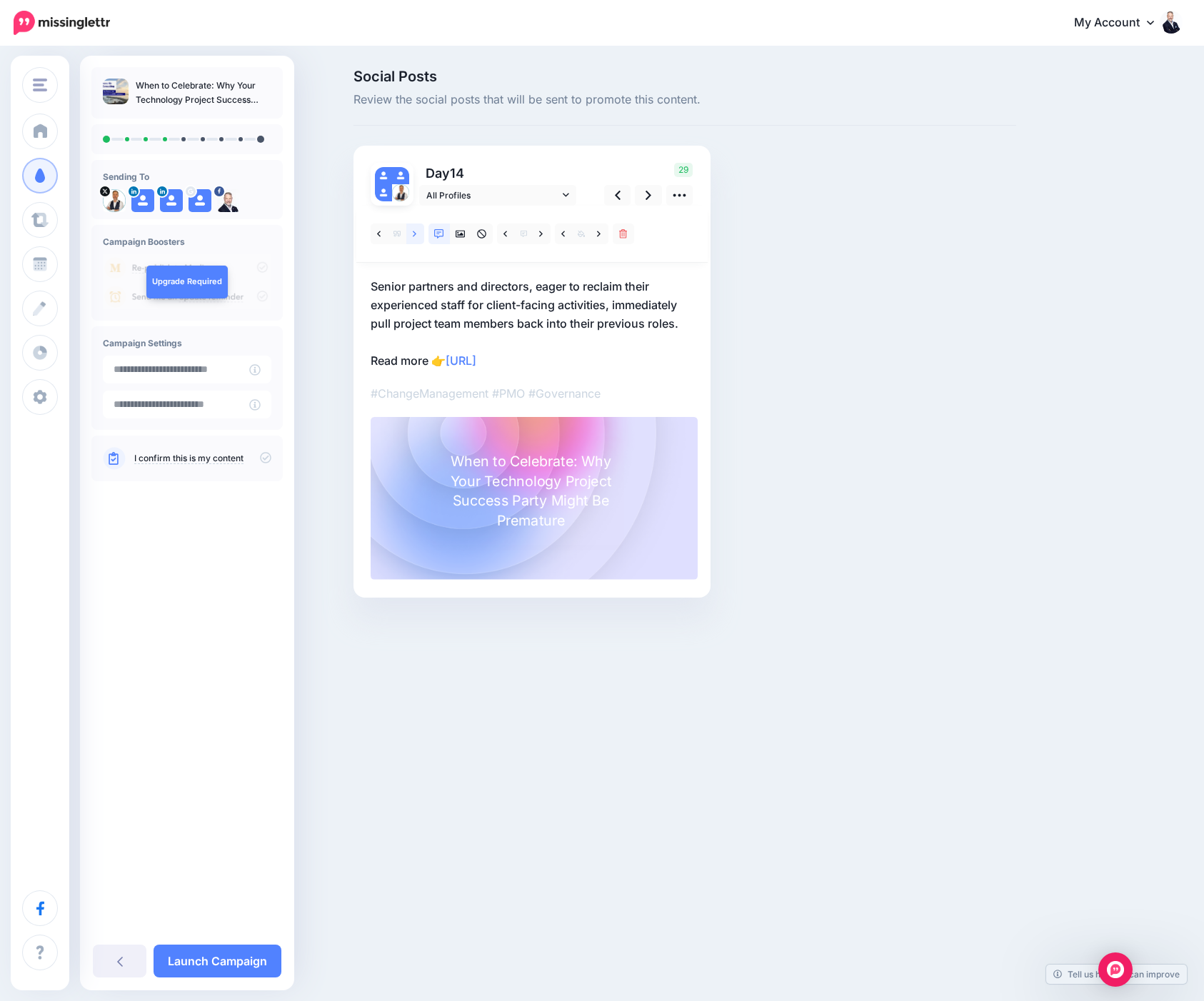
click at [411, 235] on link at bounding box center [415, 234] width 18 height 21
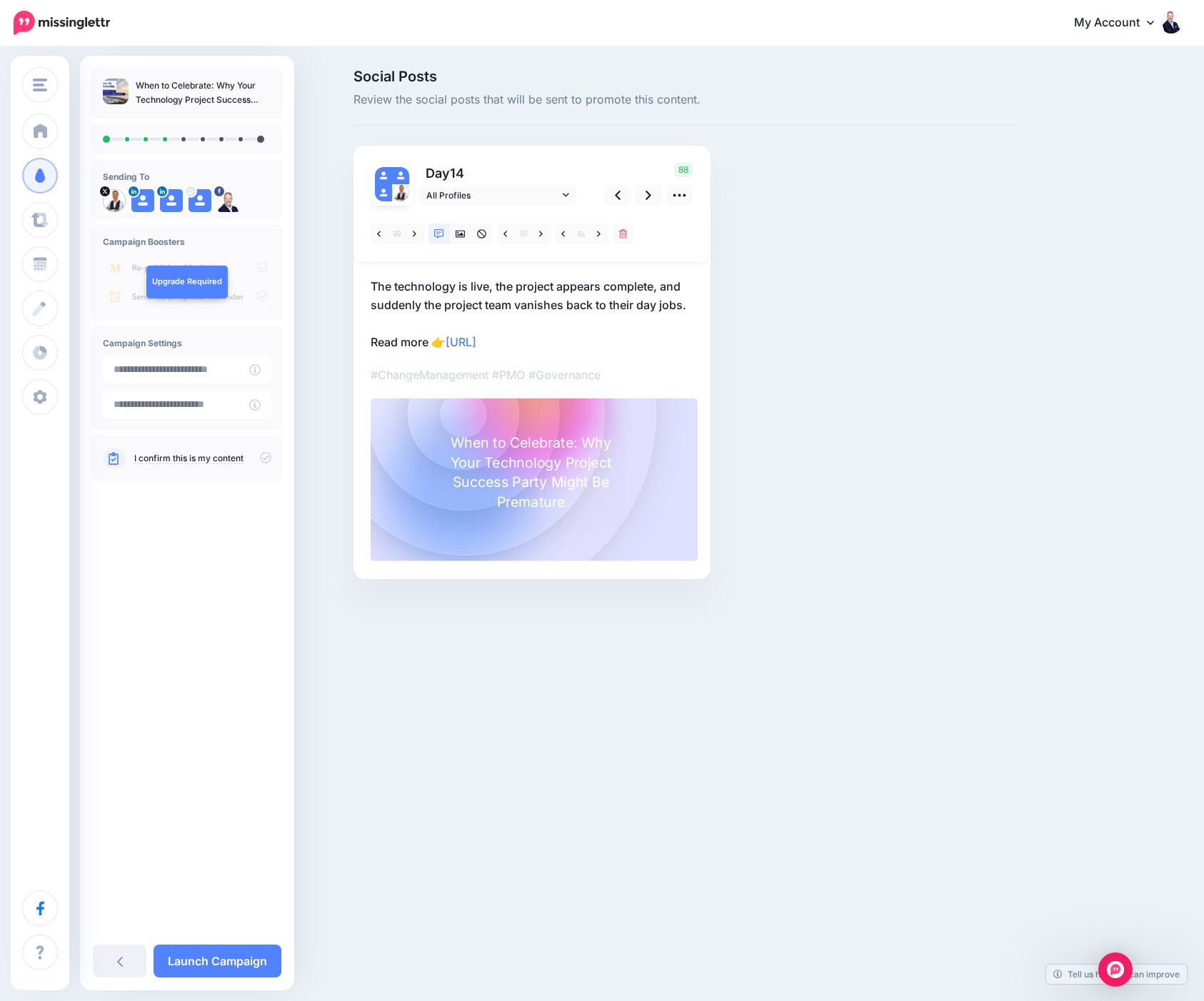
click at [666, 423] on div at bounding box center [534, 480] width 327 height 163
click at [647, 198] on icon at bounding box center [649, 195] width 6 height 9
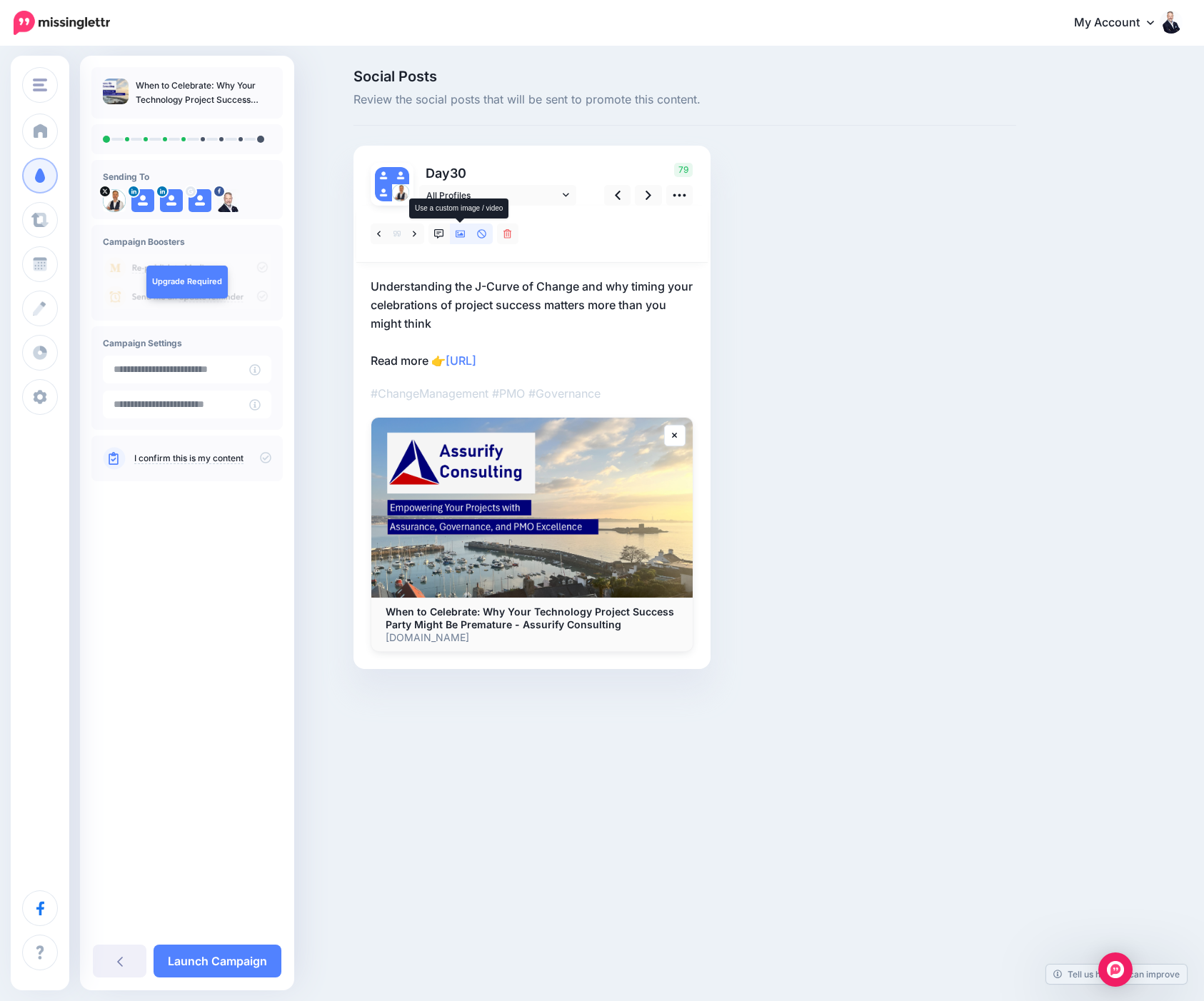
click at [453, 235] on link at bounding box center [461, 234] width 22 height 21
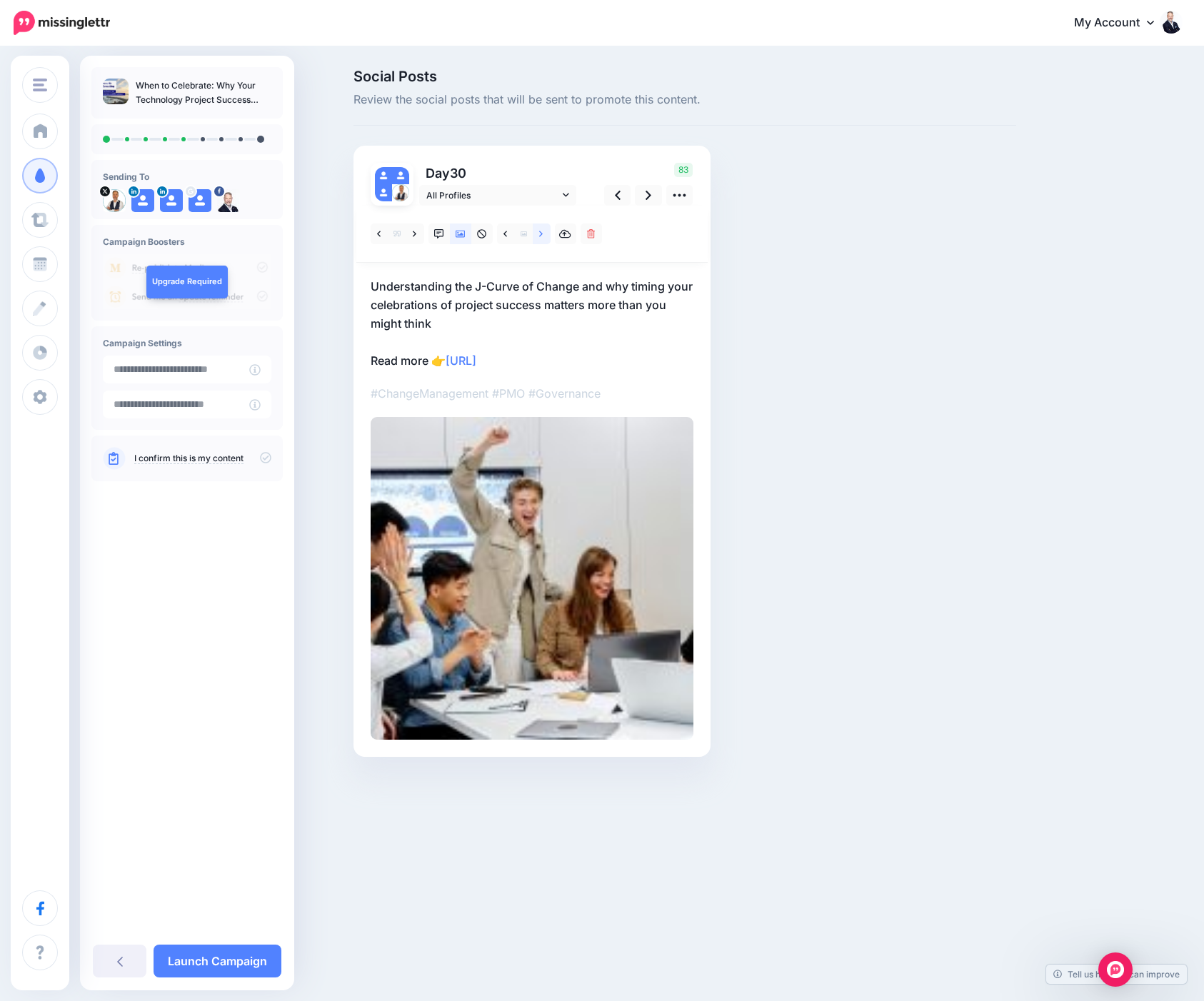
click at [539, 238] on icon at bounding box center [541, 234] width 4 height 10
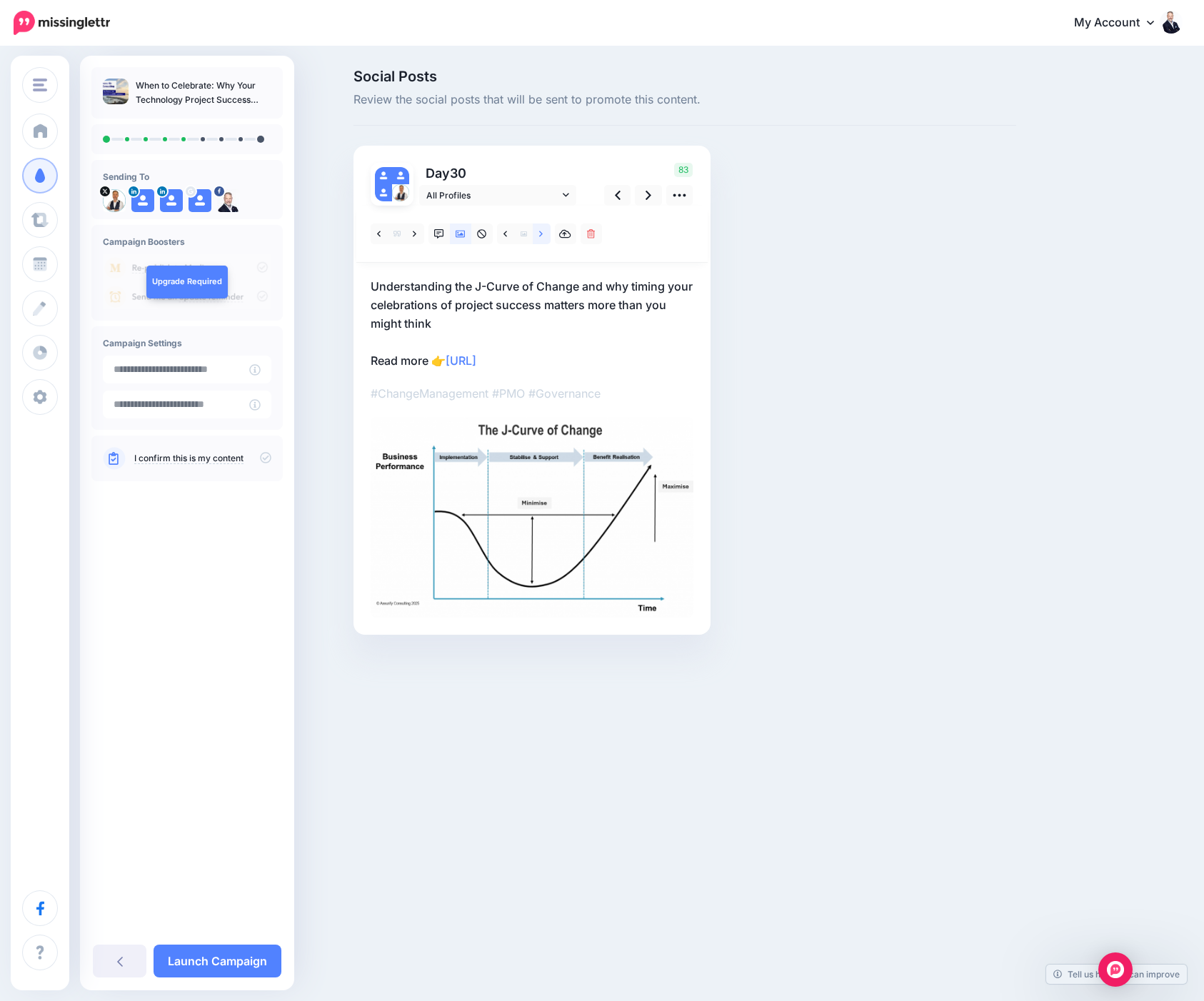
click at [539, 238] on icon at bounding box center [541, 234] width 4 height 10
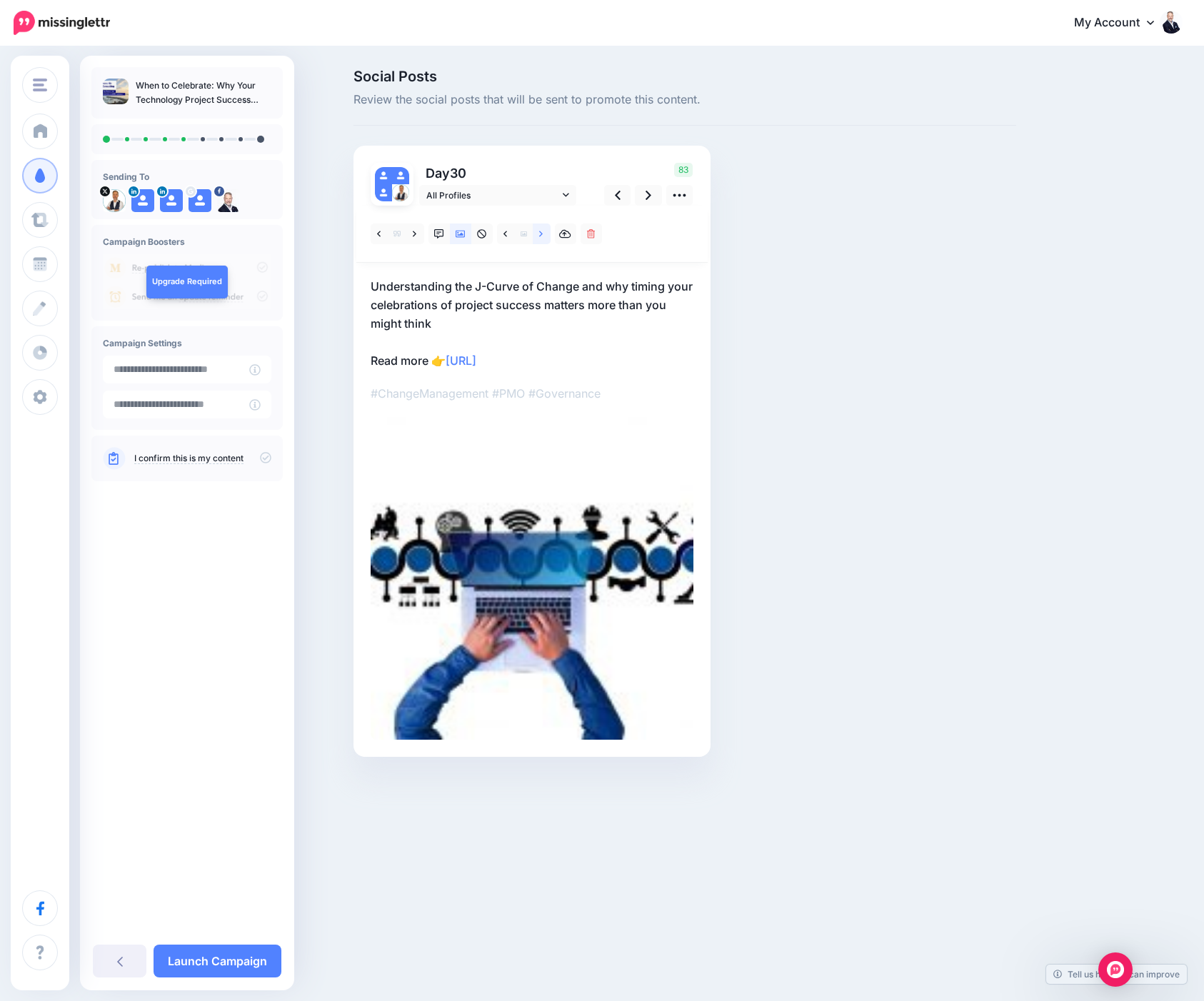
click at [539, 238] on icon at bounding box center [541, 234] width 4 height 10
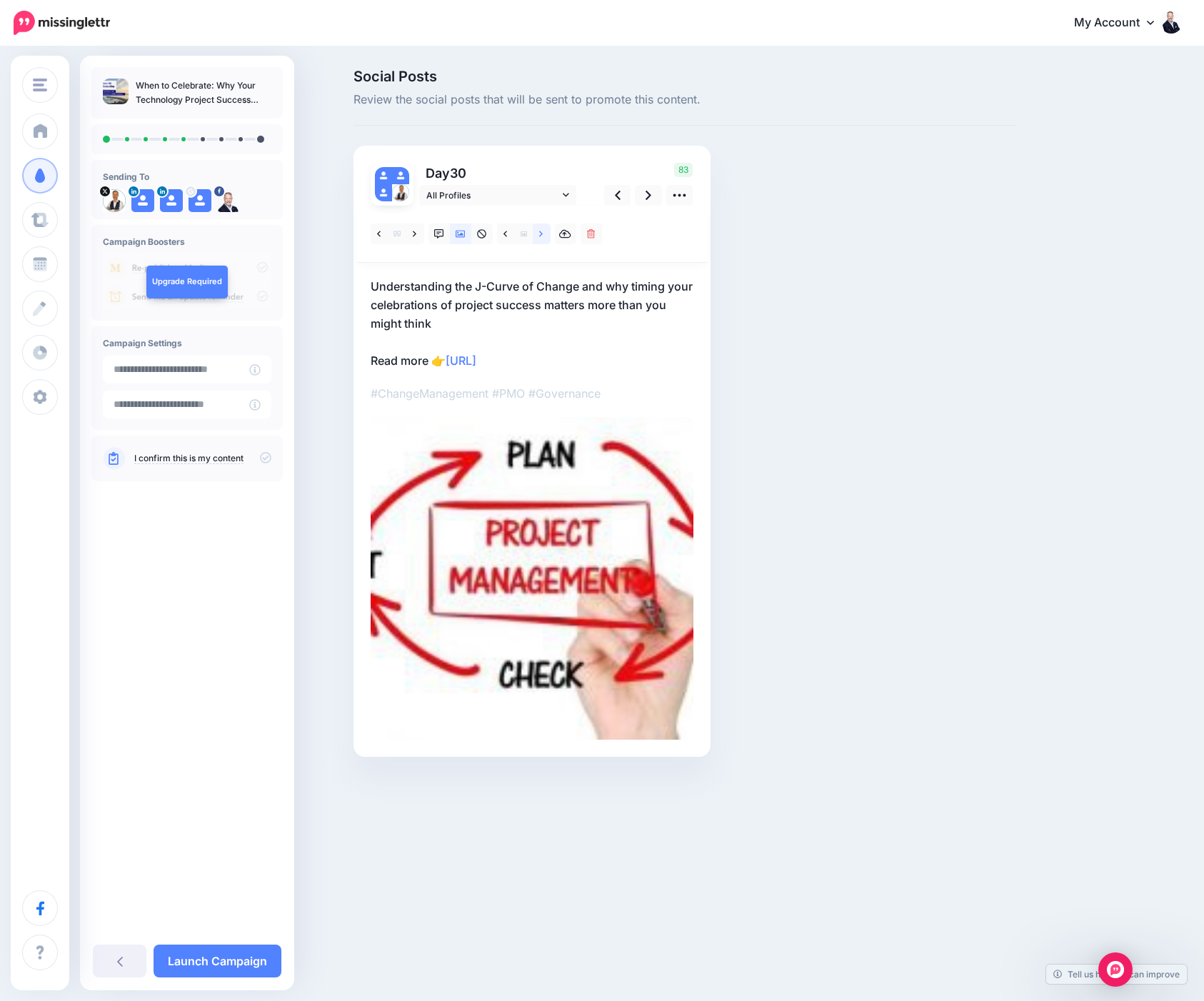
click at [539, 238] on icon at bounding box center [541, 234] width 4 height 10
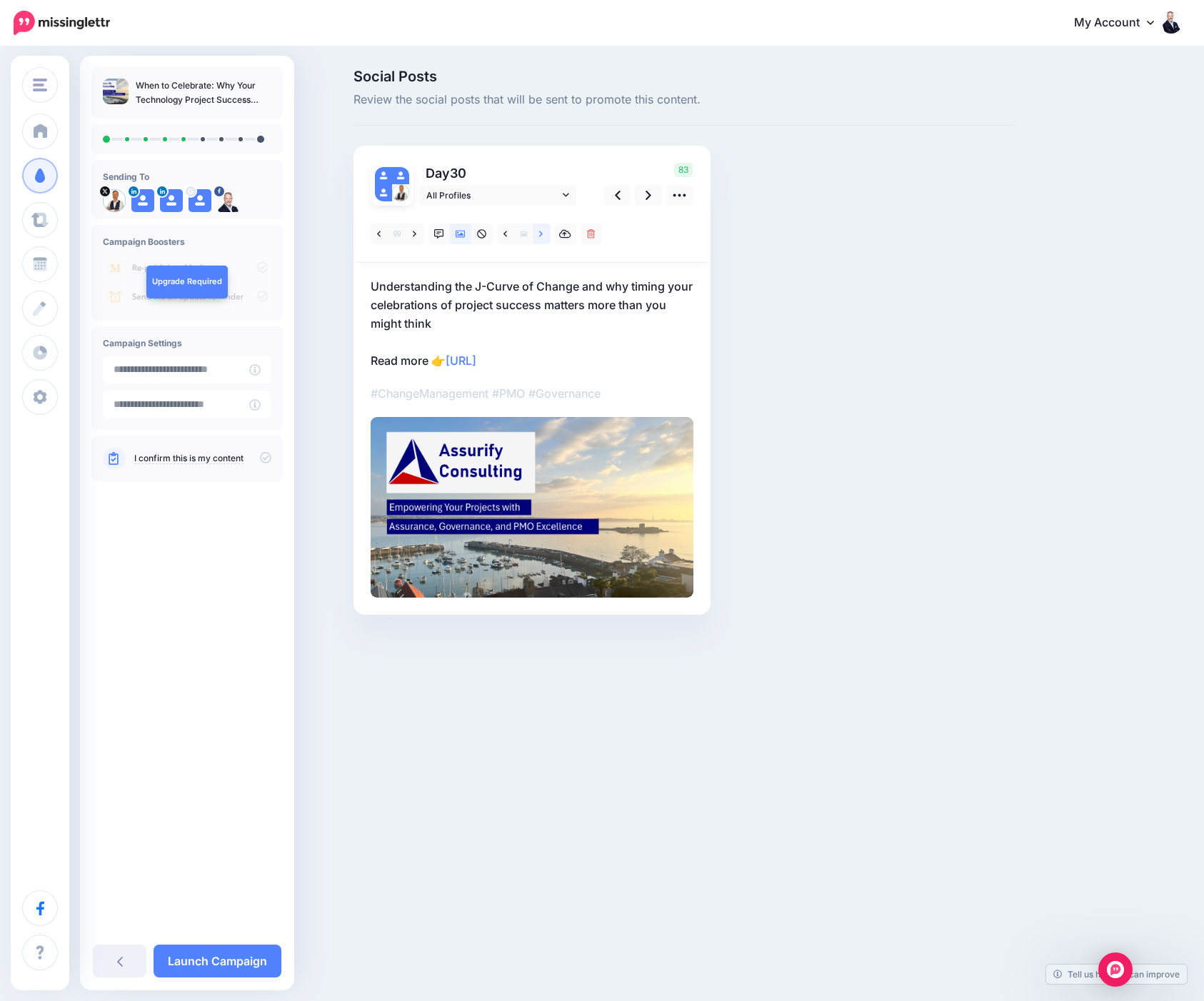
click at [539, 238] on icon at bounding box center [541, 234] width 4 height 10
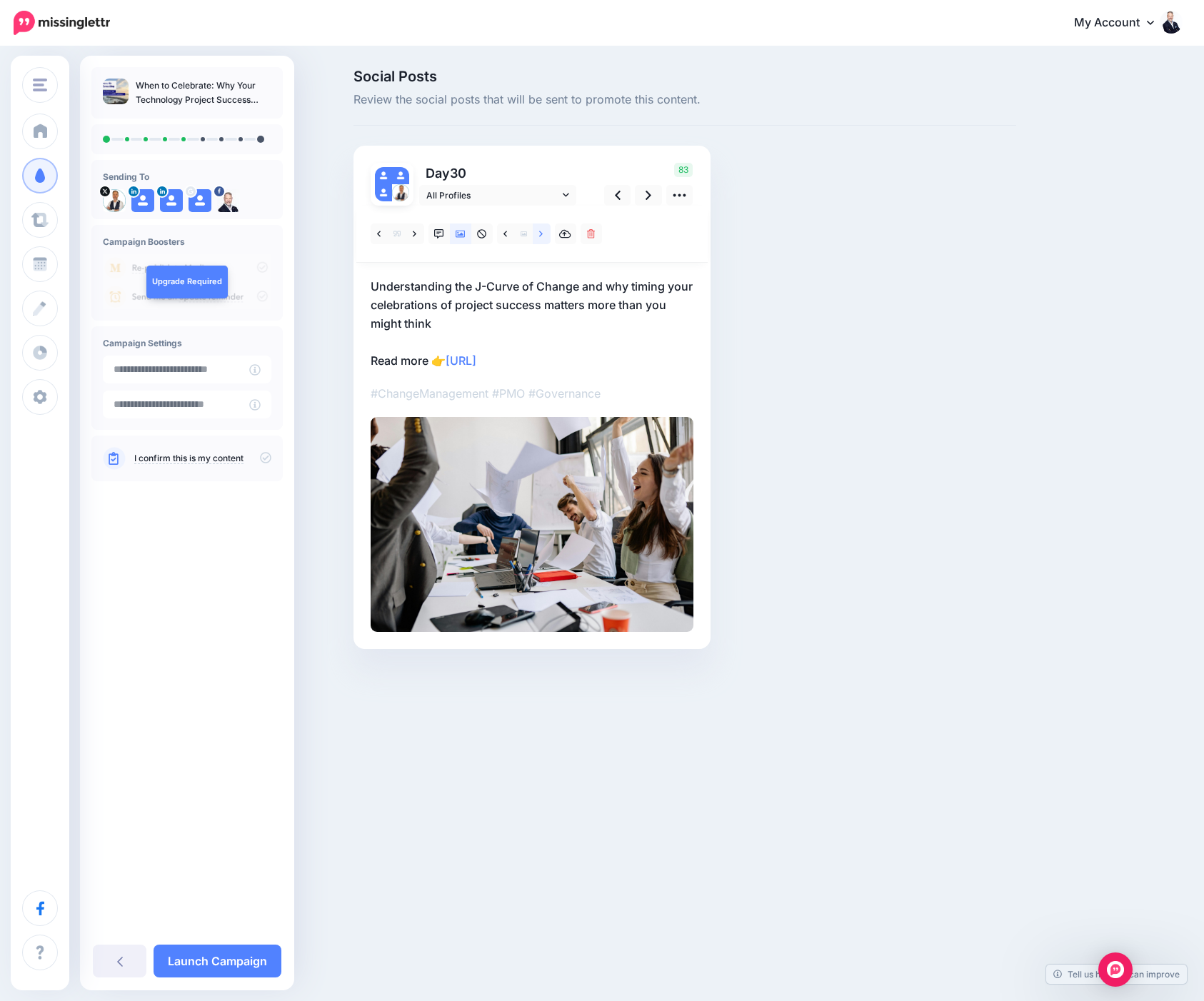
click at [539, 238] on icon at bounding box center [541, 234] width 4 height 10
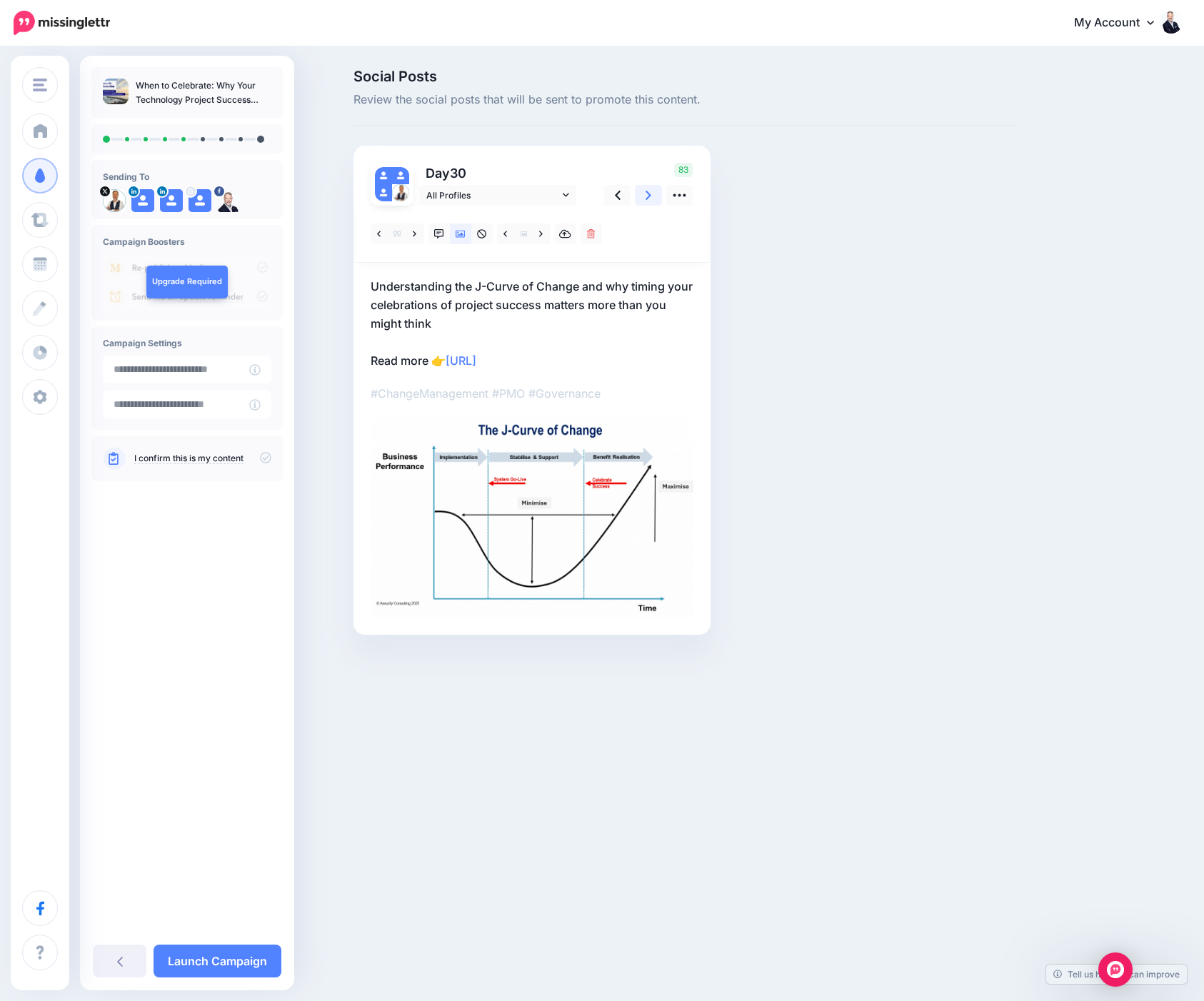
click at [651, 195] on icon at bounding box center [649, 195] width 6 height 9
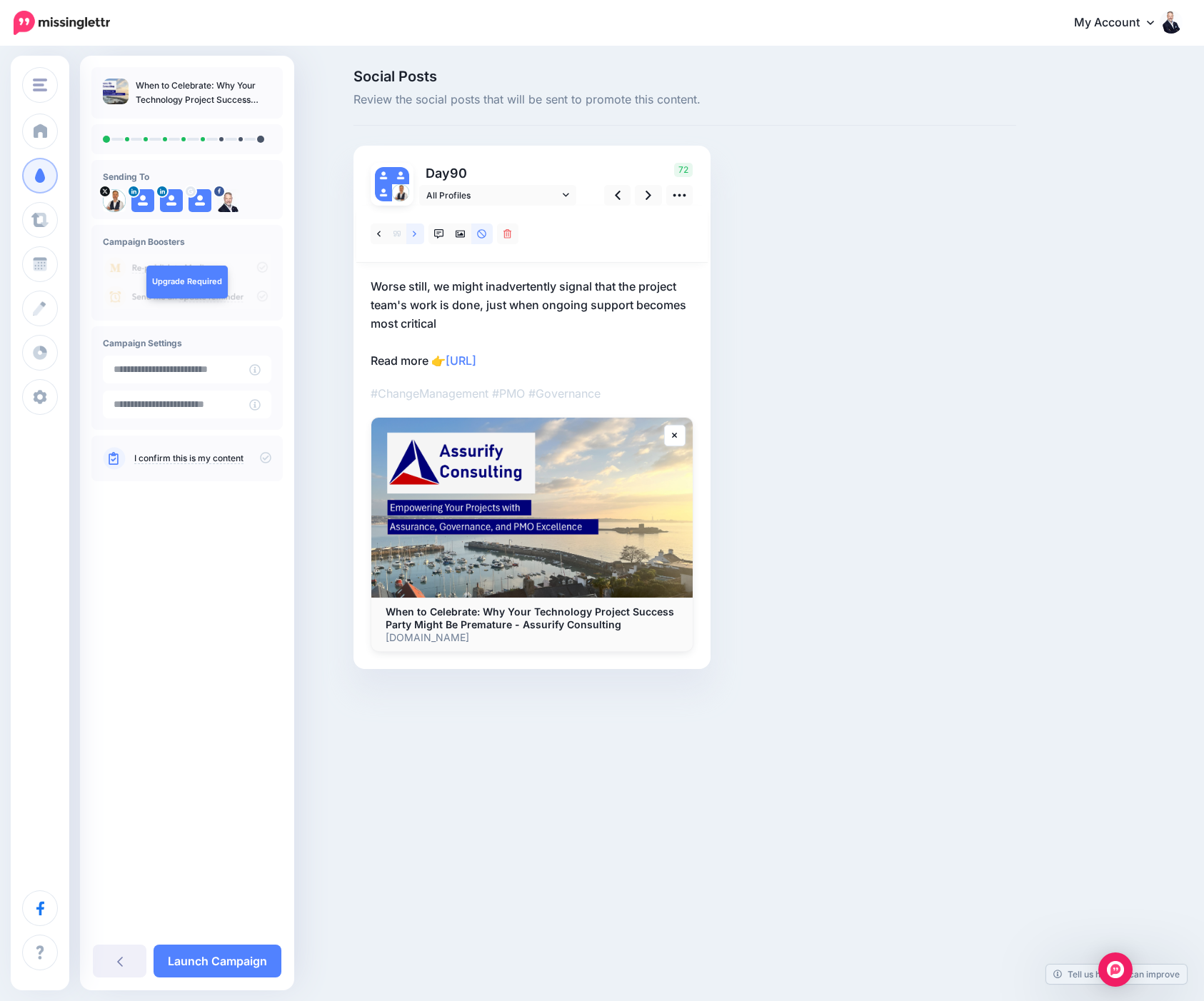
click at [413, 237] on icon at bounding box center [414, 234] width 4 height 10
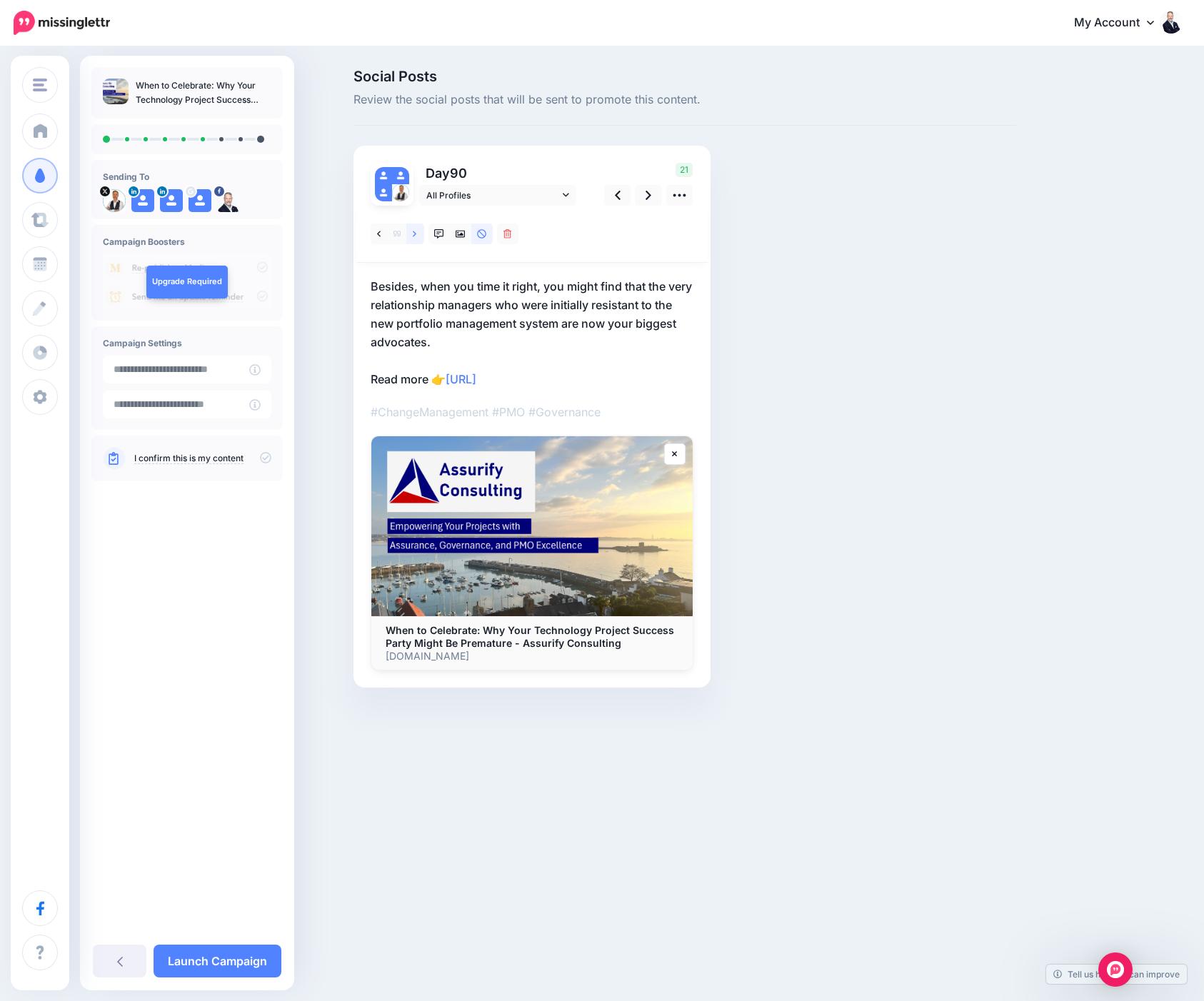
click at [413, 237] on icon at bounding box center [414, 234] width 4 height 10
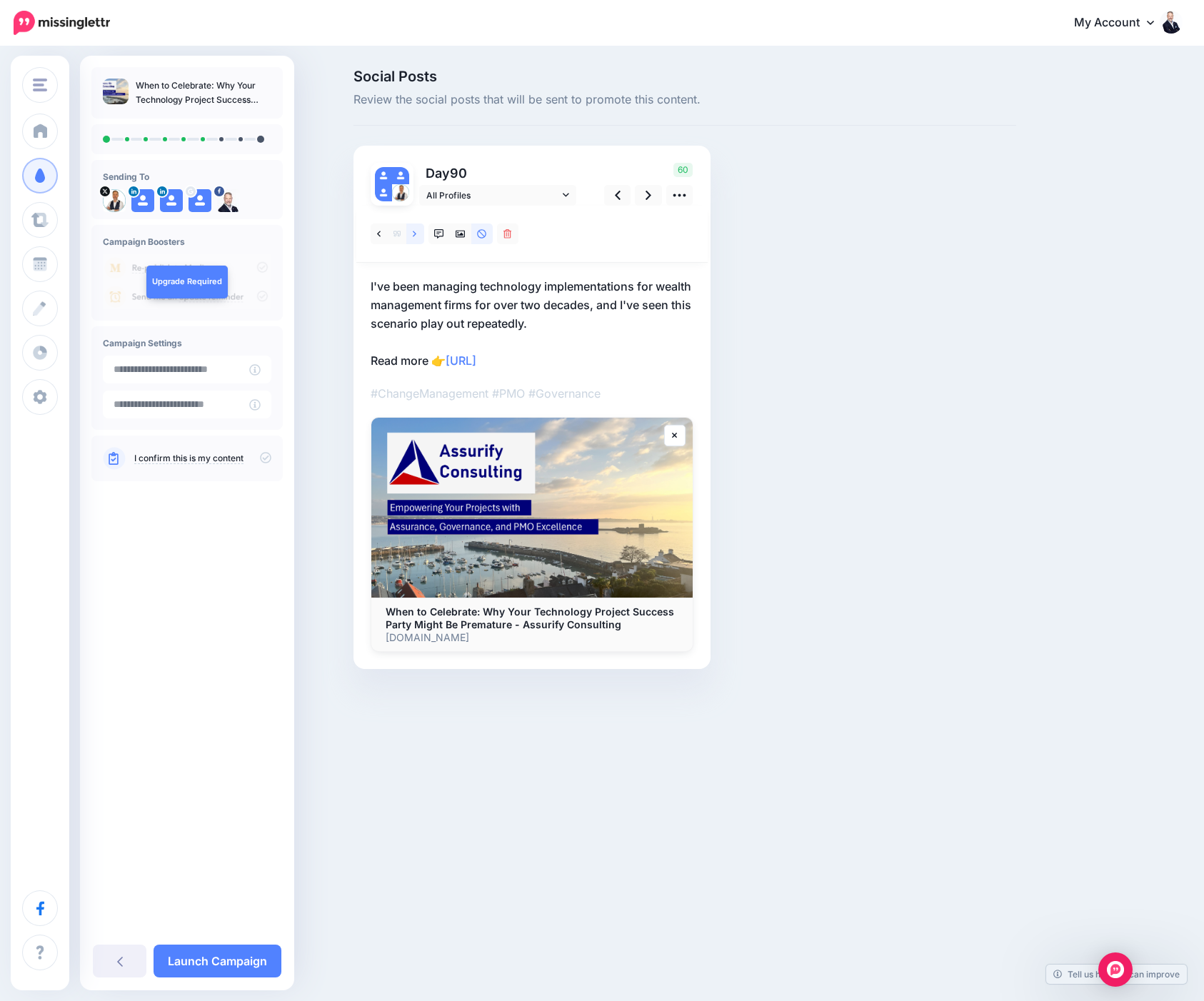
click at [413, 237] on icon at bounding box center [414, 234] width 4 height 10
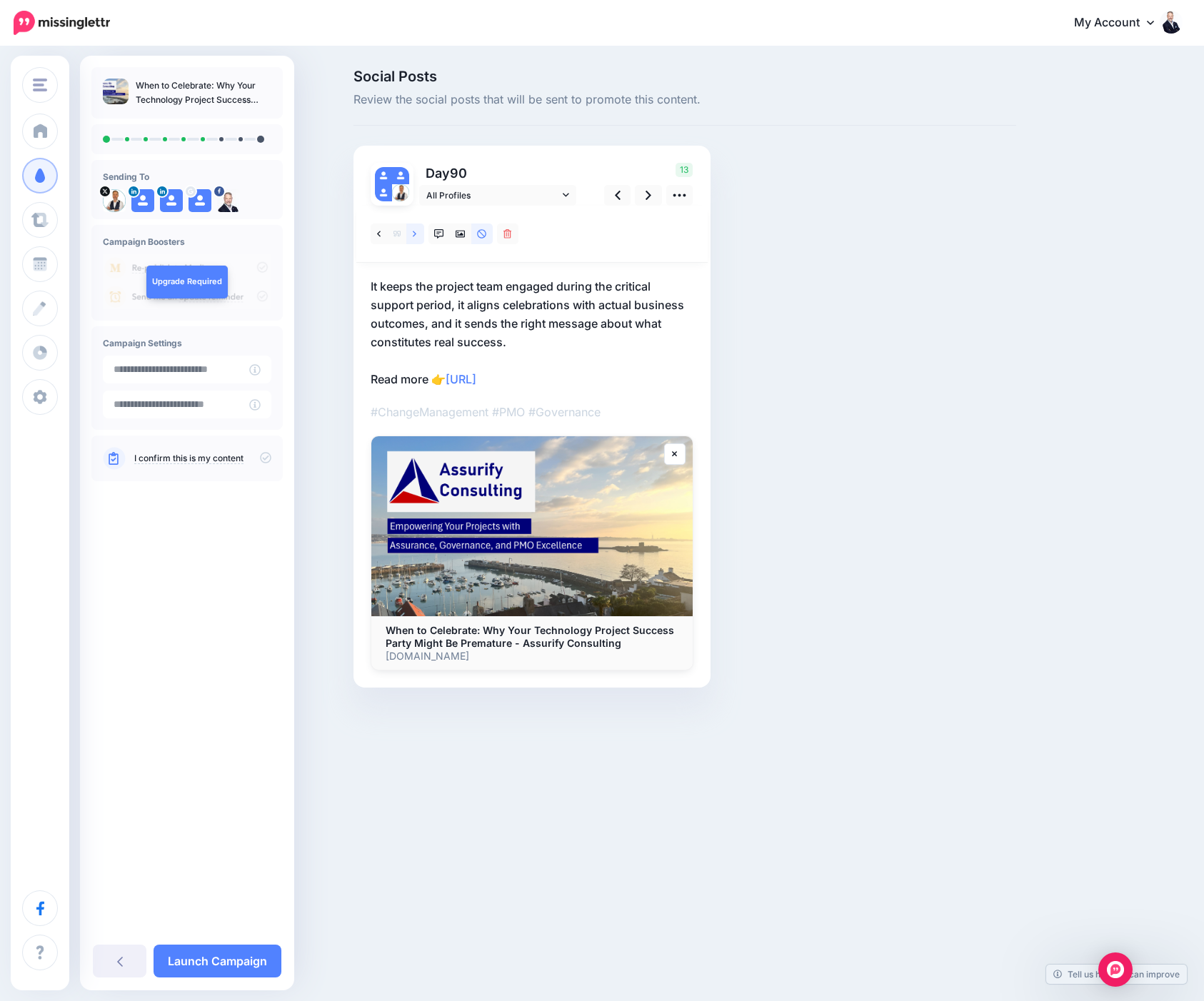
click at [413, 238] on icon at bounding box center [414, 234] width 4 height 10
click at [414, 238] on icon at bounding box center [414, 234] width 4 height 10
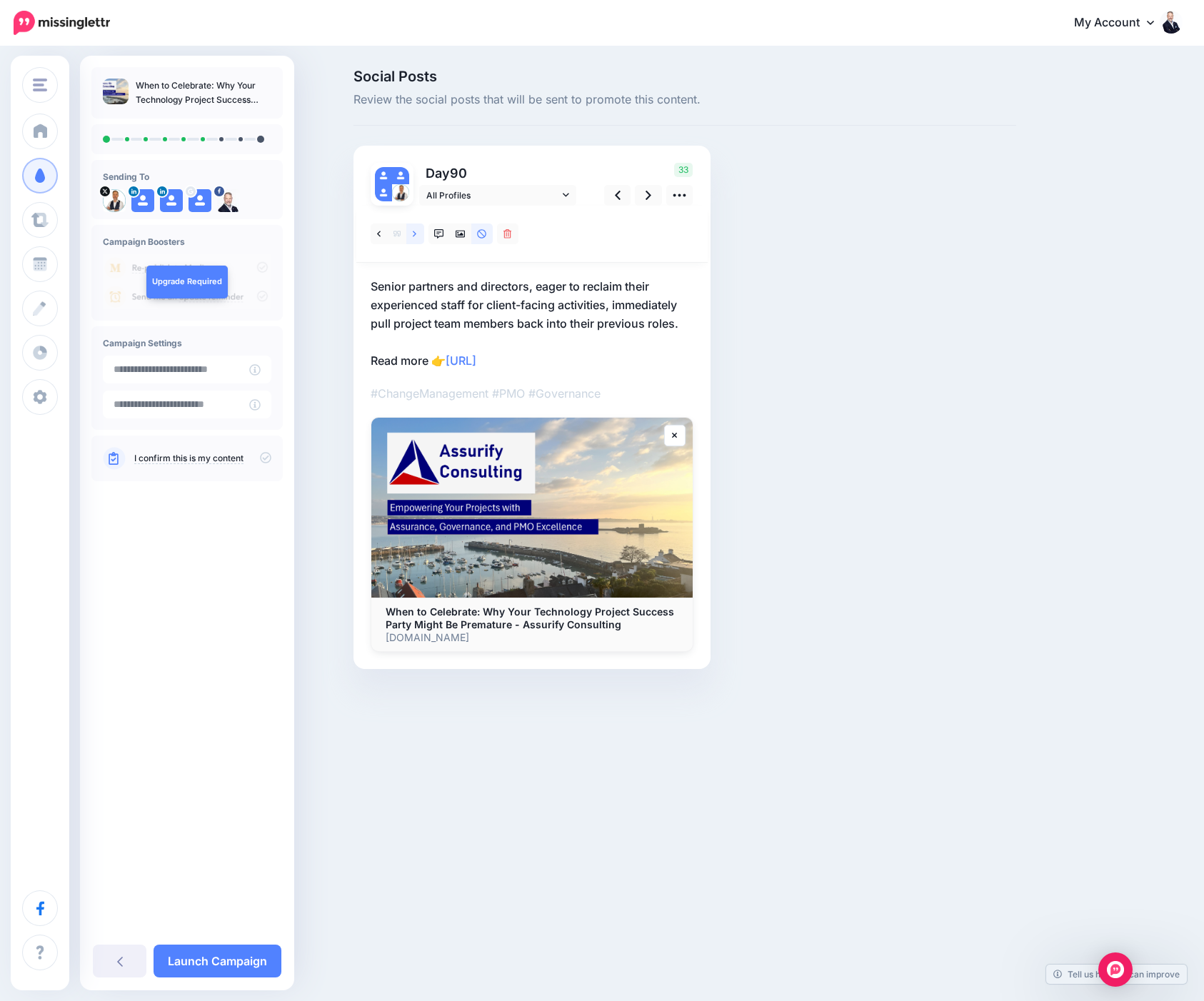
click at [414, 238] on icon at bounding box center [414, 234] width 4 height 10
click at [648, 201] on icon at bounding box center [649, 195] width 6 height 15
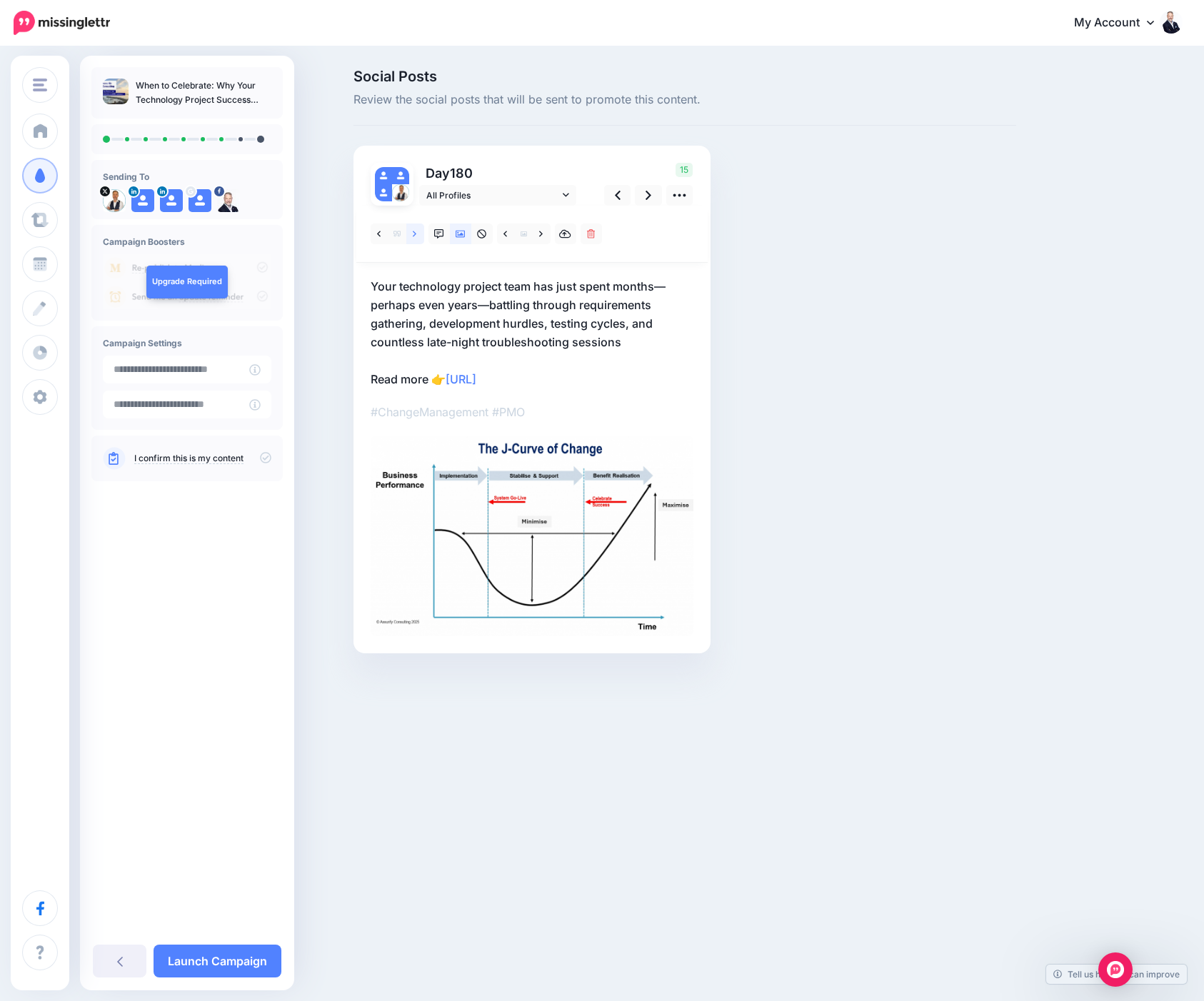
click at [411, 234] on link at bounding box center [415, 234] width 18 height 21
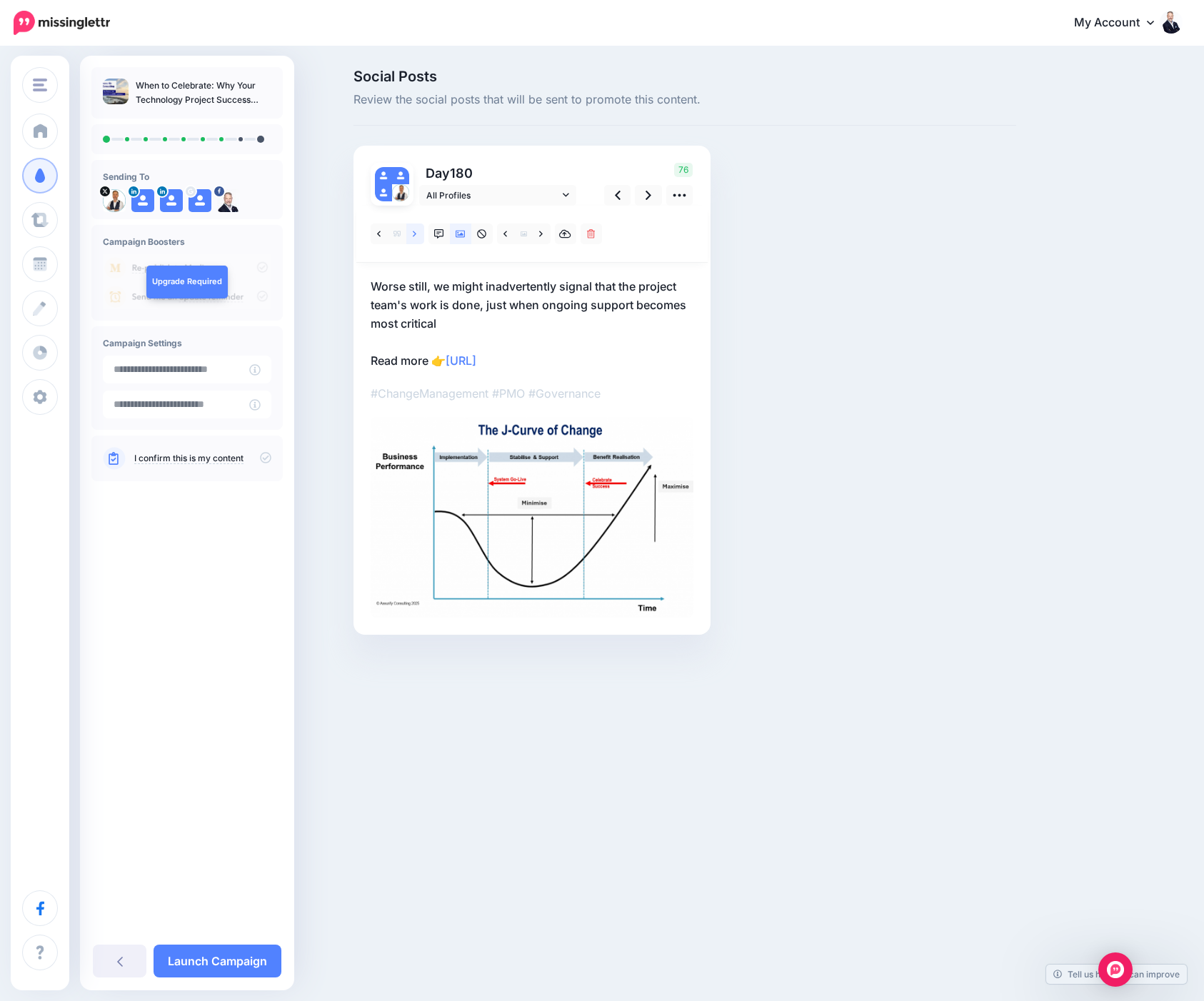
click at [412, 234] on link at bounding box center [415, 234] width 18 height 21
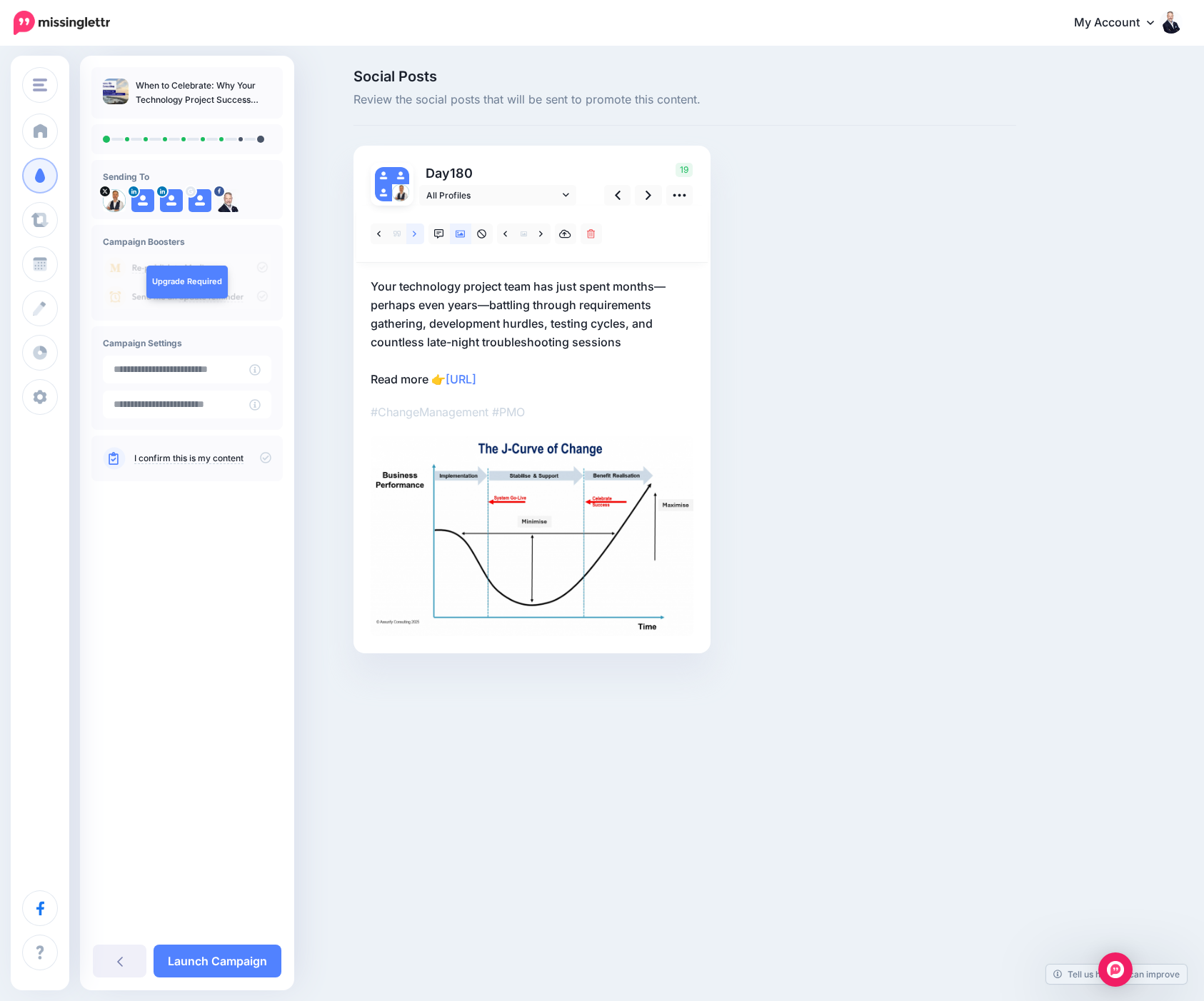
click at [414, 233] on icon at bounding box center [414, 234] width 4 height 10
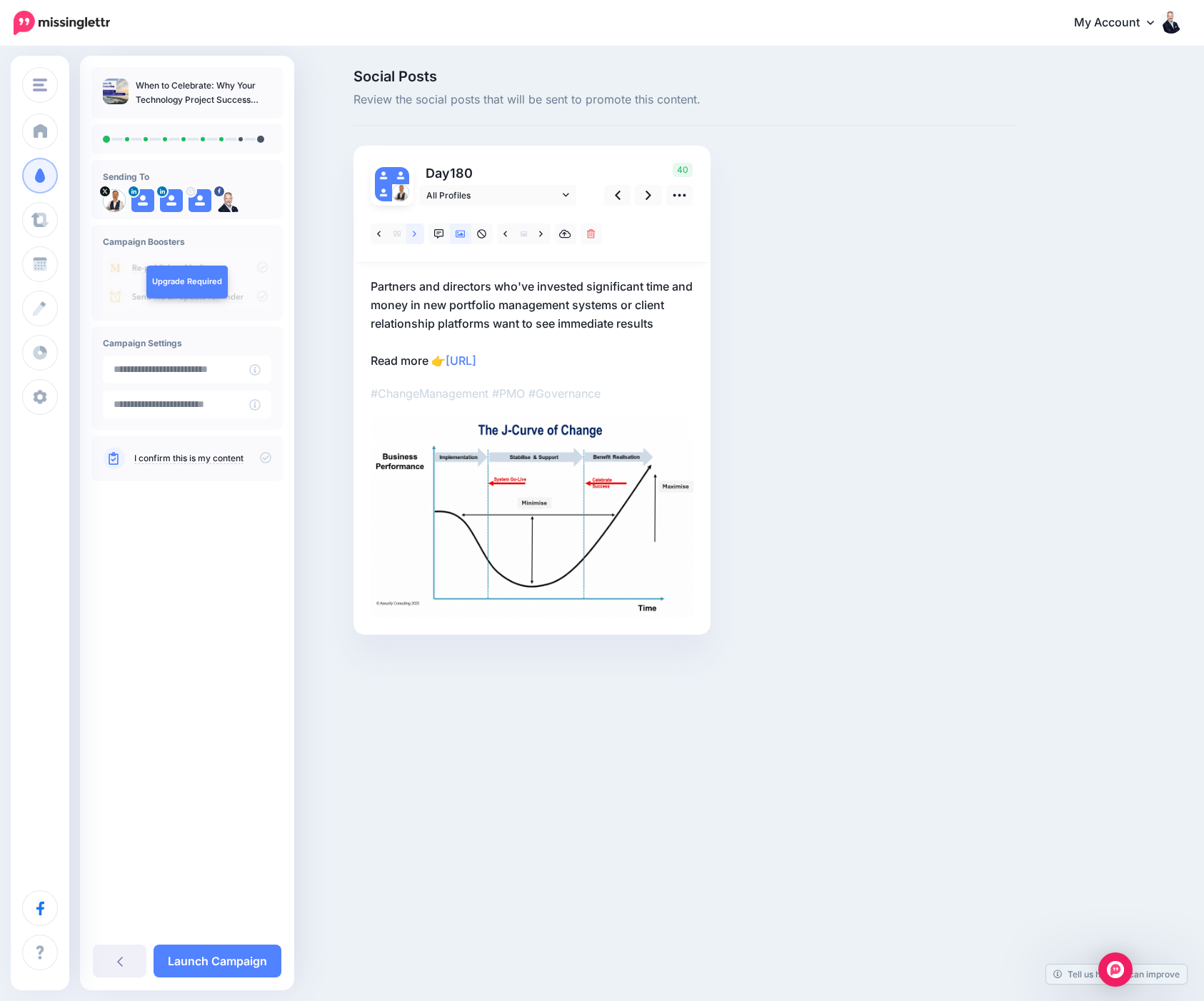
click at [414, 232] on icon at bounding box center [414, 234] width 4 height 6
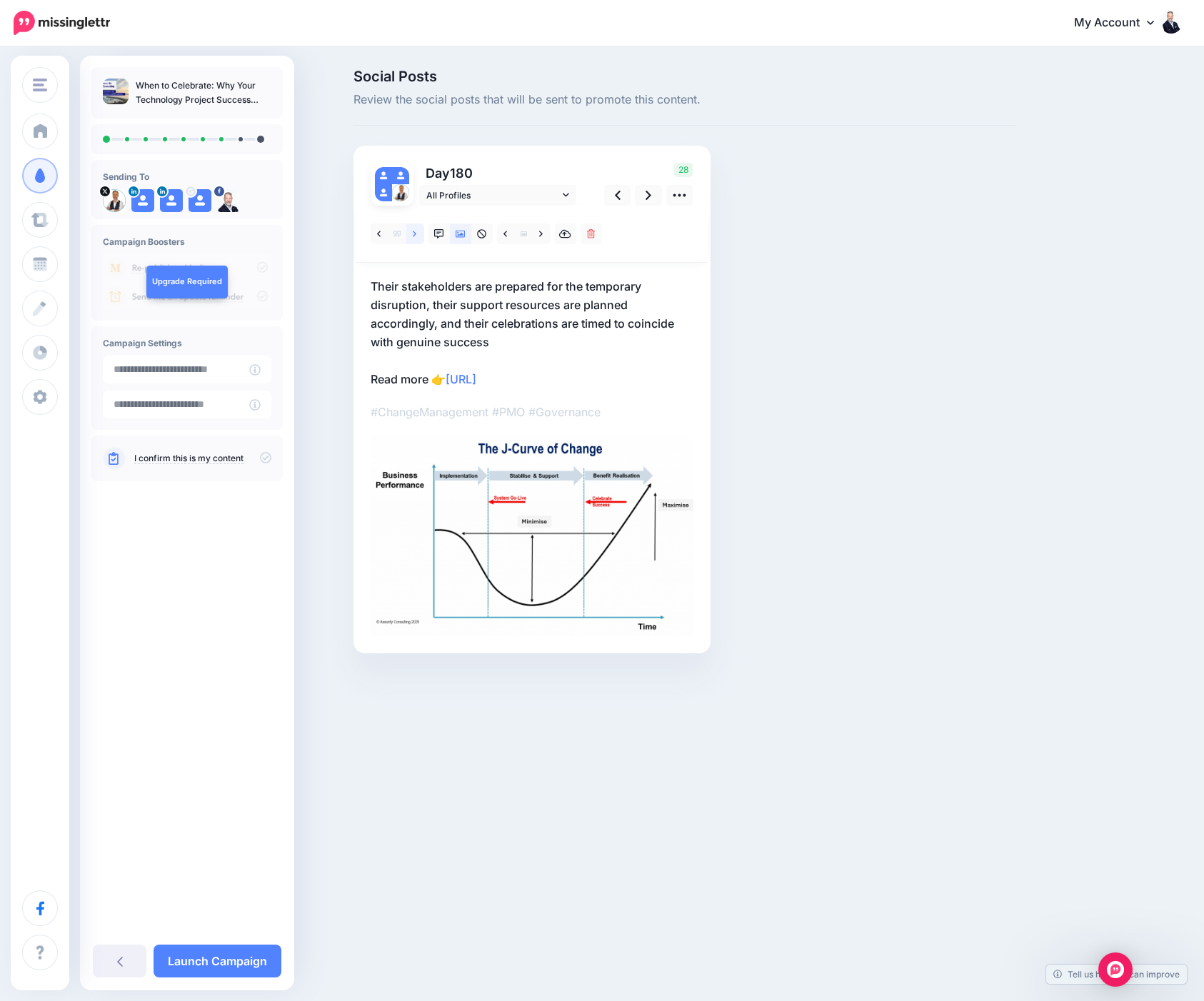
click at [414, 232] on icon at bounding box center [414, 234] width 4 height 6
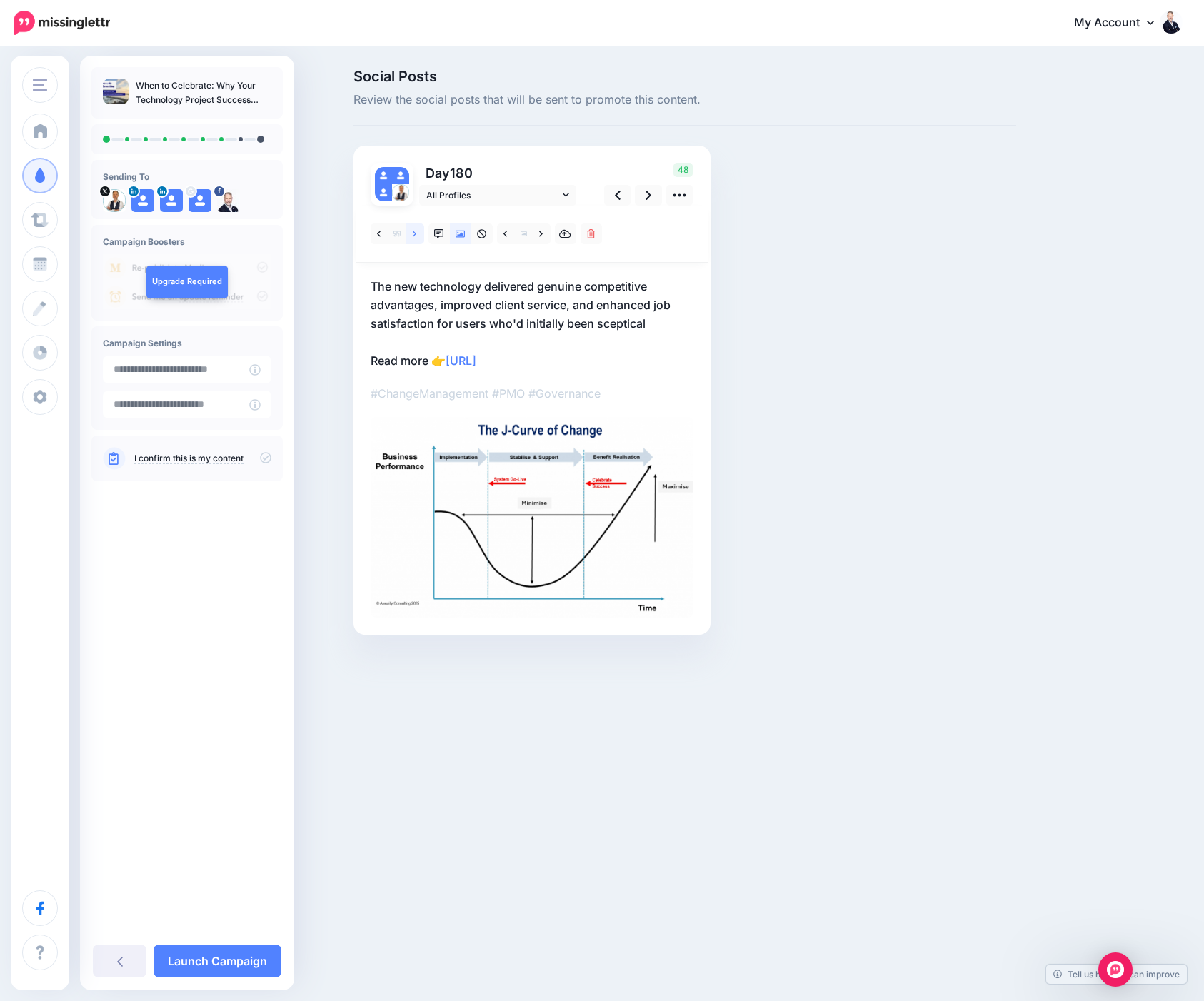
click at [414, 232] on icon at bounding box center [414, 234] width 4 height 6
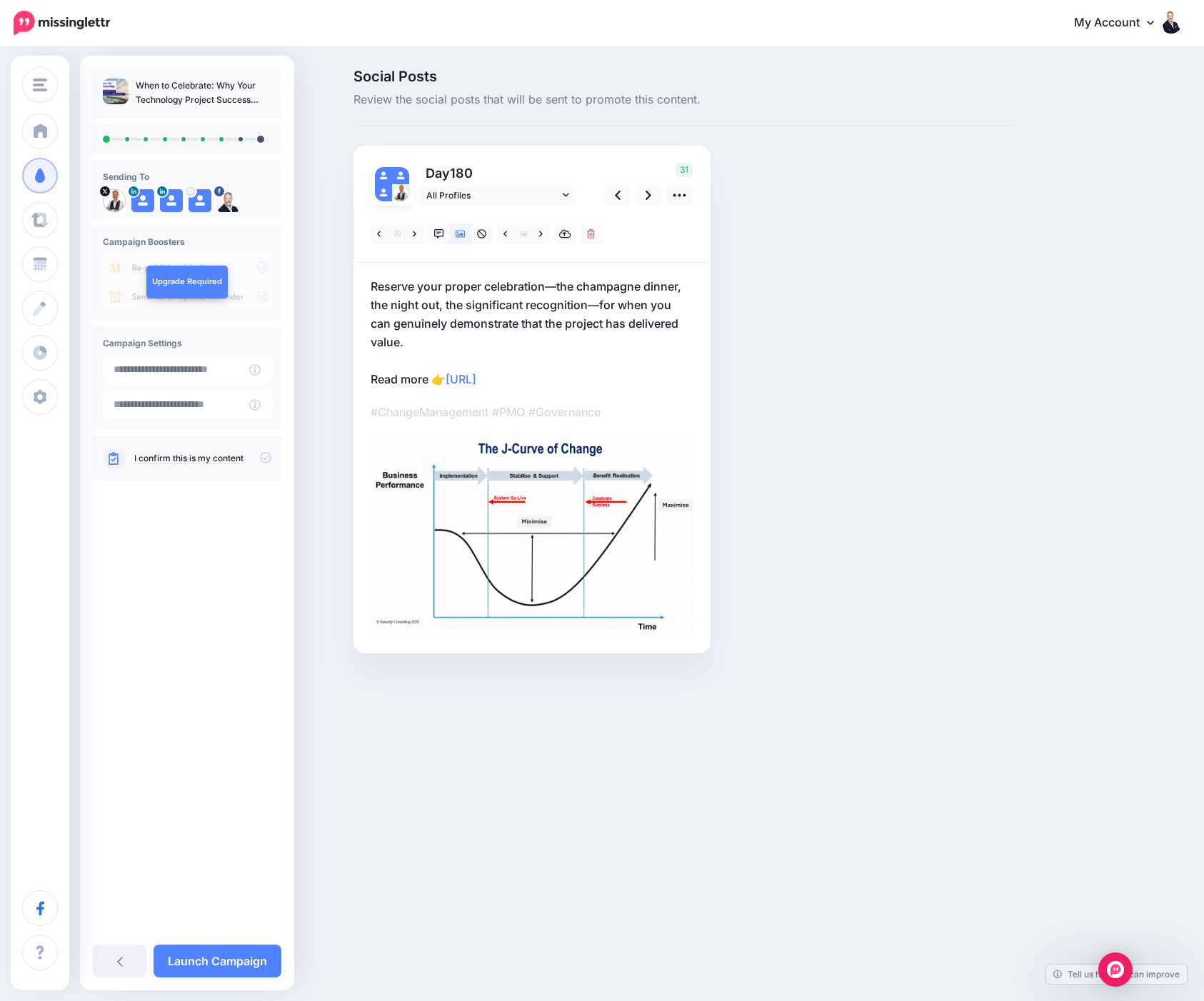
click at [547, 285] on p "Reserve your proper celebration—the champagne dinner, the night out, the signif…" at bounding box center [532, 332] width 323 height 111
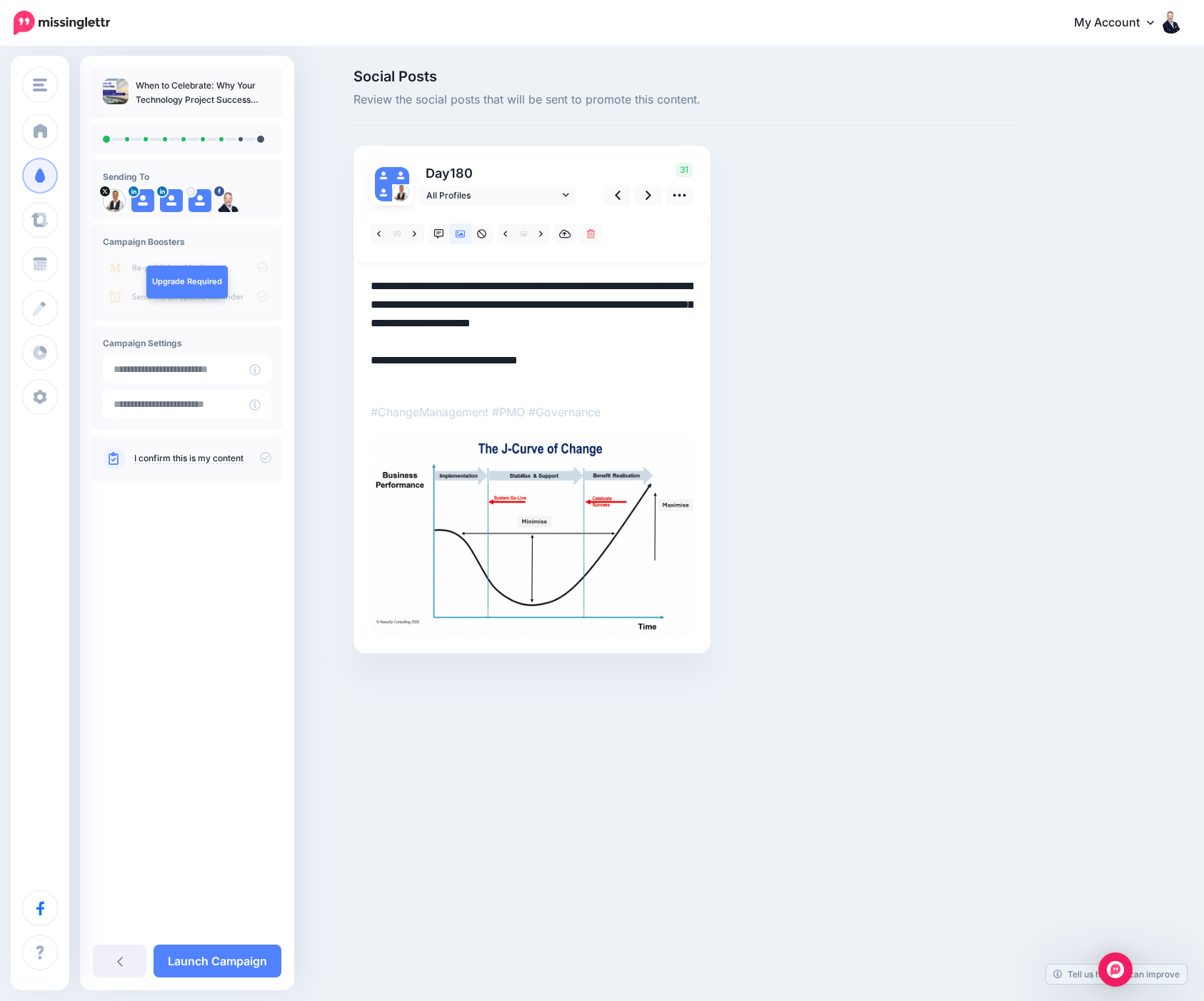
drag, startPoint x: 547, startPoint y: 287, endPoint x: 598, endPoint y: 311, distance: 56.4
click at [598, 311] on textarea "**********" at bounding box center [532, 332] width 323 height 111
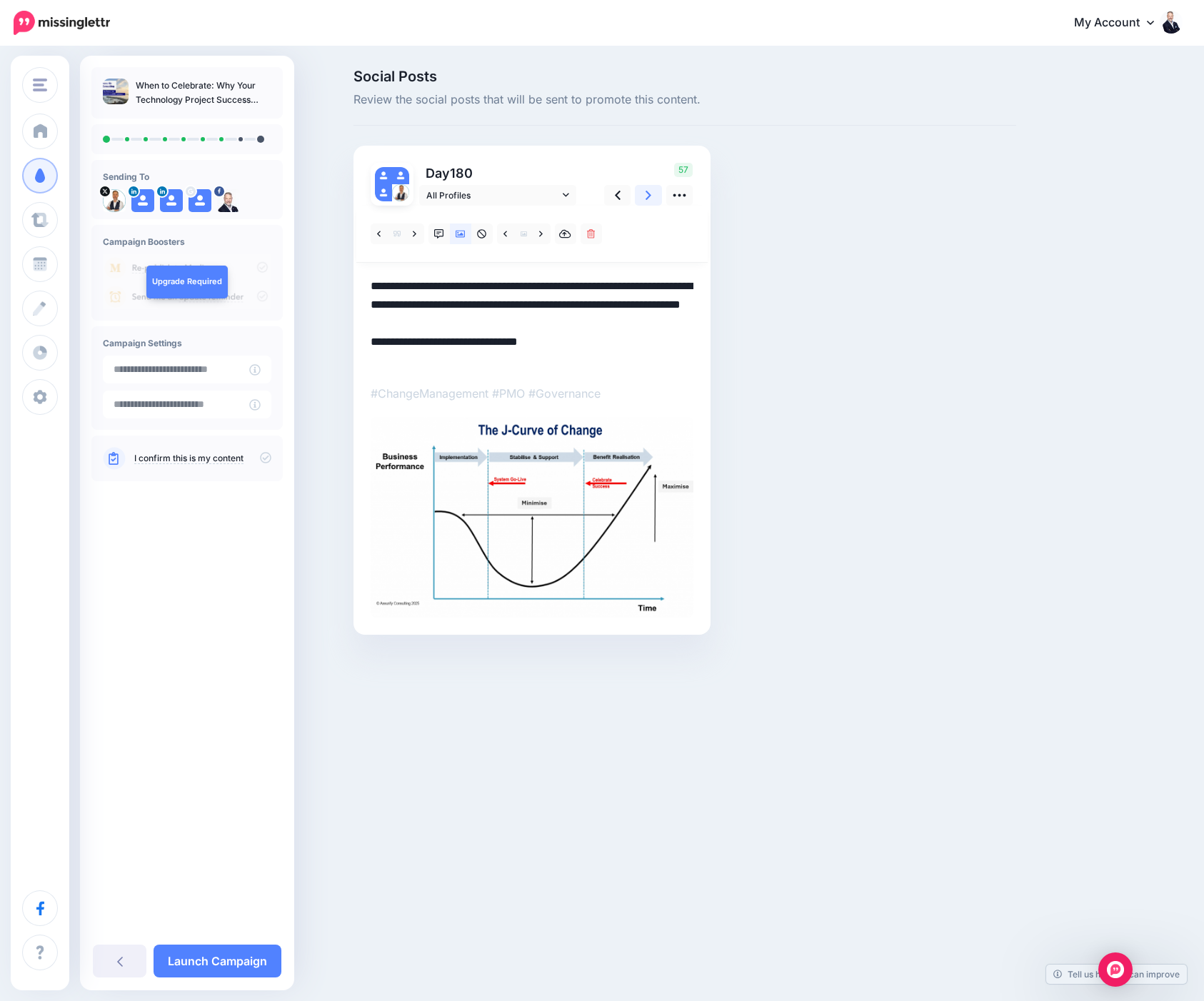
click at [649, 195] on icon at bounding box center [649, 195] width 6 height 9
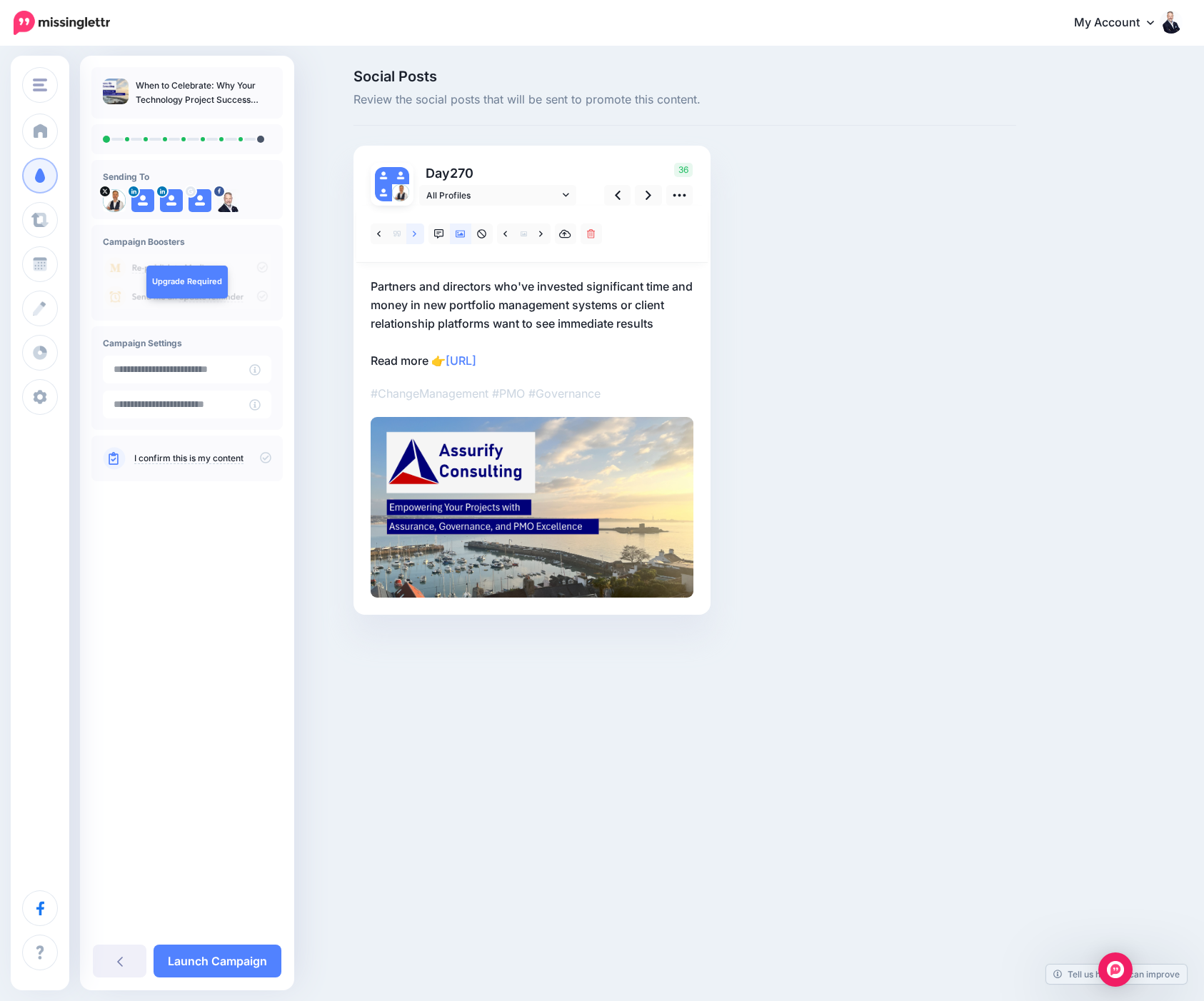
click at [410, 231] on link at bounding box center [415, 234] width 18 height 21
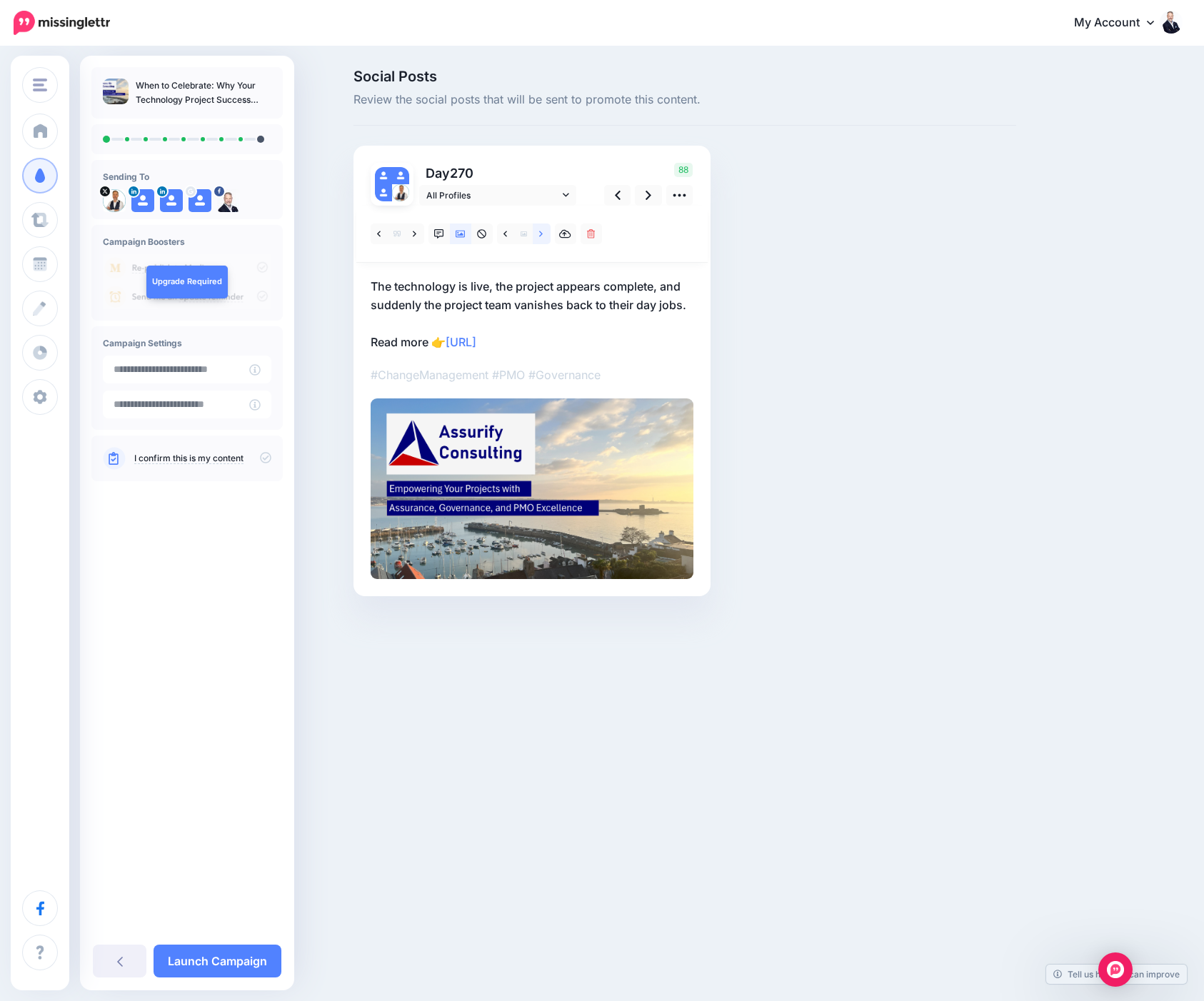
click at [539, 234] on link at bounding box center [542, 234] width 18 height 21
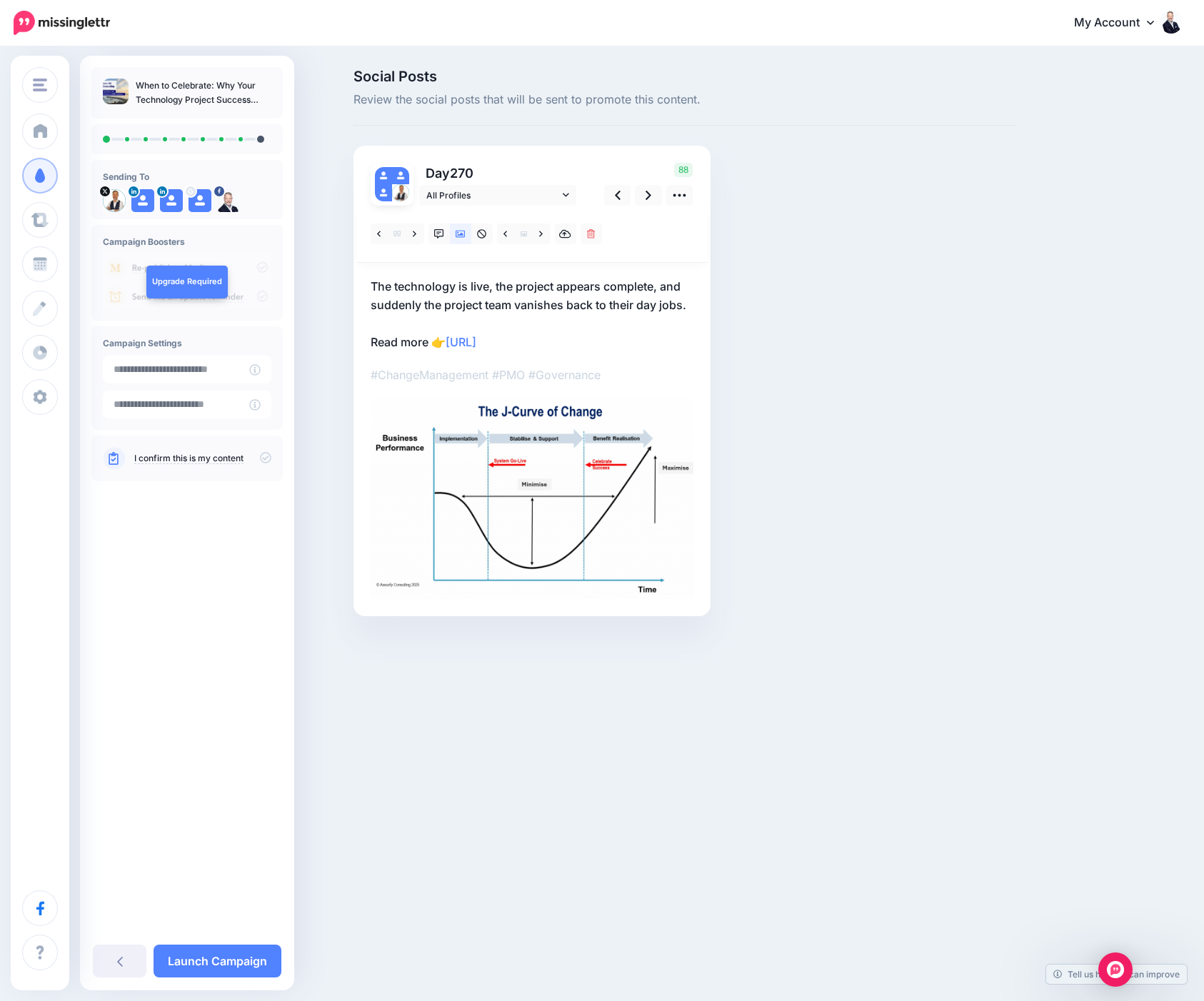
click at [701, 311] on div "Day 270 All Profiles" at bounding box center [532, 381] width 357 height 470
click at [688, 307] on p "The technology is live, the project appears complete, and suddenly the project …" at bounding box center [532, 314] width 323 height 74
click at [692, 306] on textarea "**********" at bounding box center [532, 314] width 323 height 74
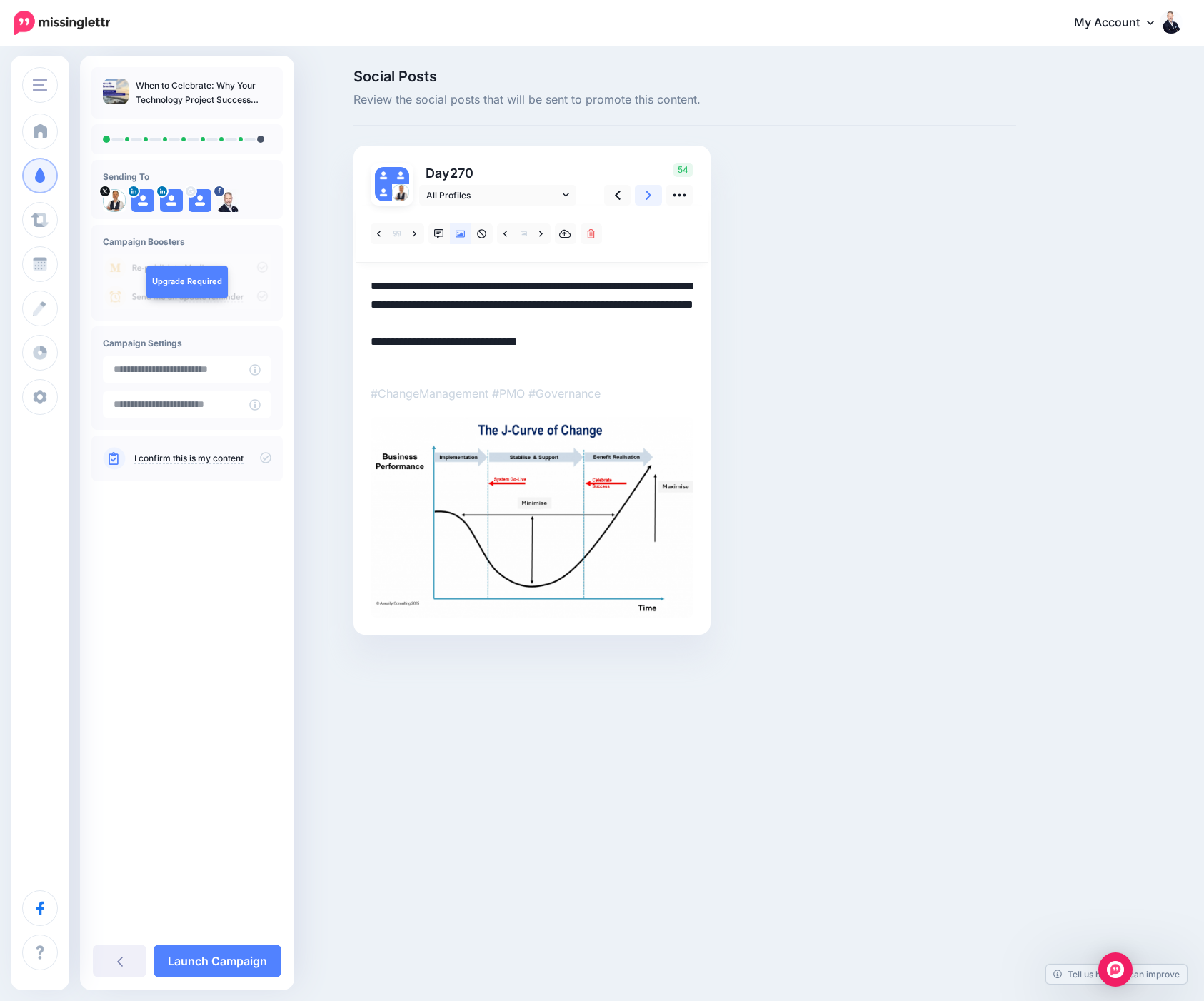
click at [644, 193] on link at bounding box center [649, 195] width 27 height 21
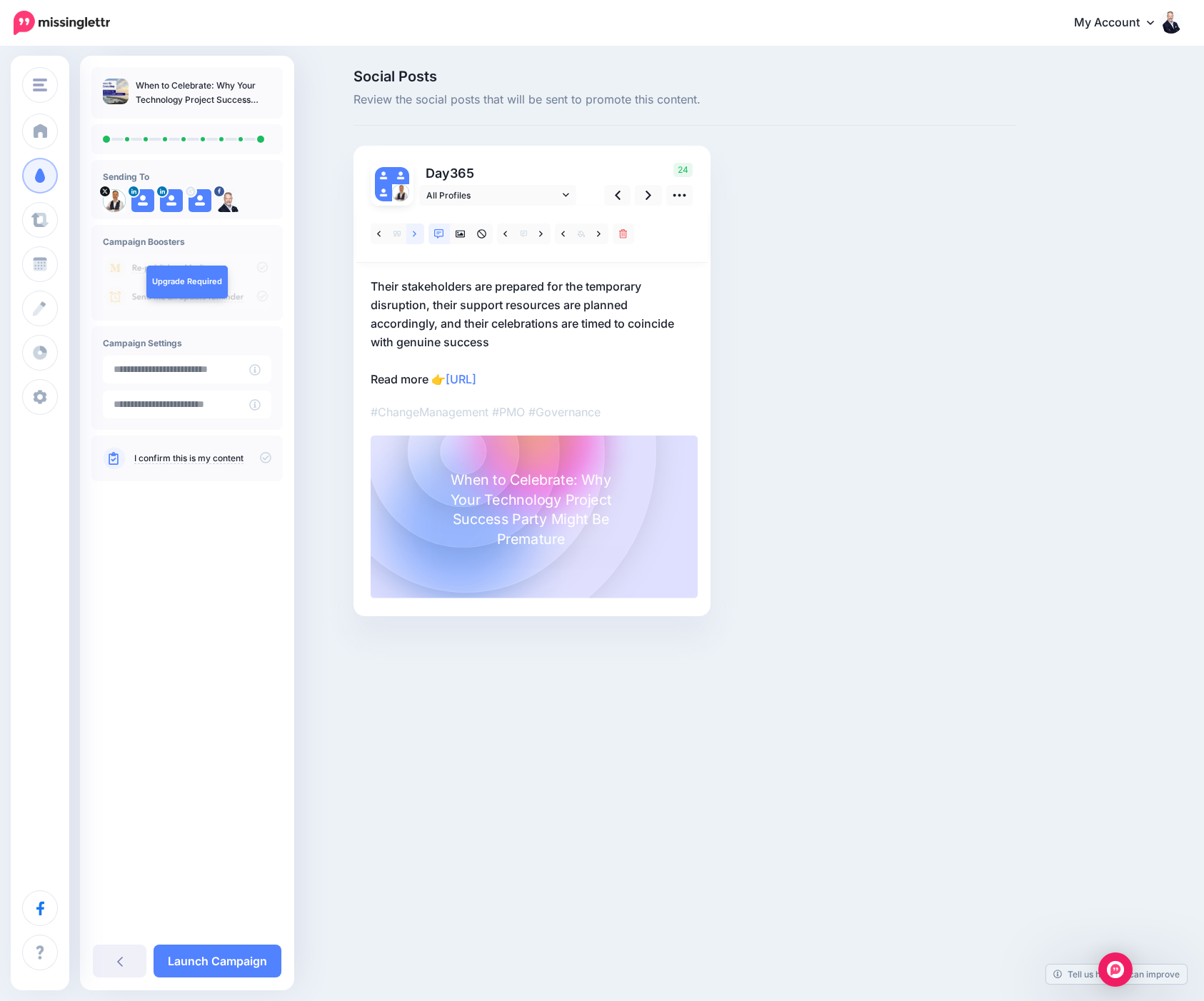
click at [414, 233] on icon at bounding box center [414, 234] width 4 height 10
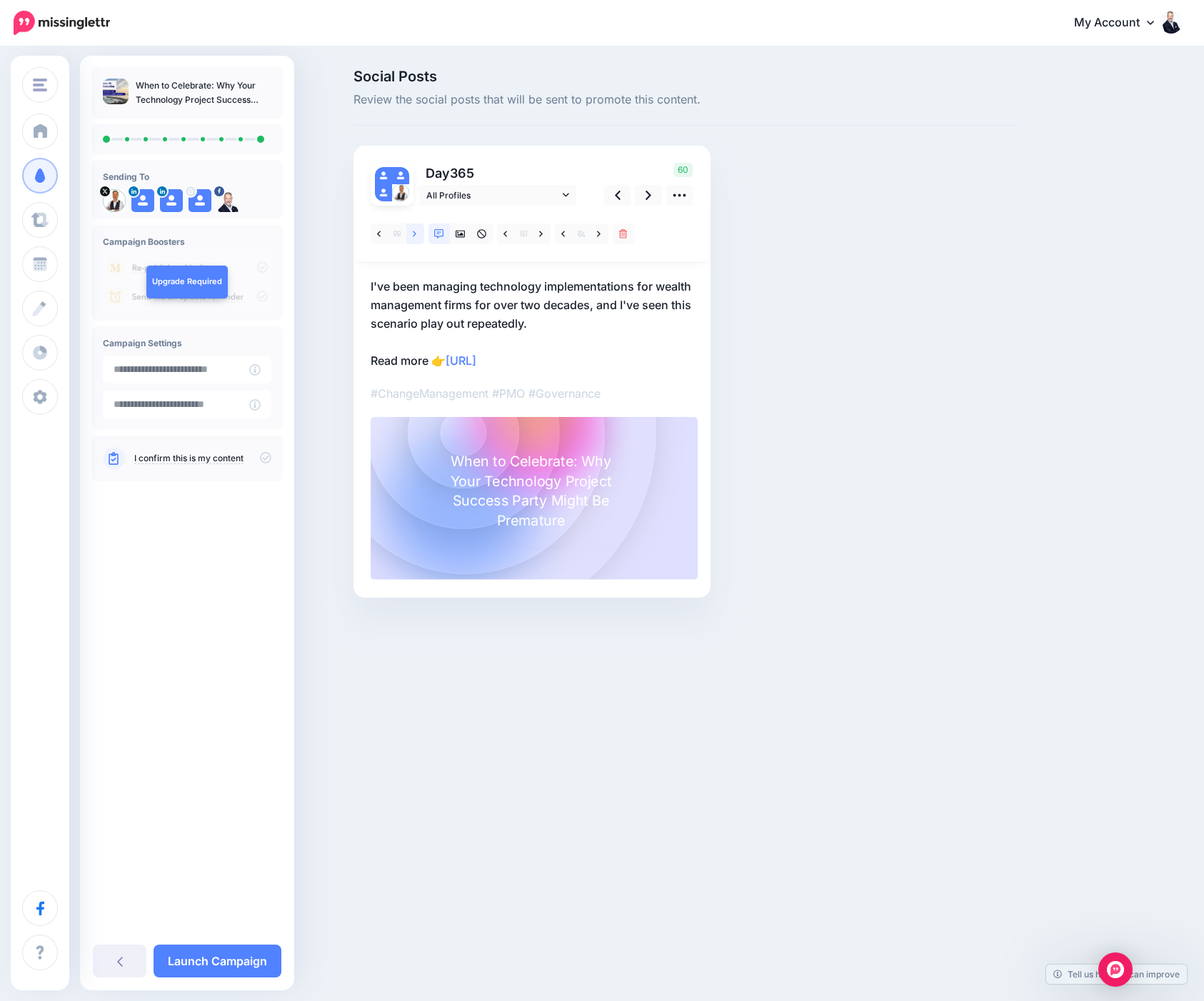
click at [416, 234] on icon at bounding box center [414, 234] width 4 height 6
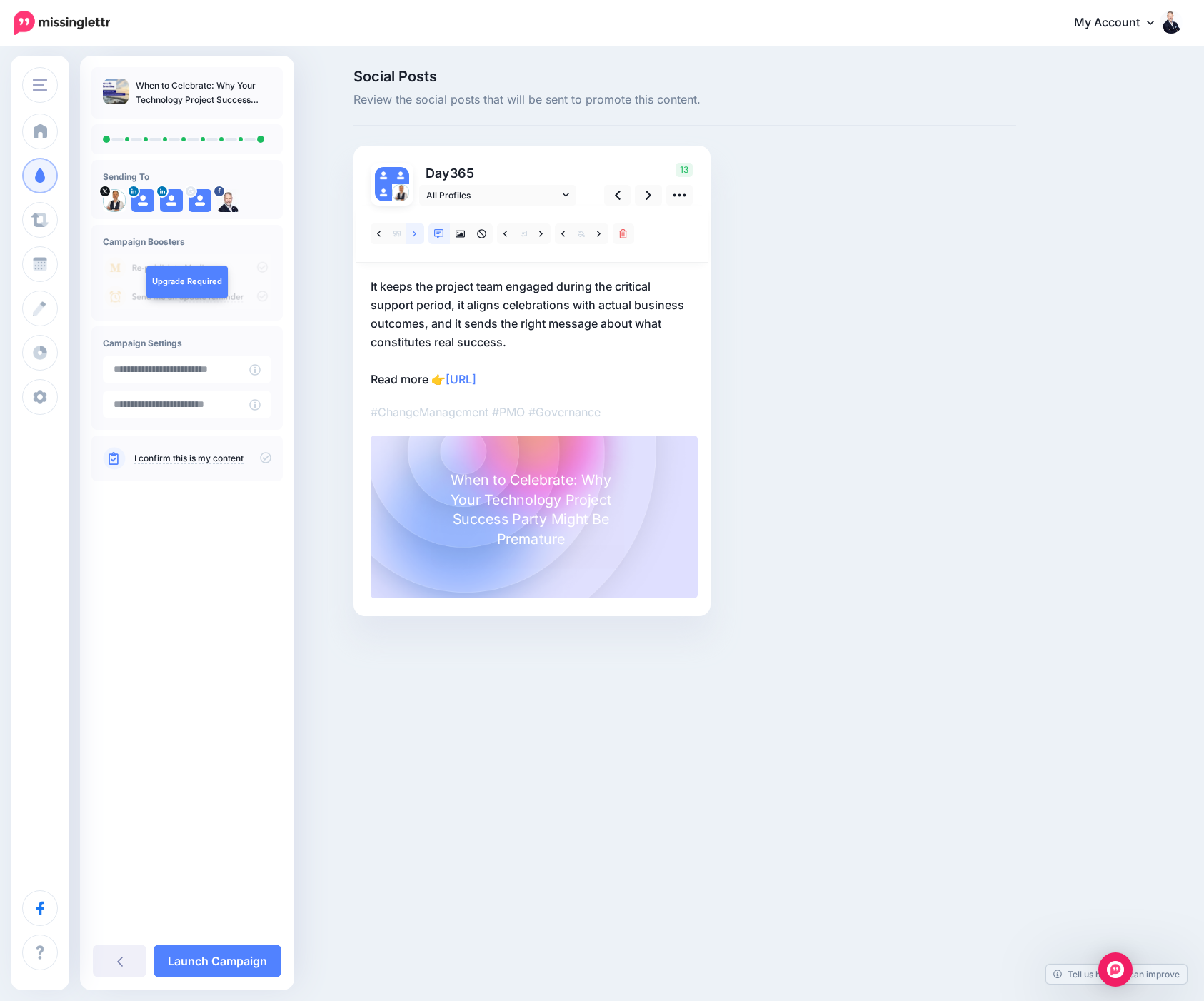
click at [416, 234] on icon at bounding box center [414, 234] width 4 height 6
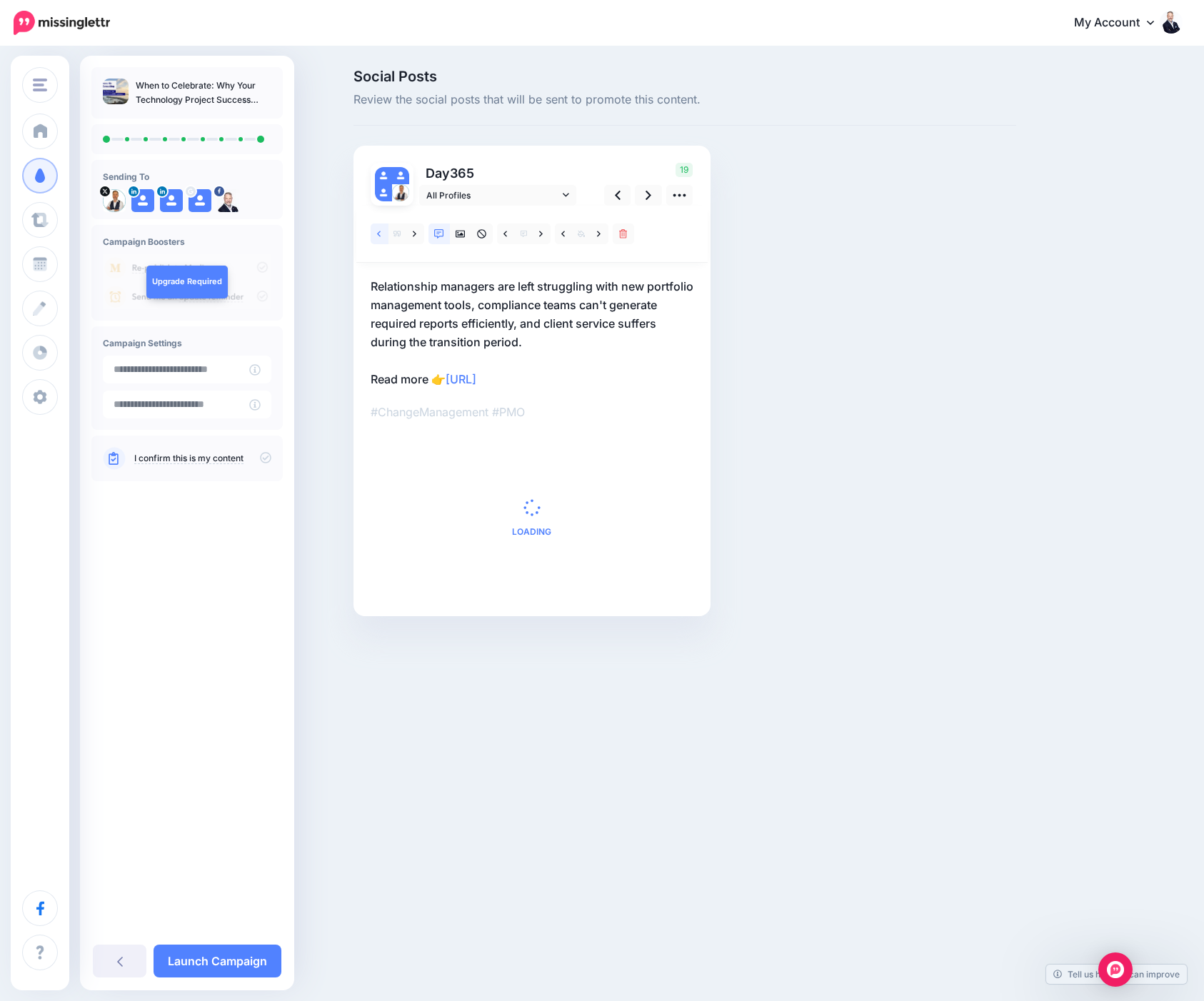
click at [378, 232] on icon at bounding box center [378, 234] width 4 height 10
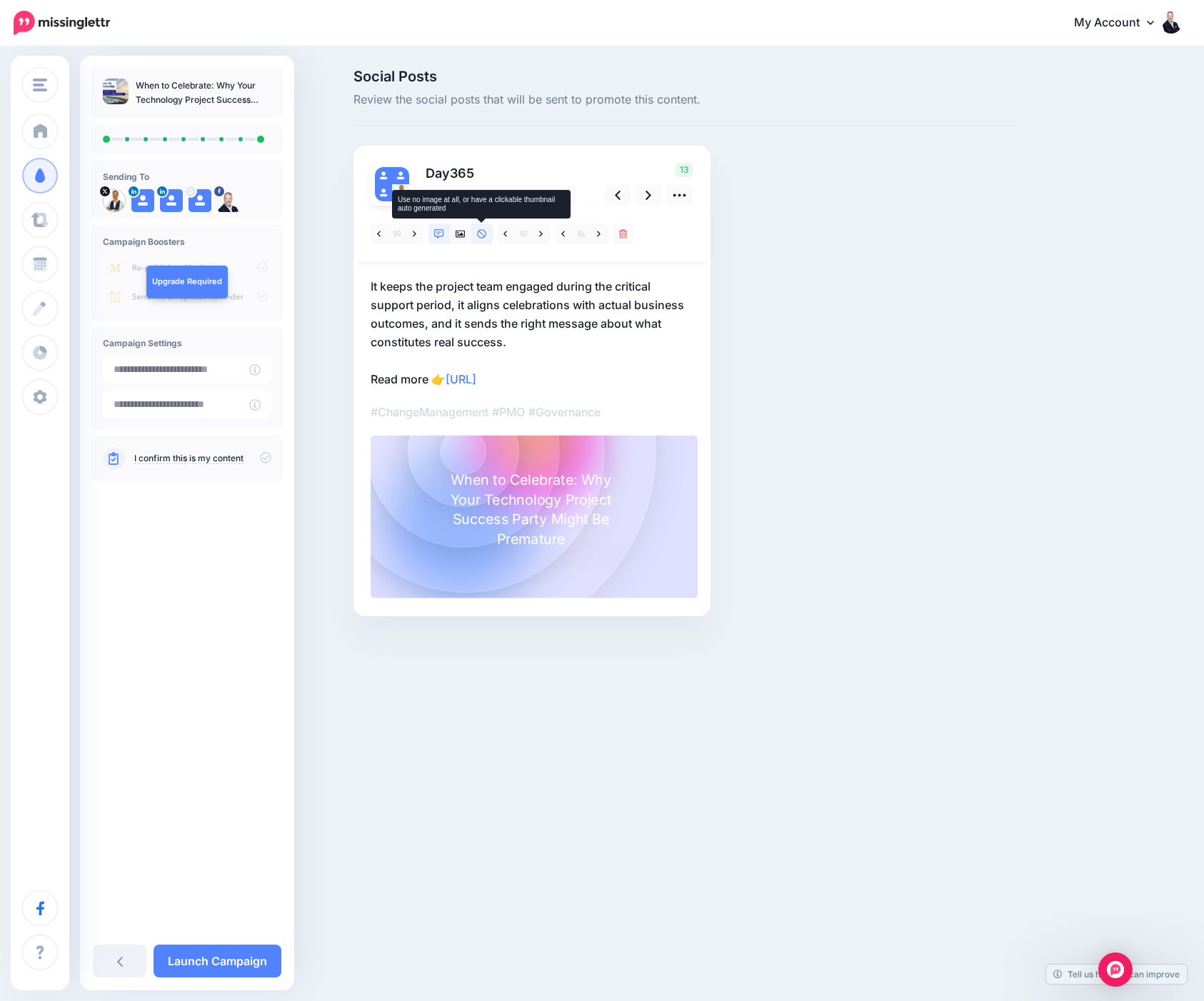
click at [480, 233] on icon at bounding box center [482, 234] width 10 height 10
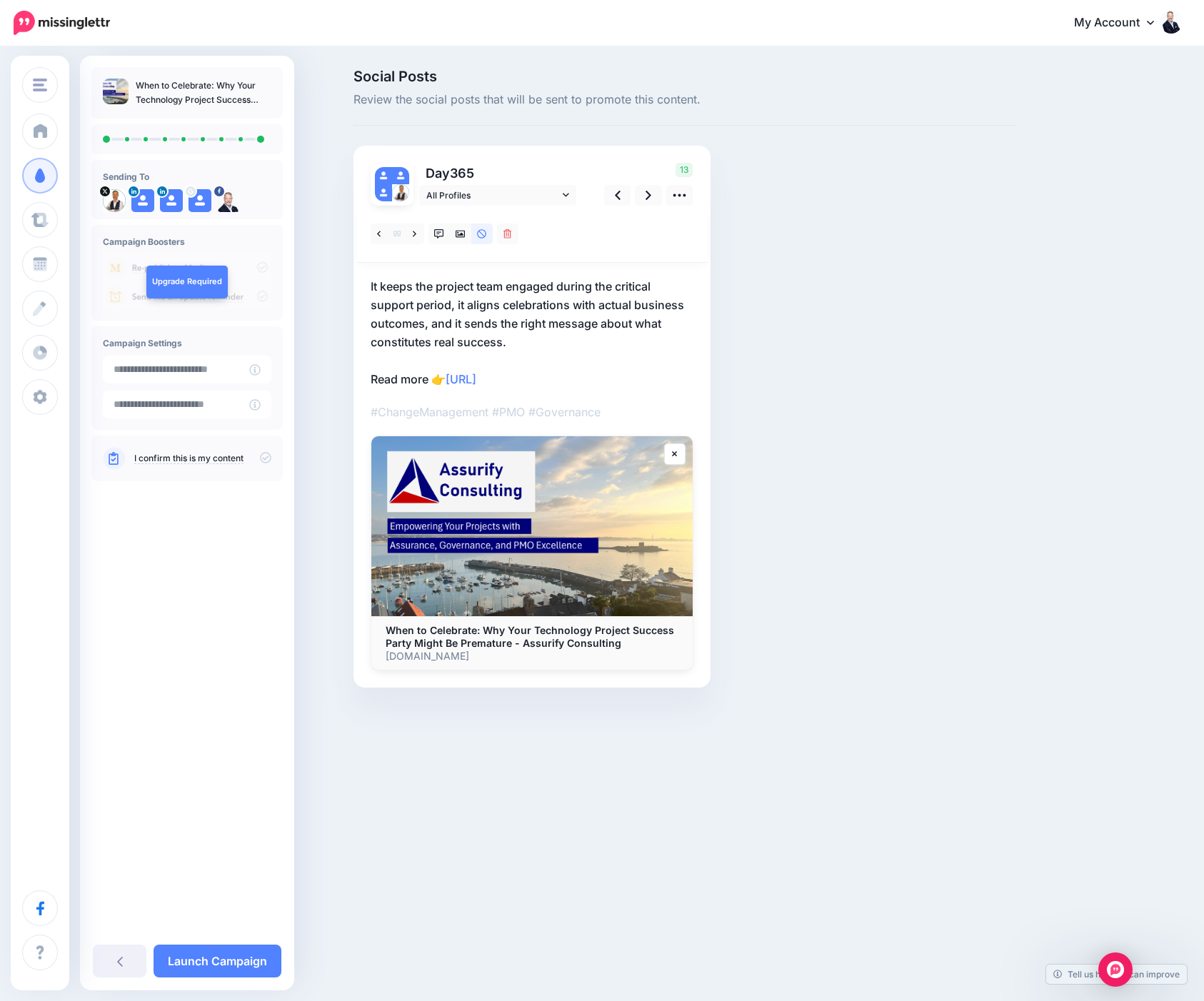
click at [370, 290] on p "It keeps the project team engaged during the critical support period, it aligns…" at bounding box center [532, 332] width 323 height 111
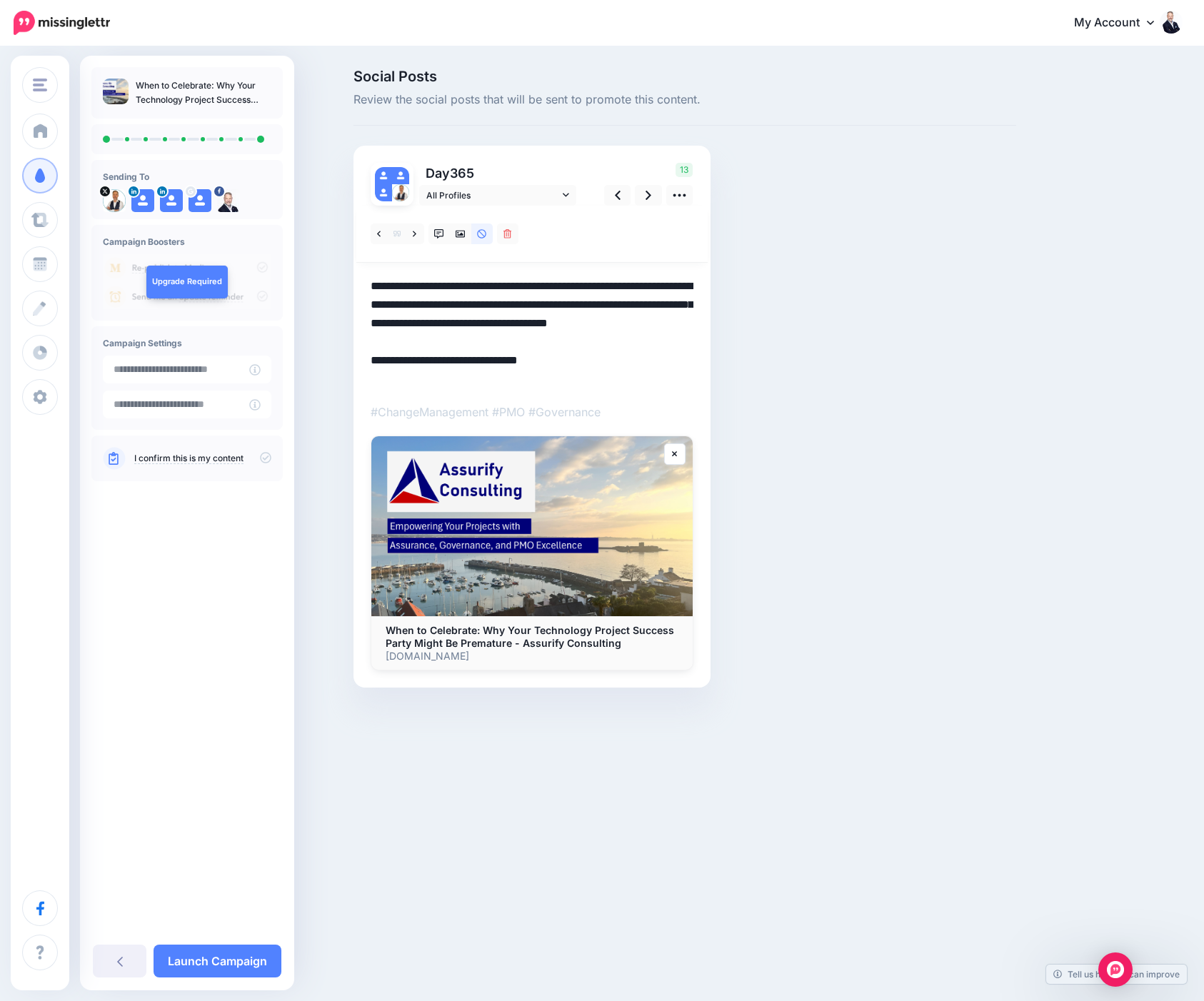
drag, startPoint x: 370, startPoint y: 286, endPoint x: 413, endPoint y: 290, distance: 43.2
click at [413, 290] on textarea "**********" at bounding box center [532, 332] width 323 height 111
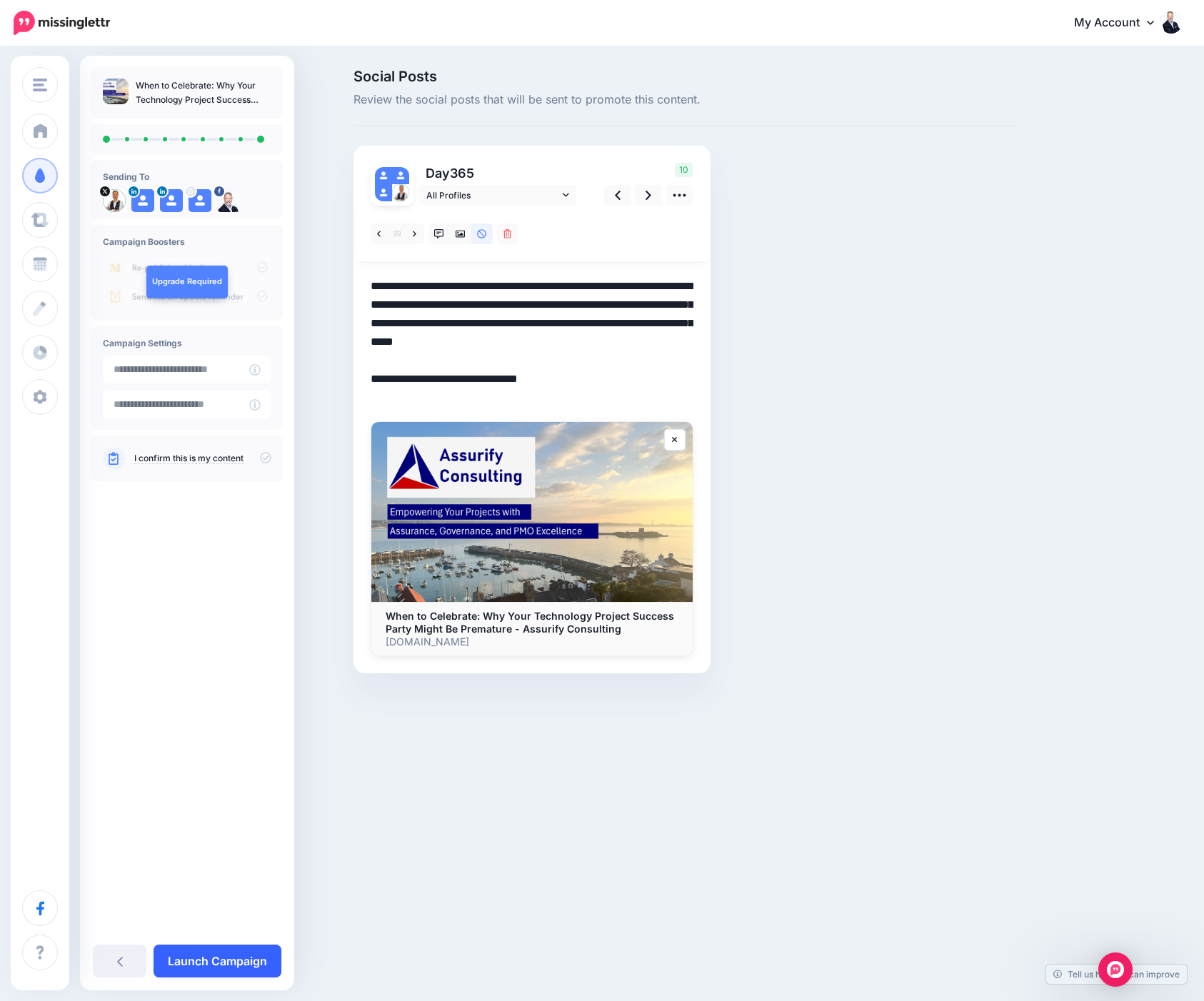
type textarea "**********"
click at [232, 967] on link "Launch Campaign" at bounding box center [217, 961] width 128 height 33
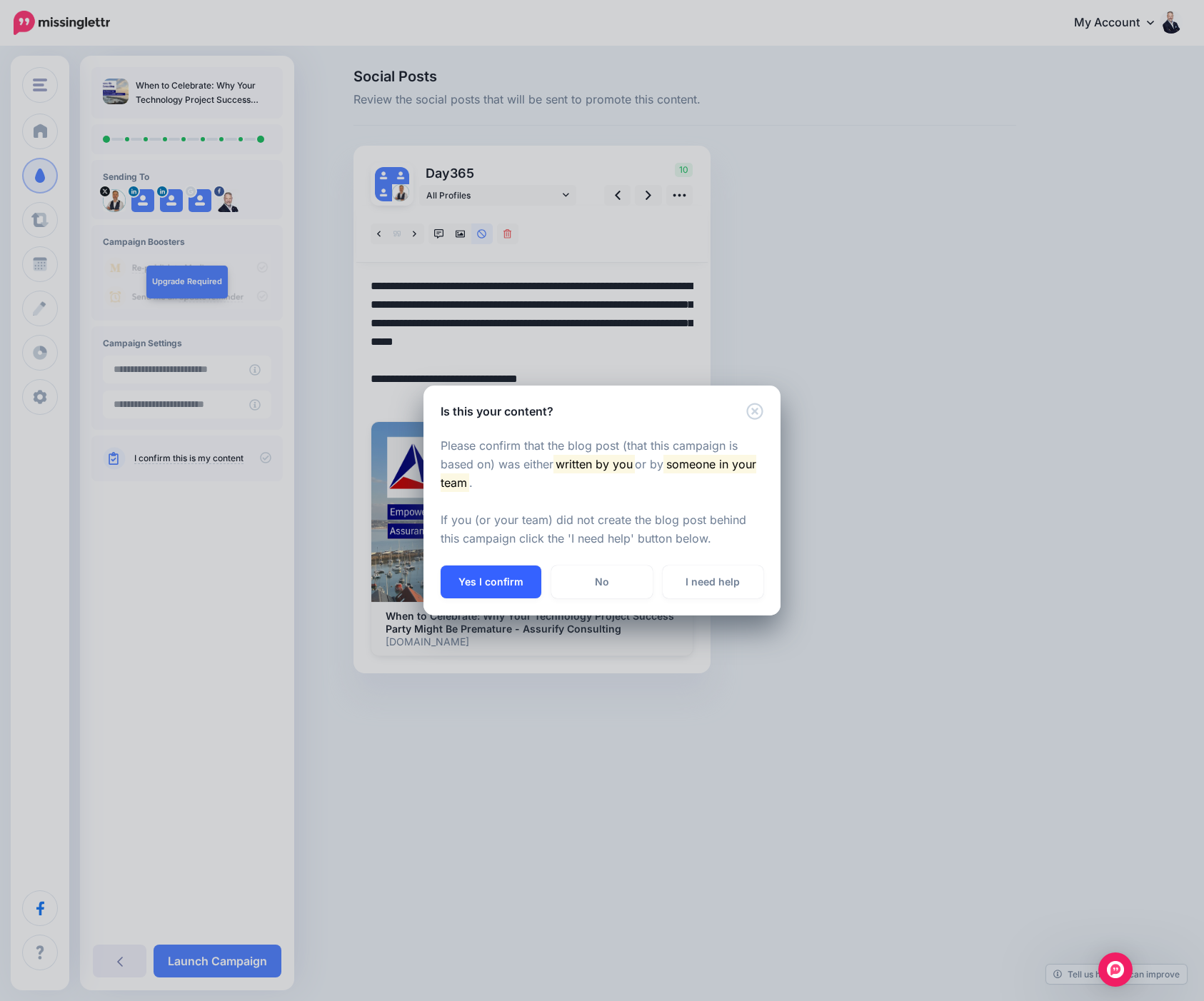
click at [494, 576] on button "Yes I confirm" at bounding box center [491, 582] width 101 height 33
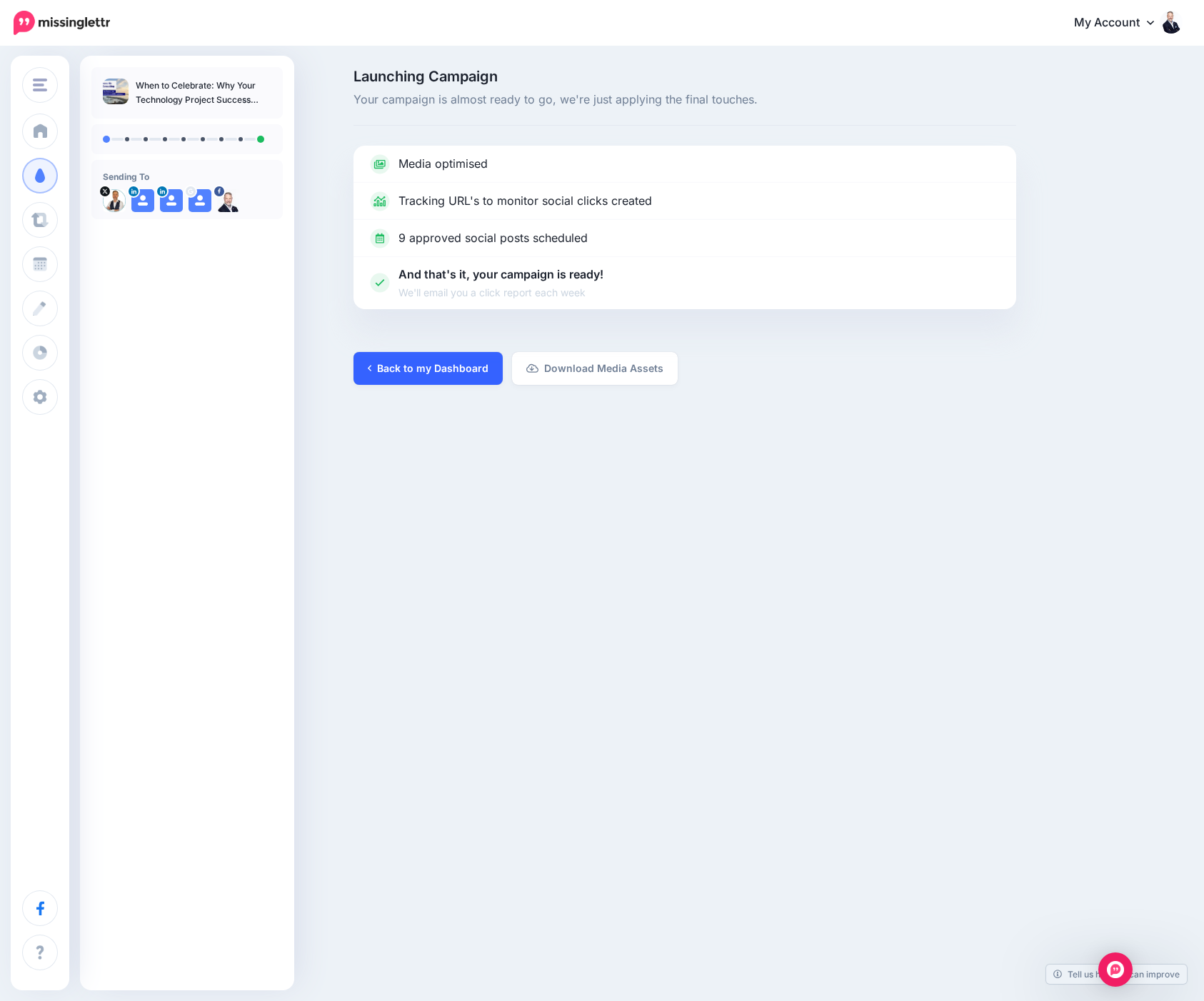
click at [447, 360] on link "Back to my Dashboard" at bounding box center [429, 369] width 150 height 33
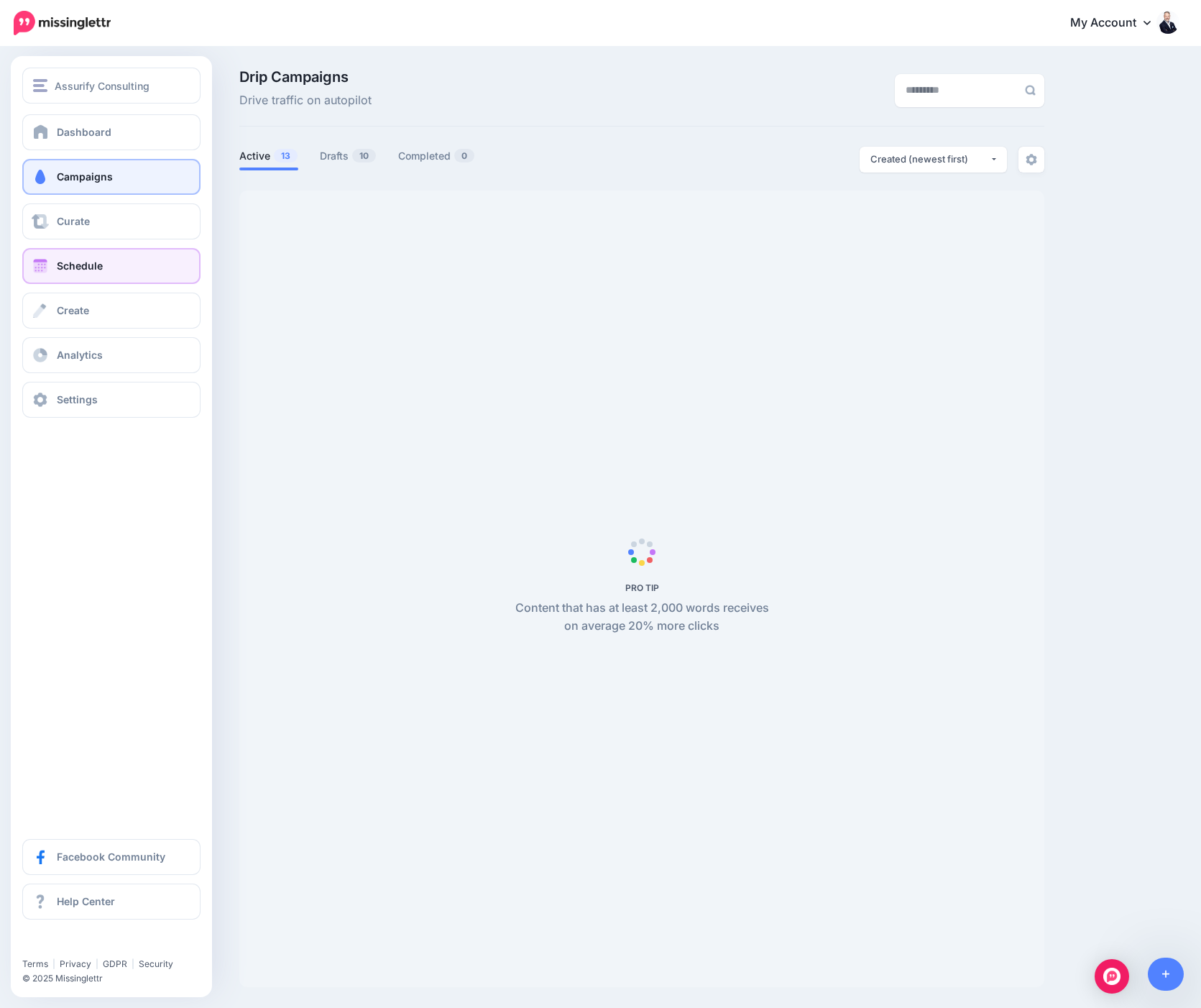
click at [51, 269] on link "Schedule" at bounding box center [111, 266] width 178 height 36
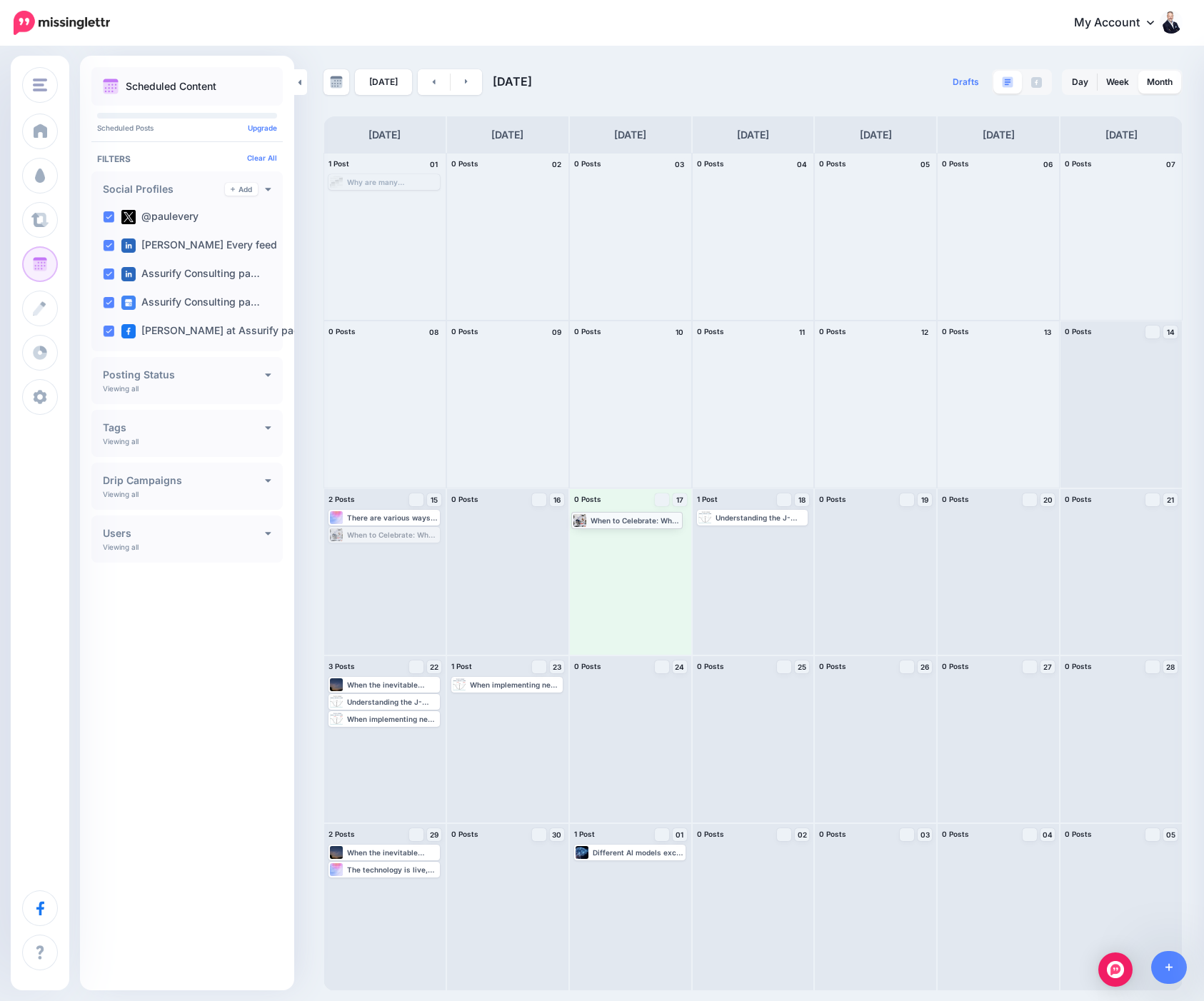
drag, startPoint x: 388, startPoint y: 533, endPoint x: 631, endPoint y: 518, distance: 243.5
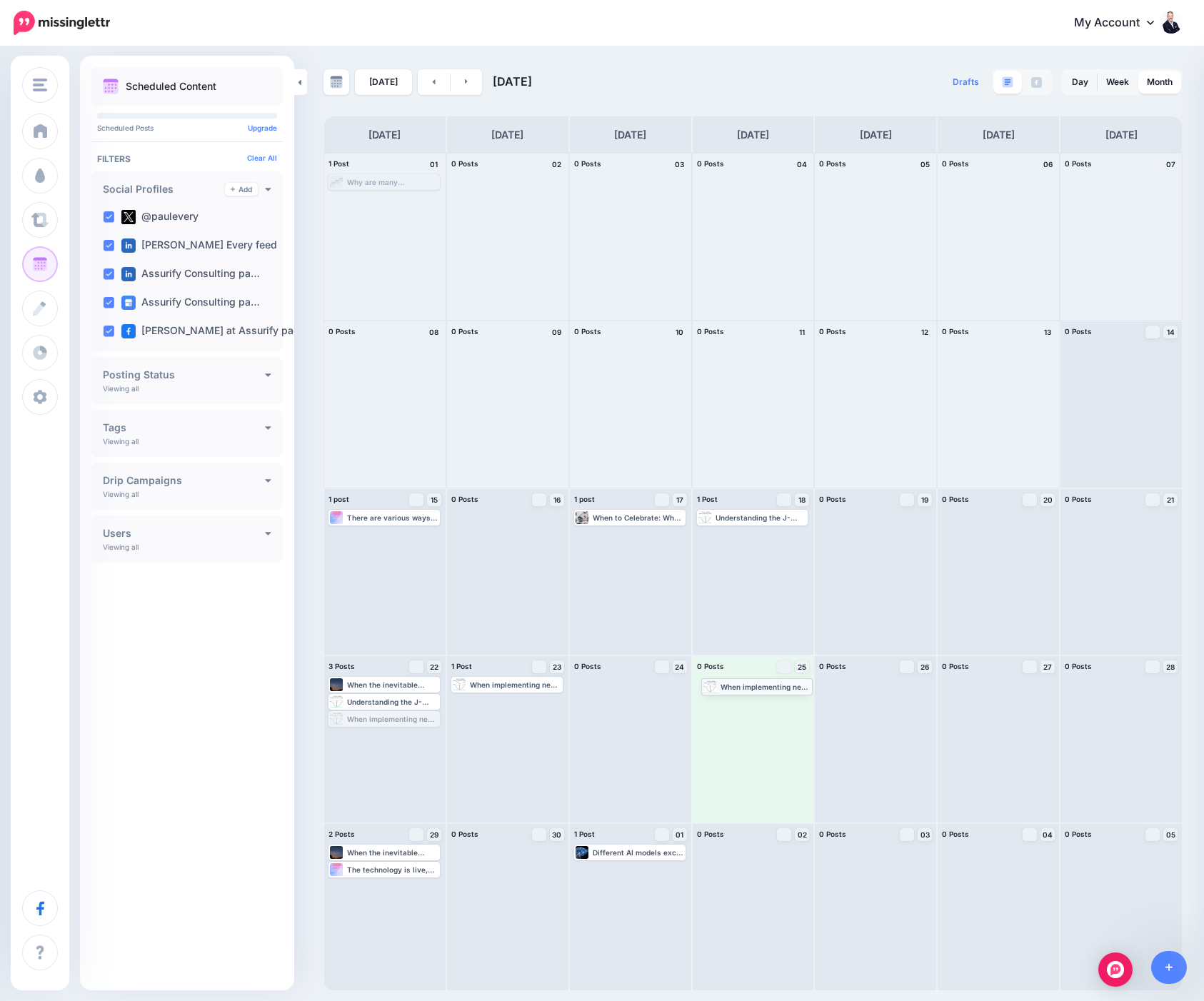
drag, startPoint x: 394, startPoint y: 720, endPoint x: 767, endPoint y: 687, distance: 374.5
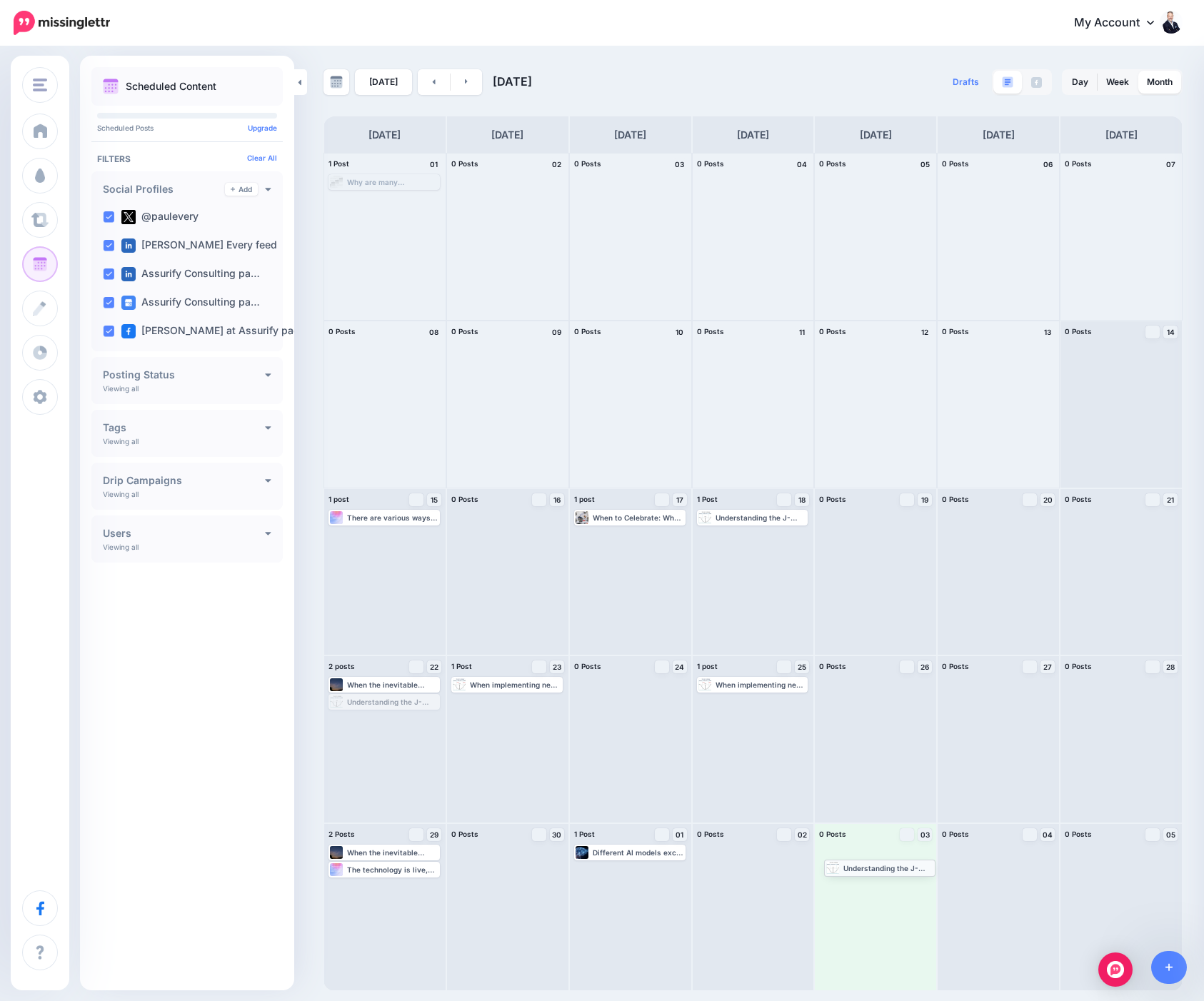
drag, startPoint x: 386, startPoint y: 705, endPoint x: 881, endPoint y: 871, distance: 522.1
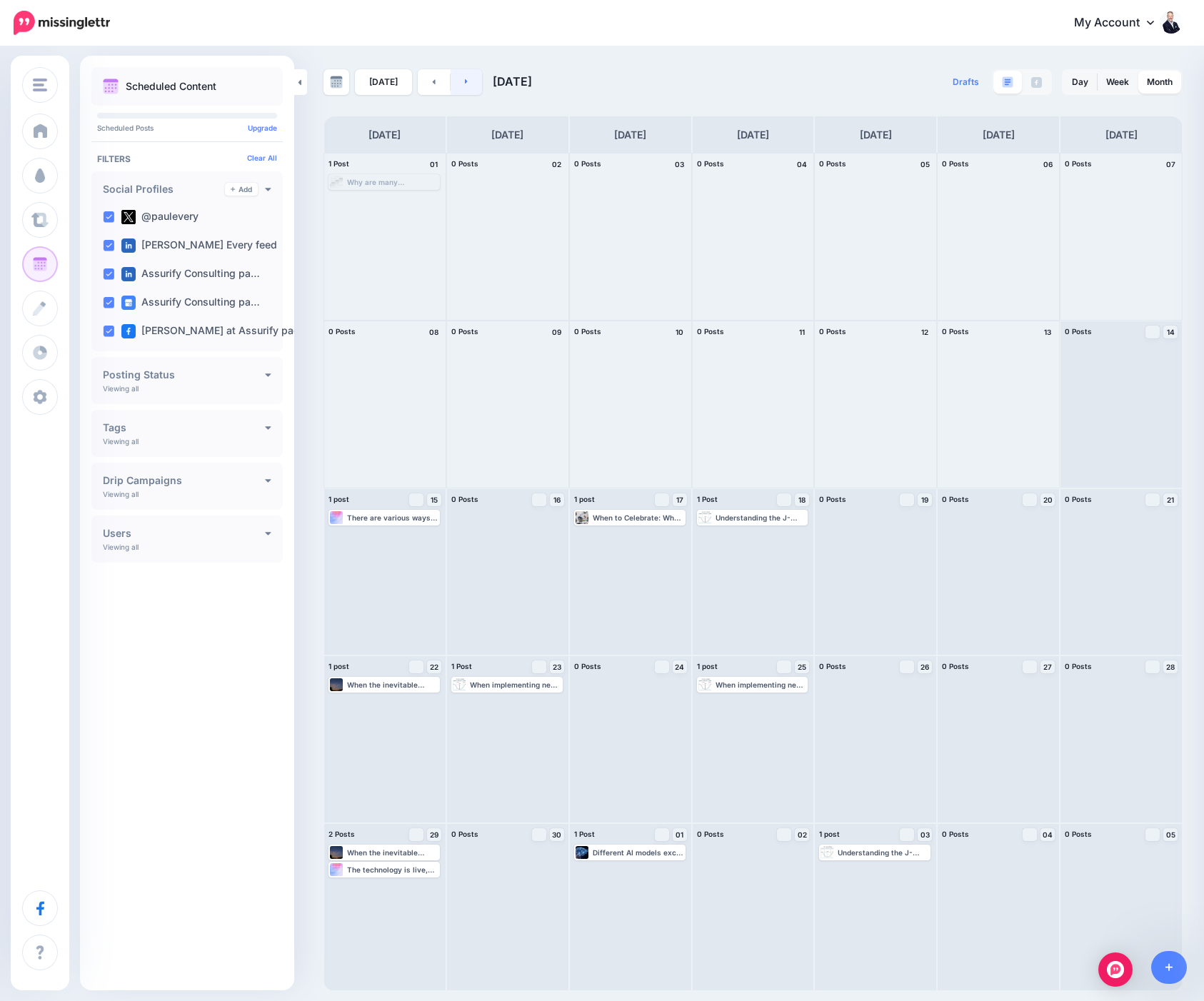
click at [465, 77] on icon at bounding box center [466, 81] width 4 height 9
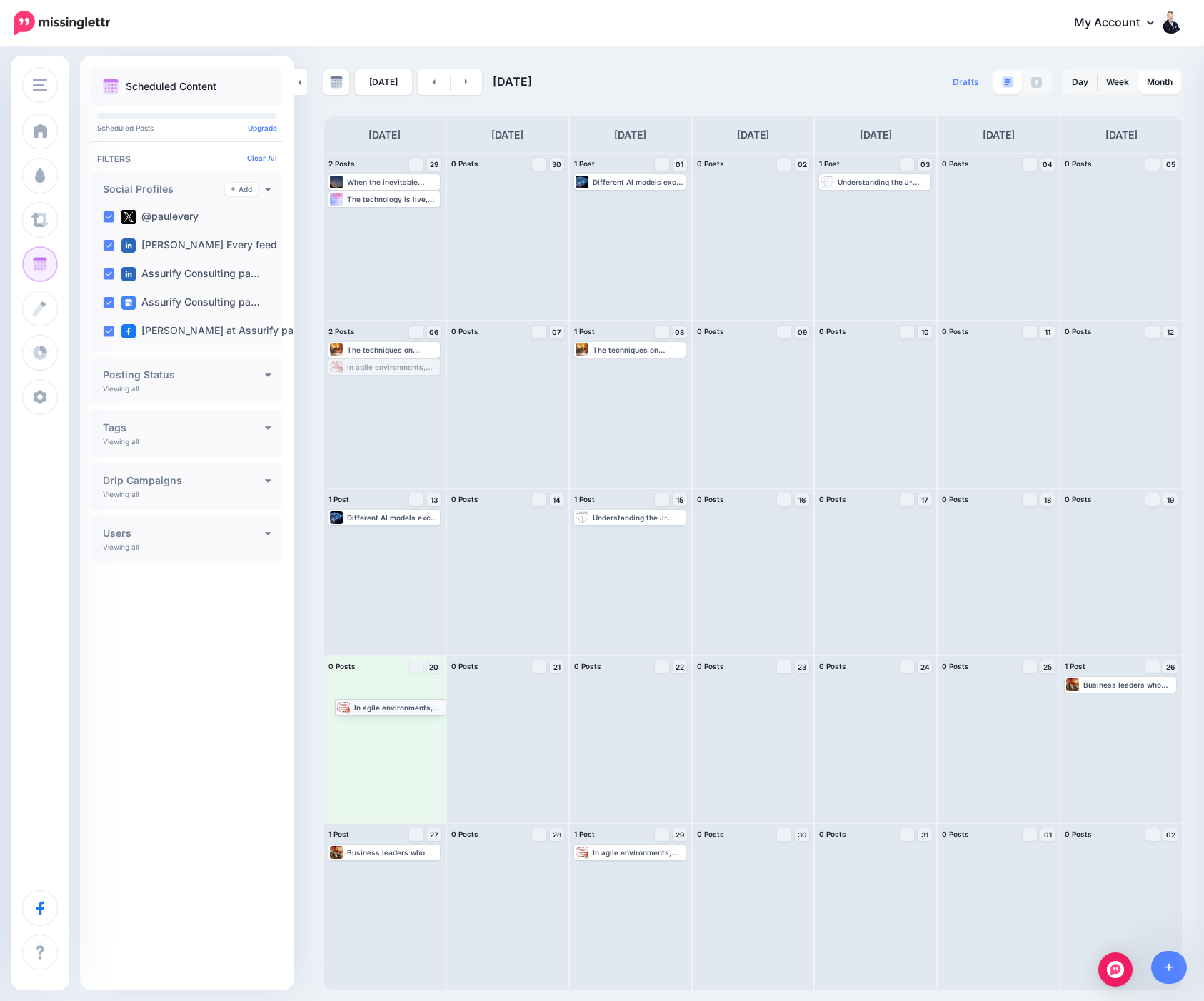
drag, startPoint x: 388, startPoint y: 370, endPoint x: 395, endPoint y: 710, distance: 340.1
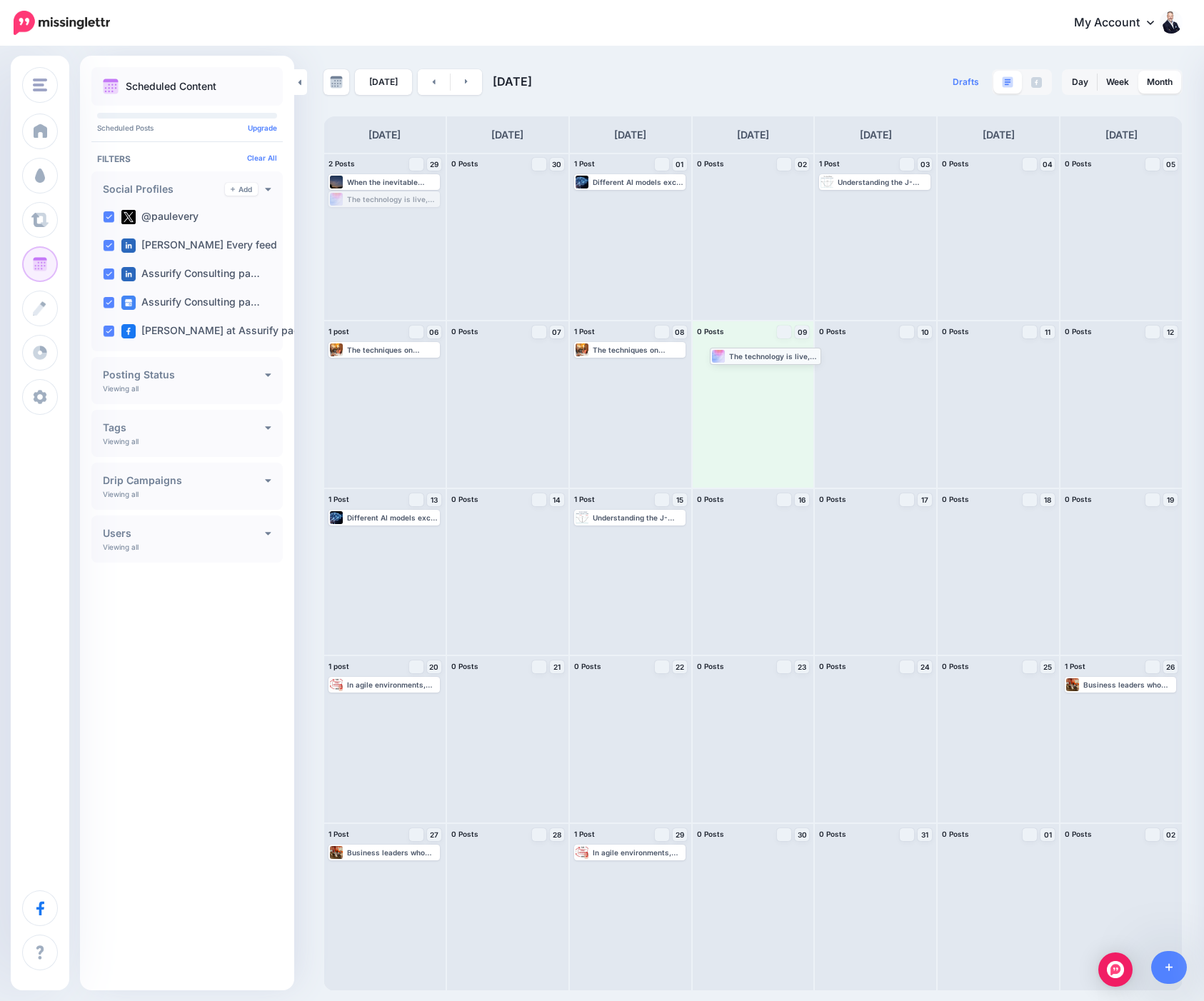
drag, startPoint x: 388, startPoint y: 200, endPoint x: 769, endPoint y: 356, distance: 411.7
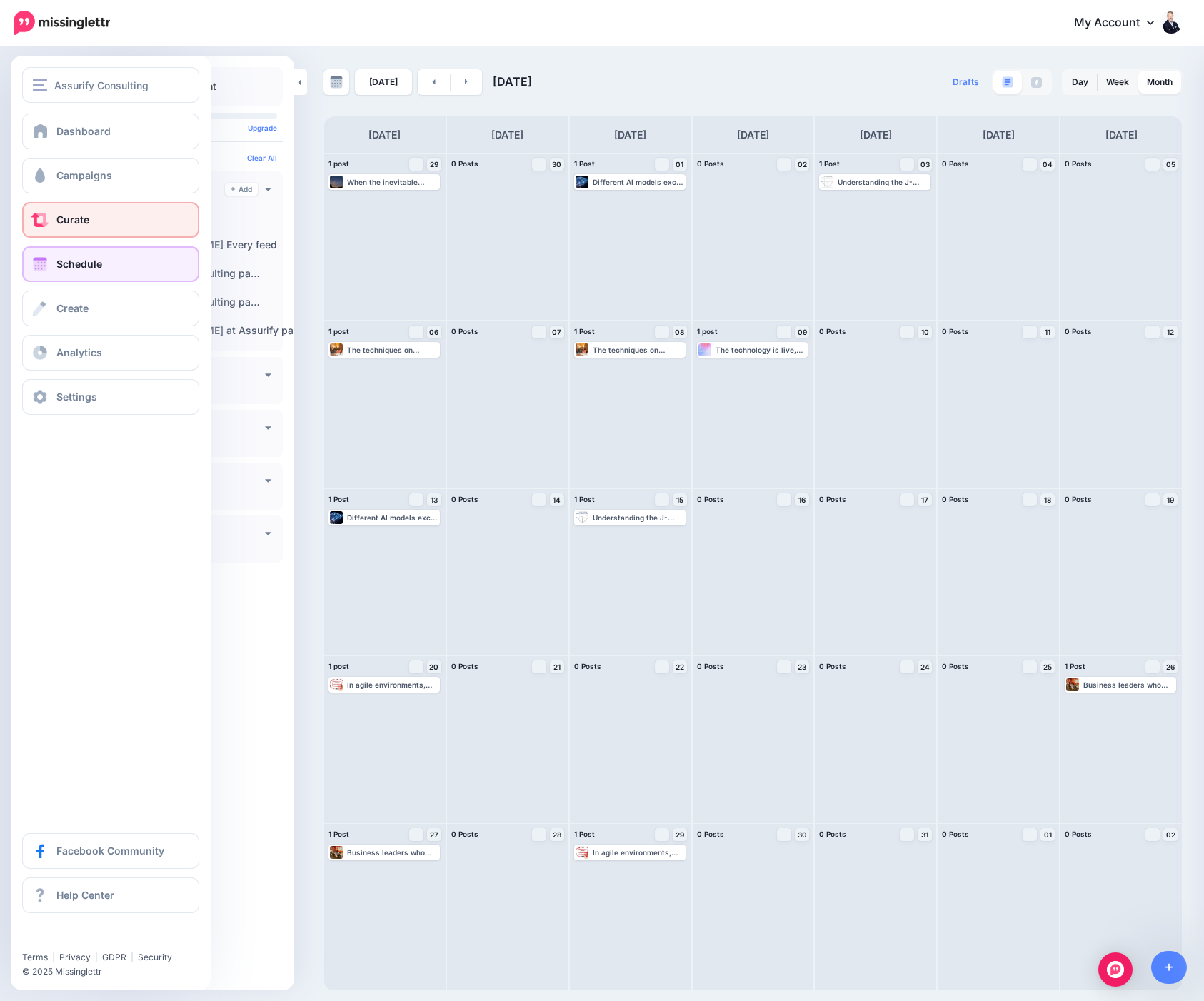
click at [55, 216] on link "Curate" at bounding box center [111, 220] width 177 height 36
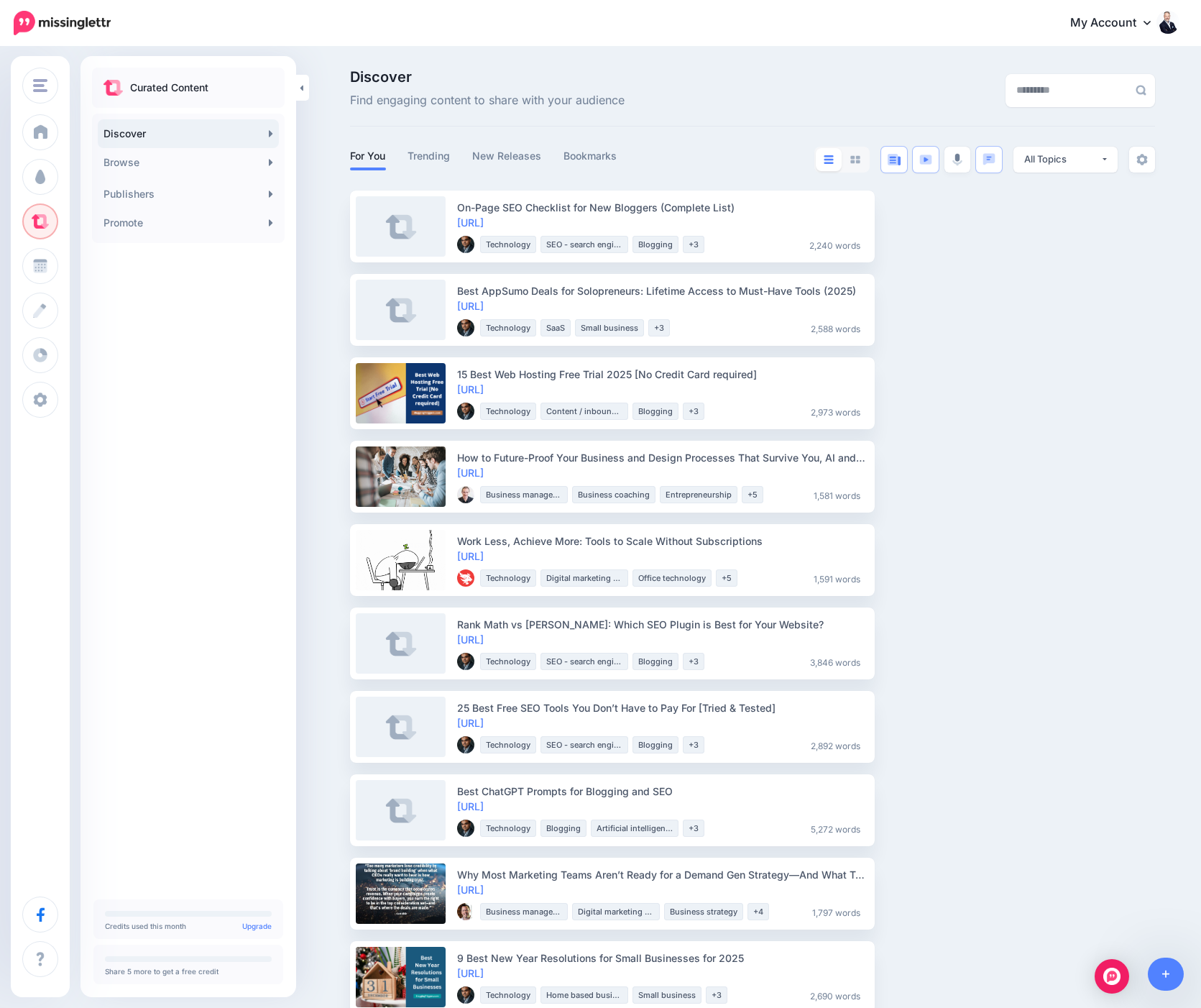
click at [80, 663] on div "Curated Content Discover Browse 246K Automotive 2.92M Beauty & personal care 2.…" at bounding box center [188, 479] width 216 height 825
click at [484, 474] on link "https://lttr.ai/Ahysj" at bounding box center [471, 472] width 27 height 12
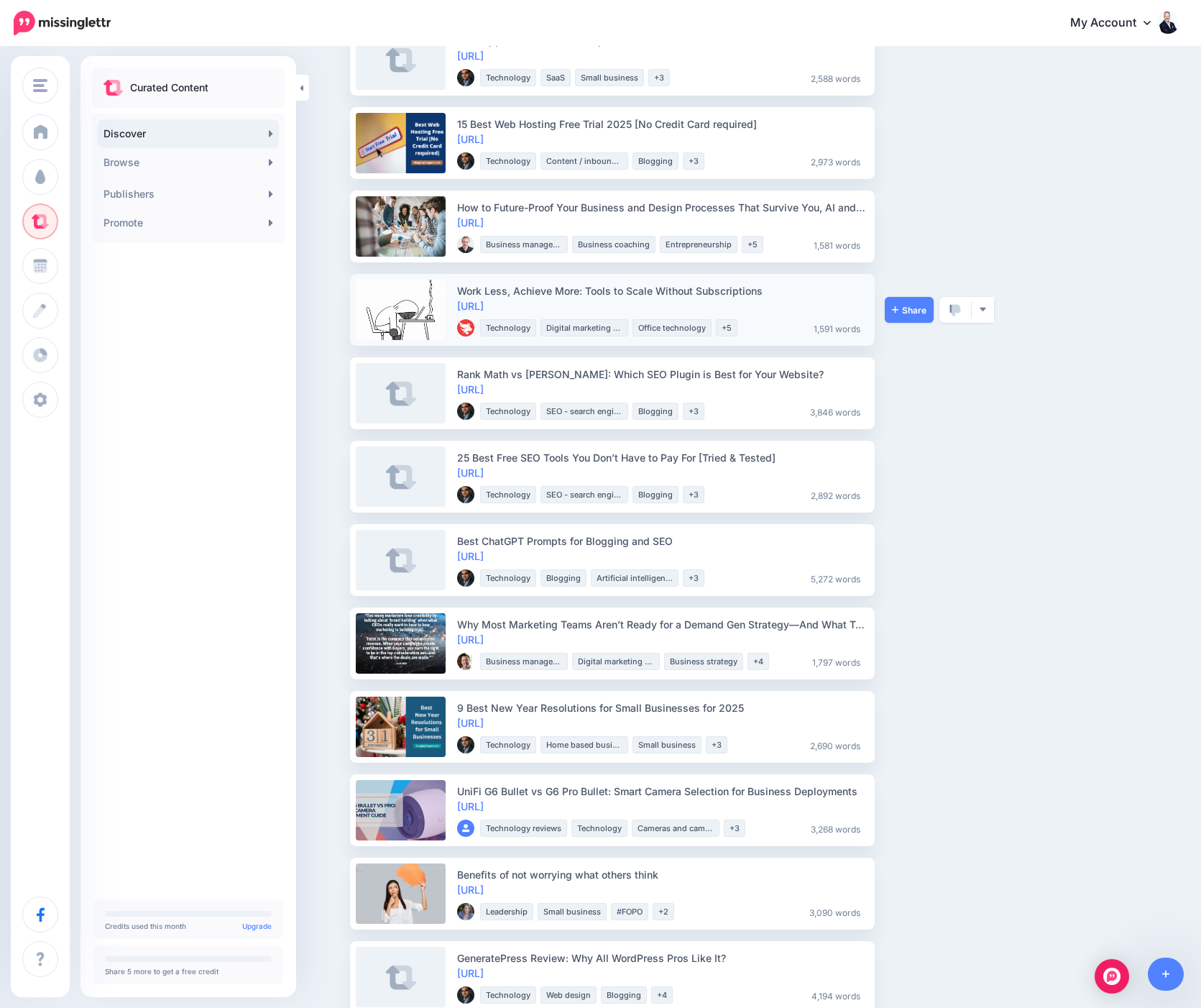
scroll to position [287, 0]
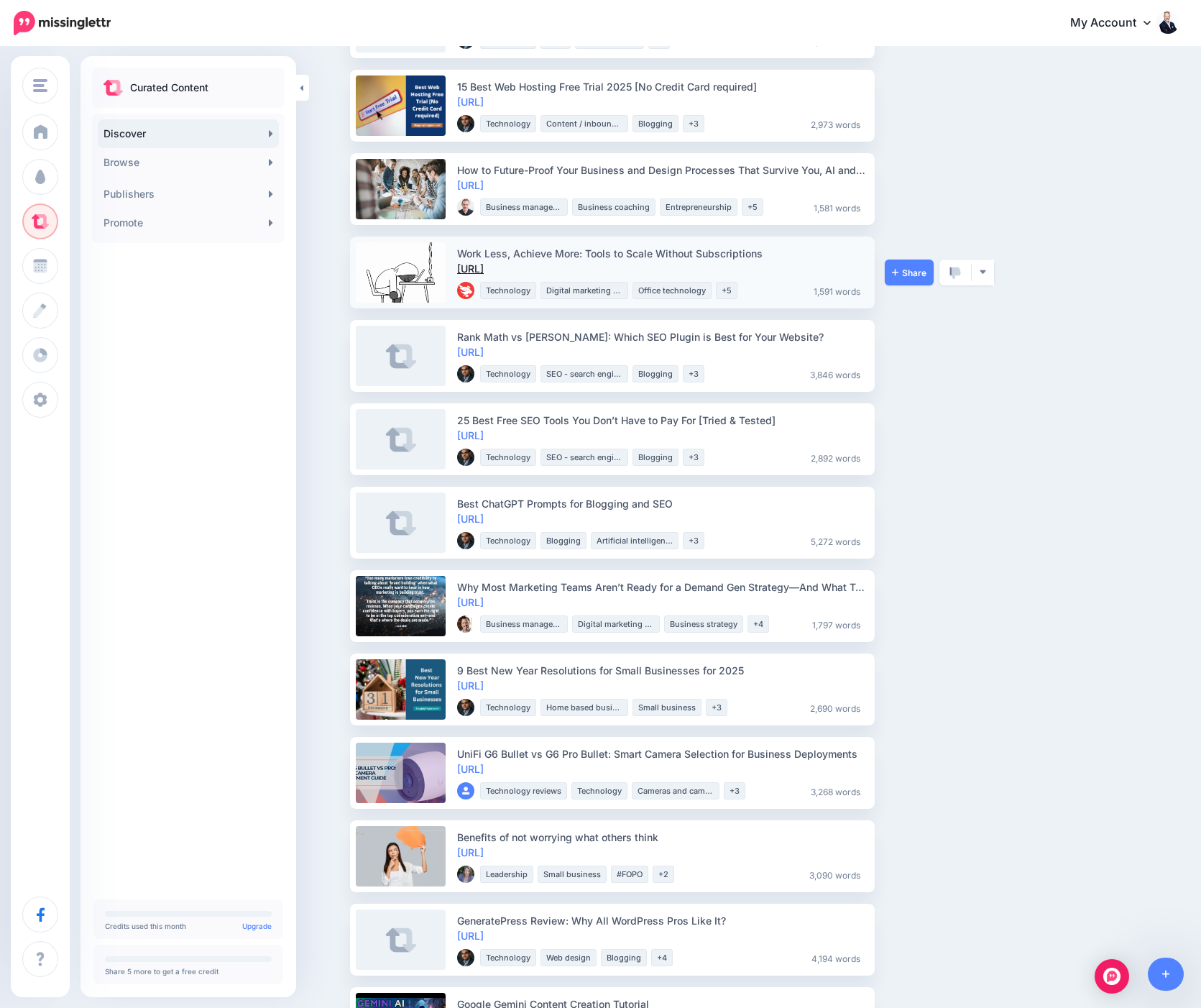
click at [484, 270] on link "https://lttr.ai/AgxZj" at bounding box center [471, 268] width 27 height 12
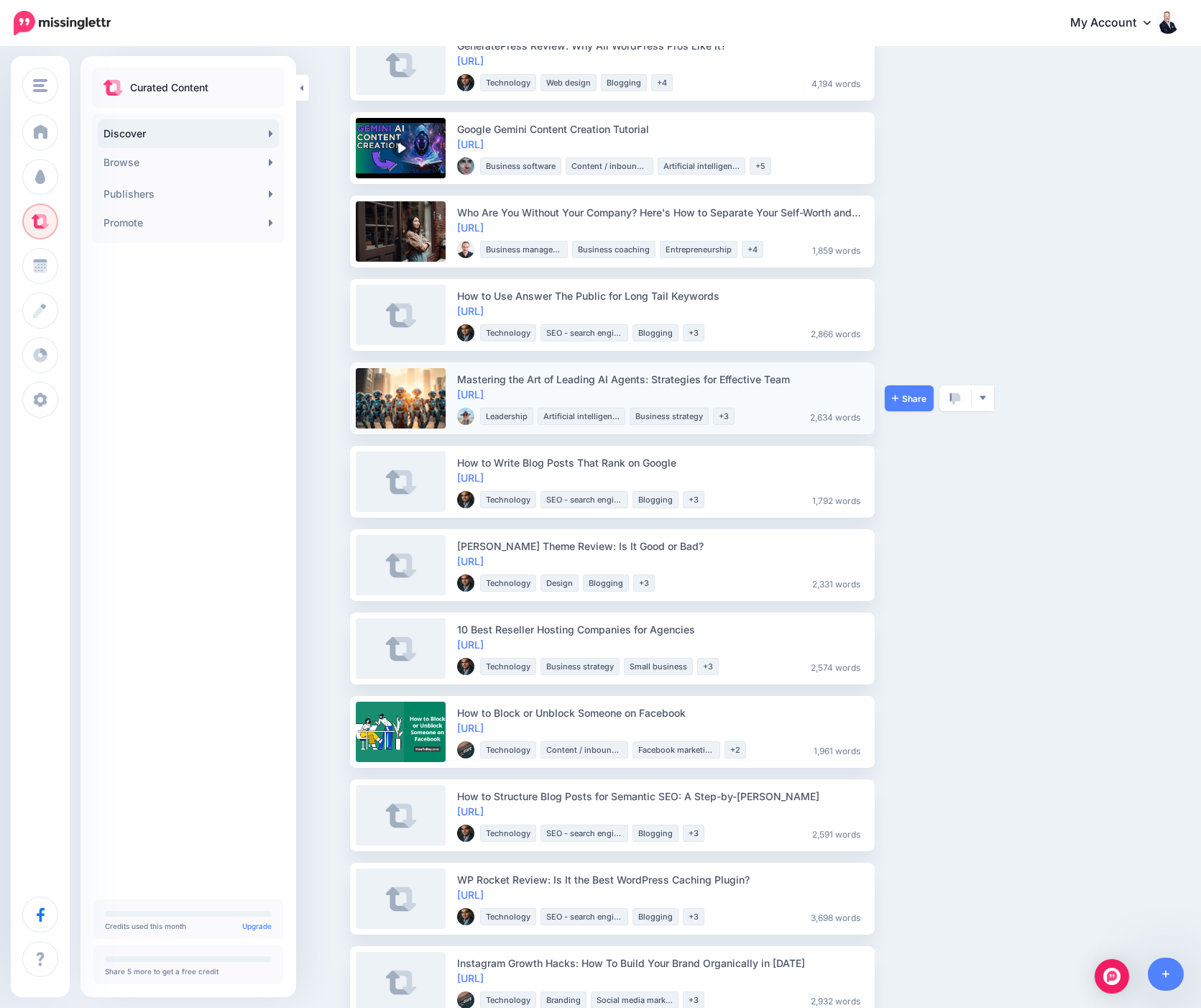
scroll to position [1222, 0]
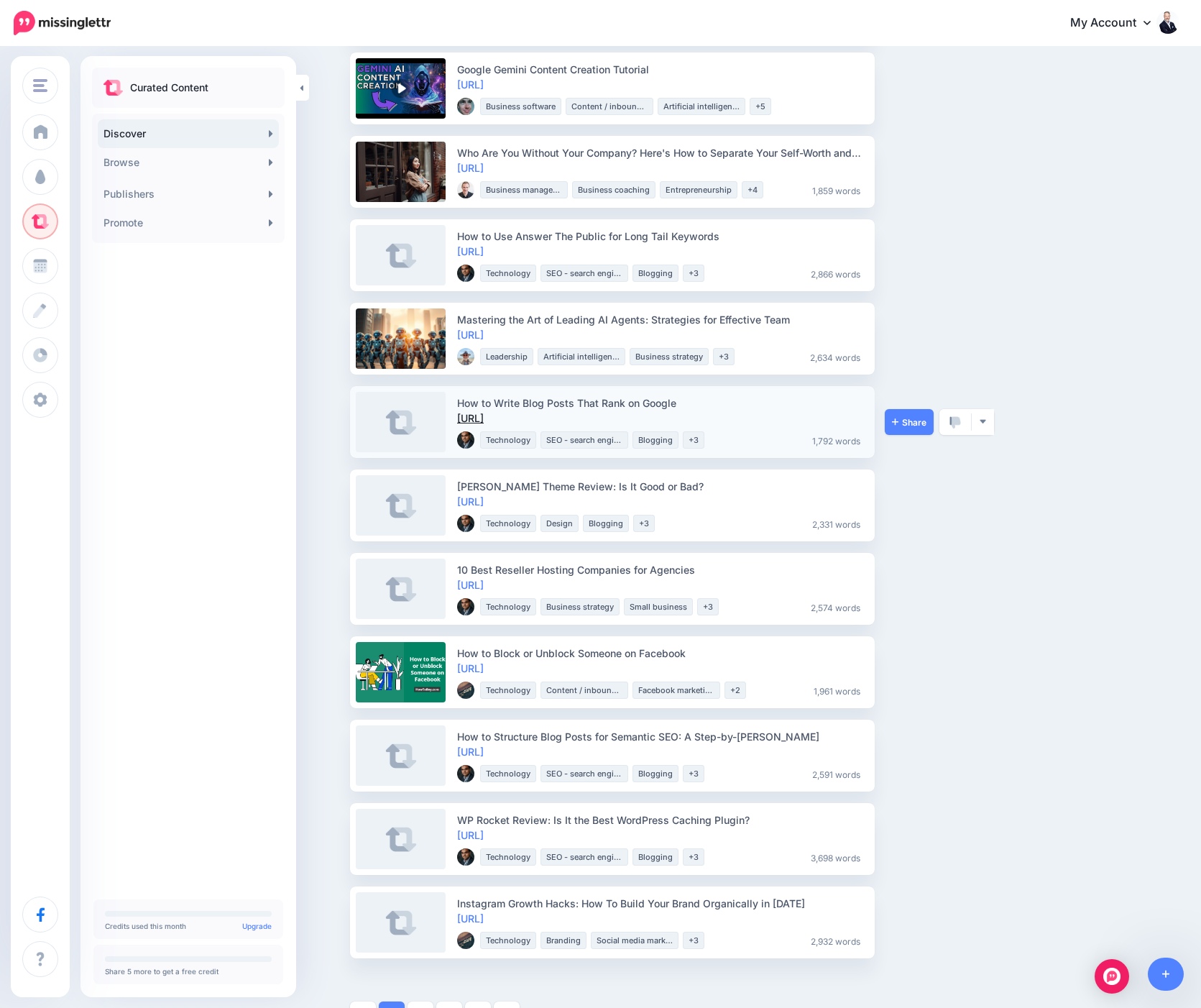
click at [484, 421] on link "https://lttr.ai/AhJys" at bounding box center [471, 418] width 27 height 12
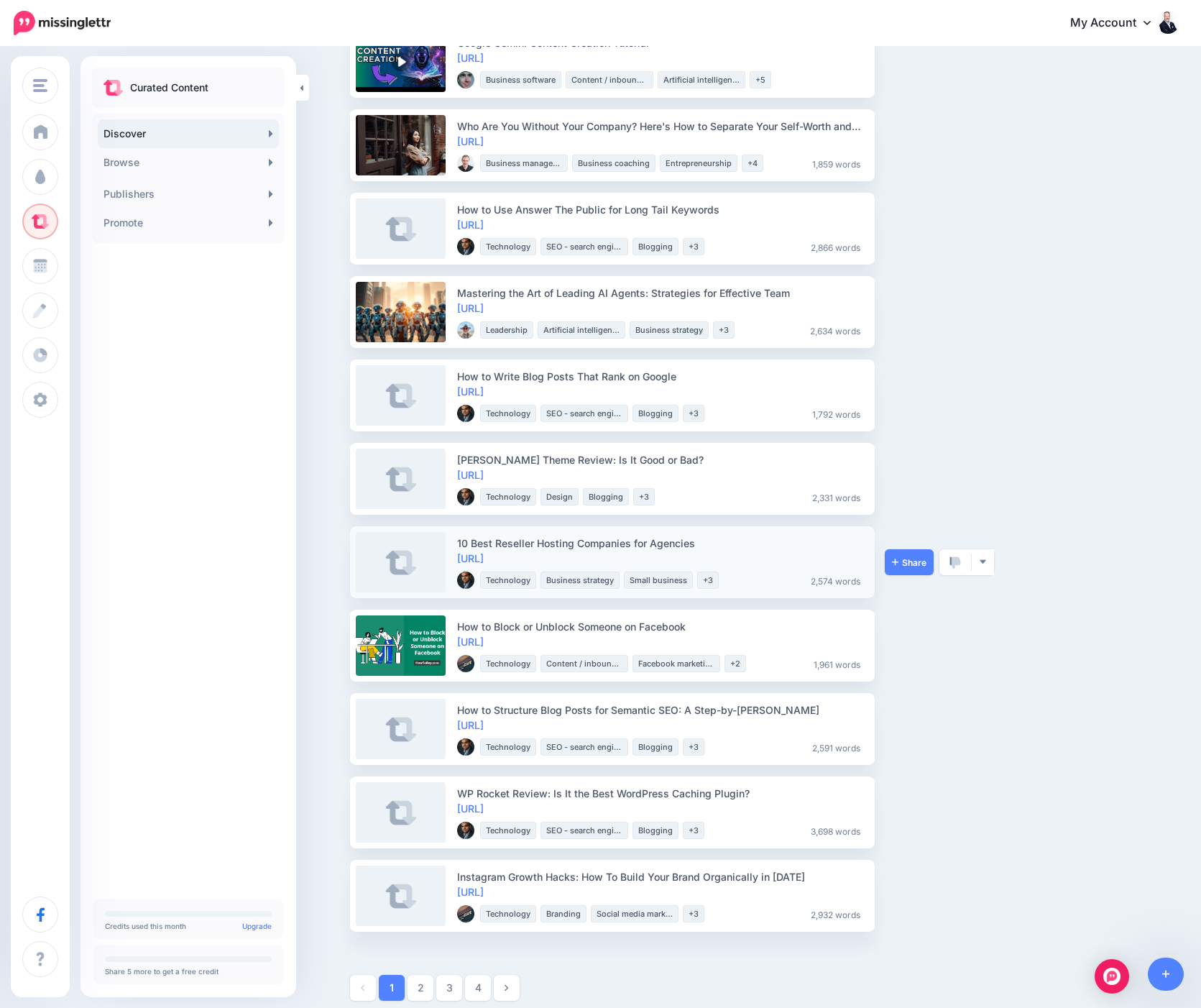
scroll to position [1264, 0]
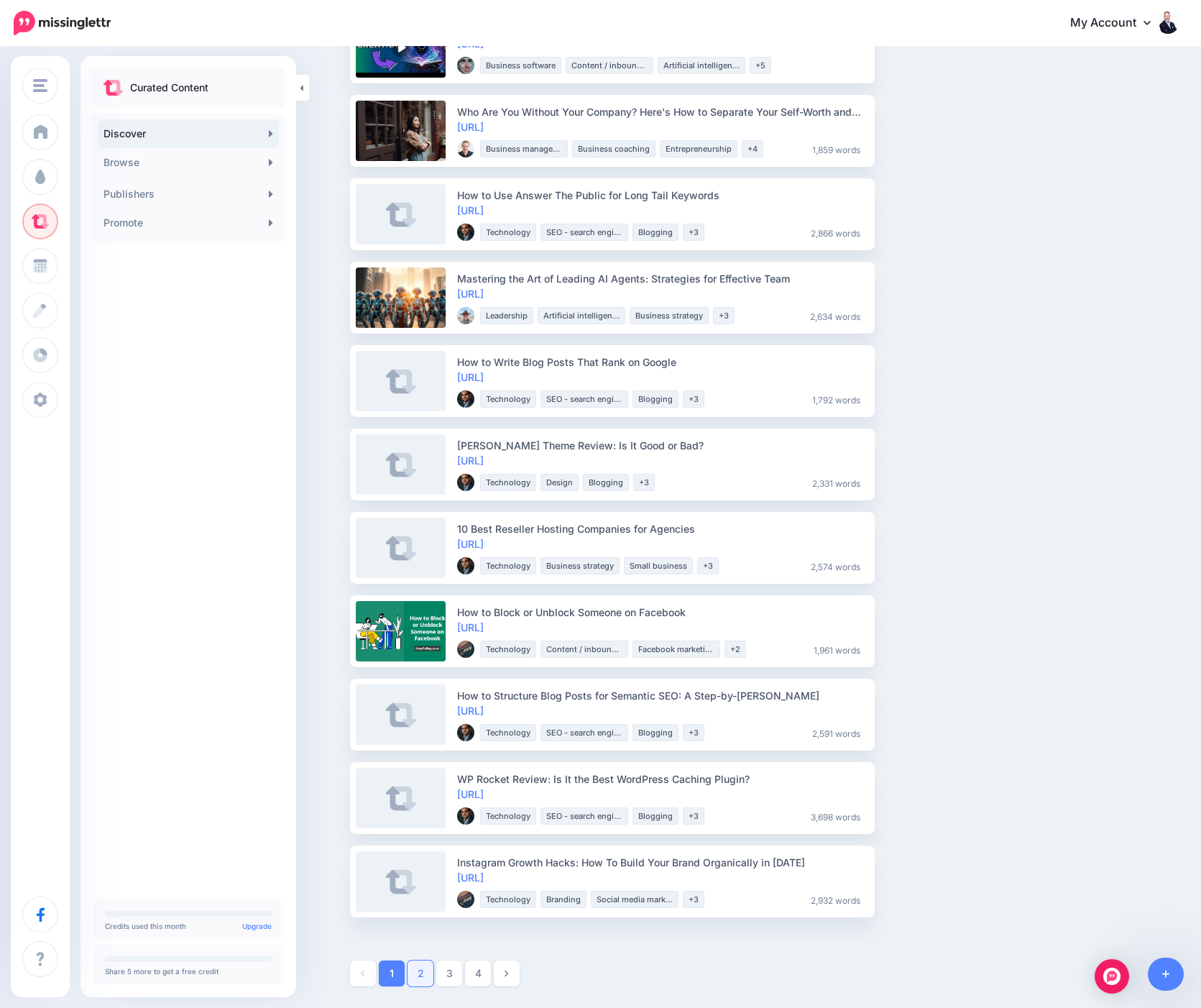
click at [421, 975] on link "2" at bounding box center [421, 974] width 26 height 26
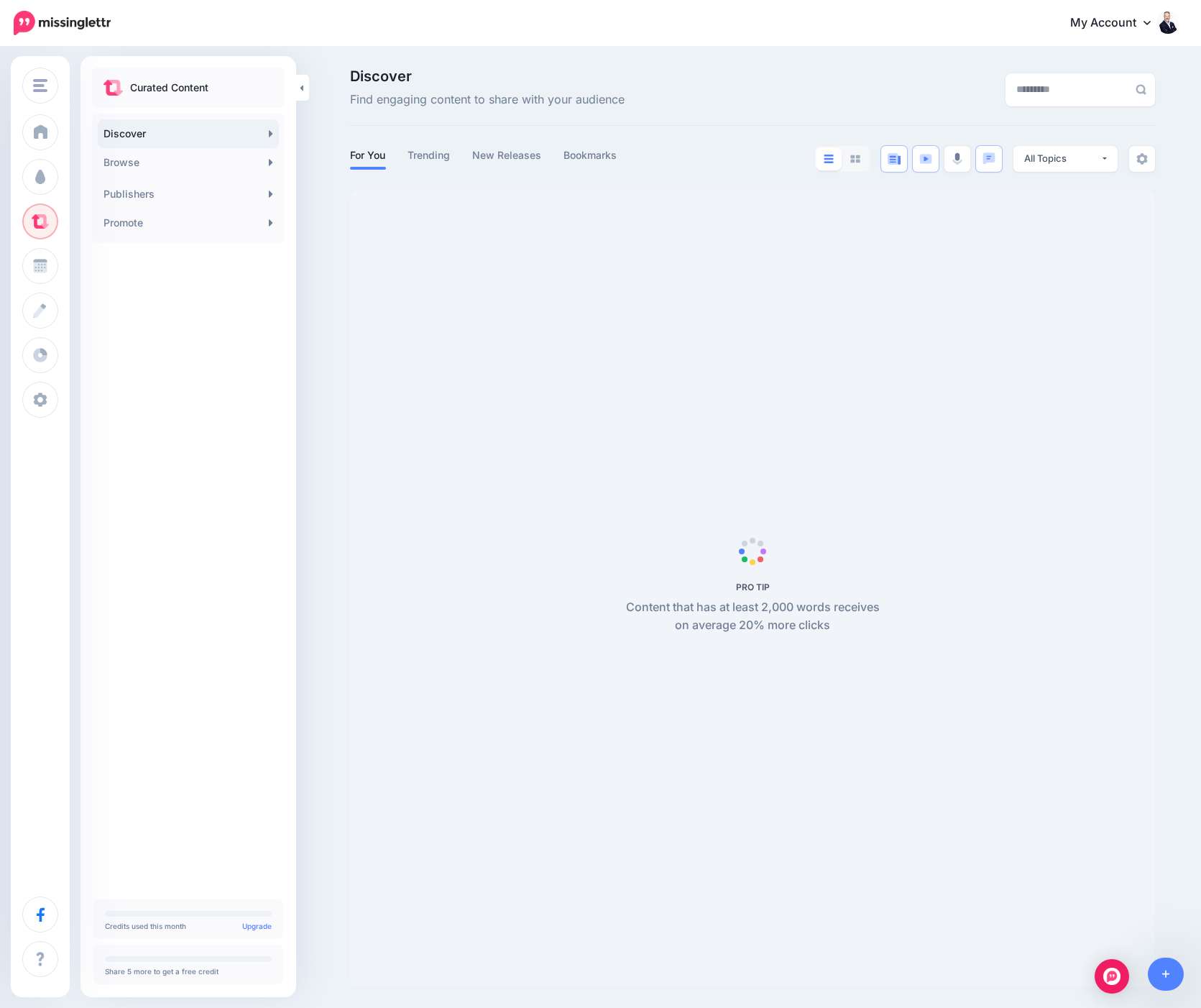
scroll to position [1, 0]
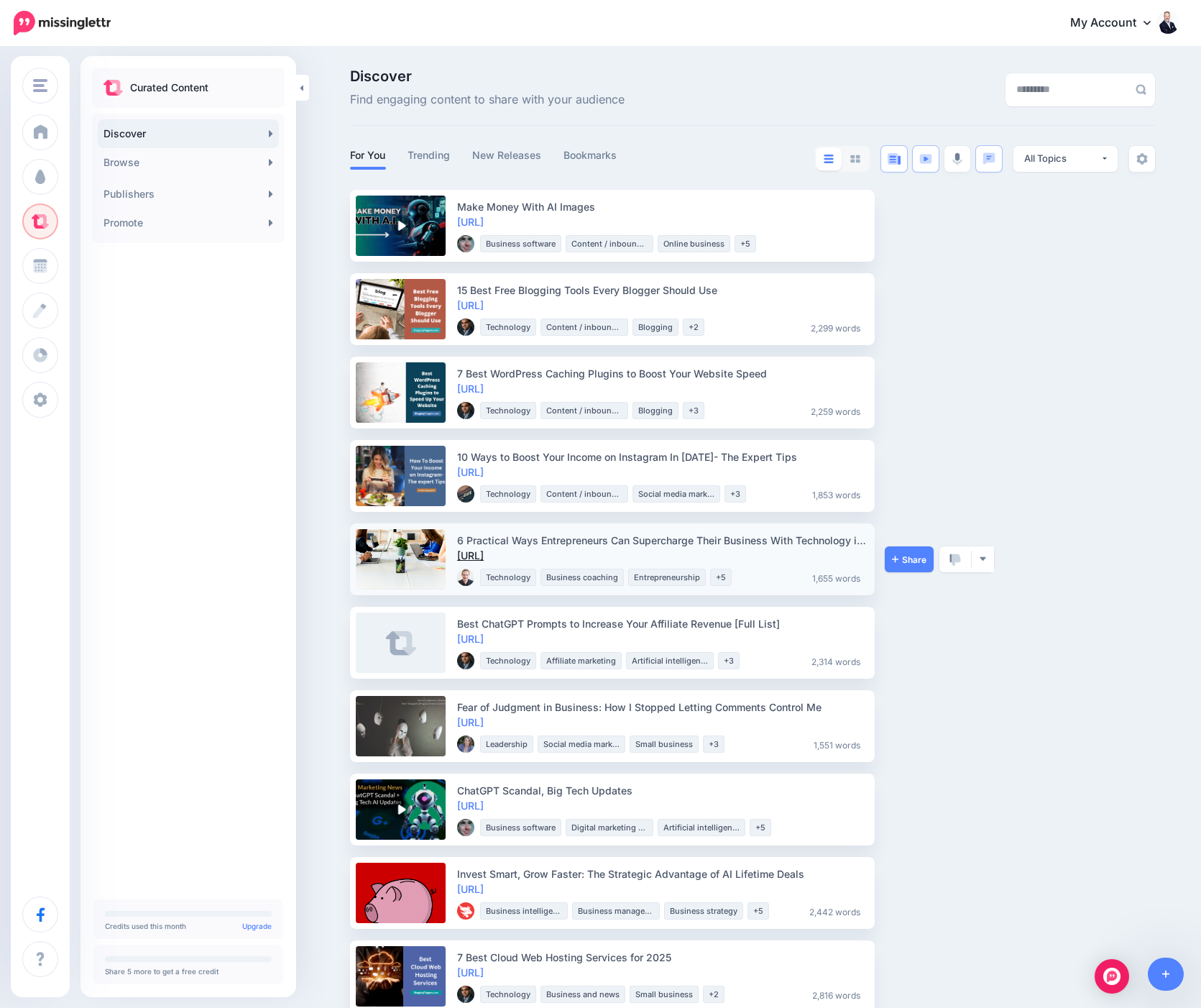
click at [484, 555] on link "https://lttr.ai/AQGCi" at bounding box center [471, 555] width 27 height 12
click at [925, 556] on span "Share" at bounding box center [909, 560] width 35 height 9
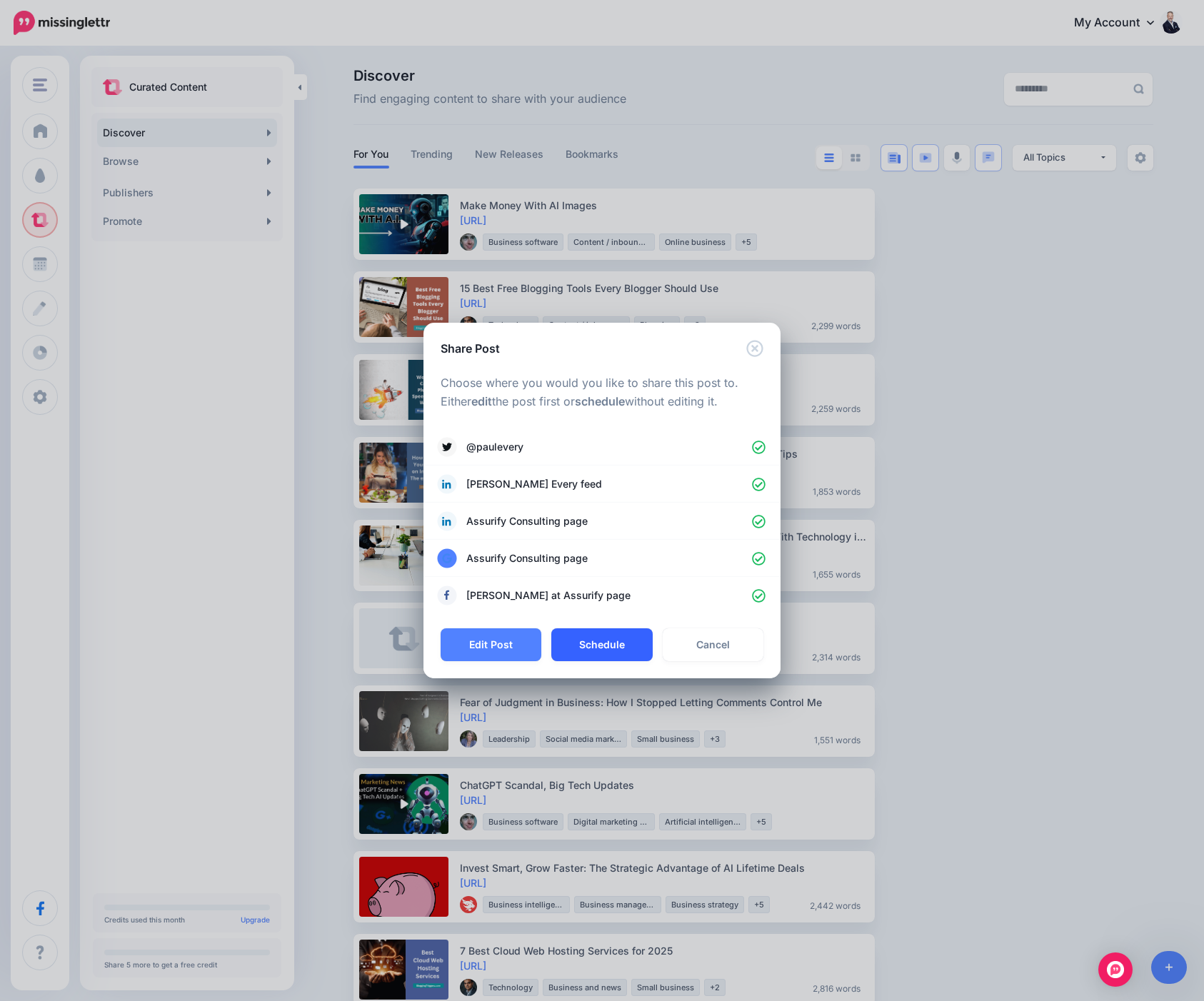
click at [605, 653] on button "Schedule" at bounding box center [602, 645] width 101 height 33
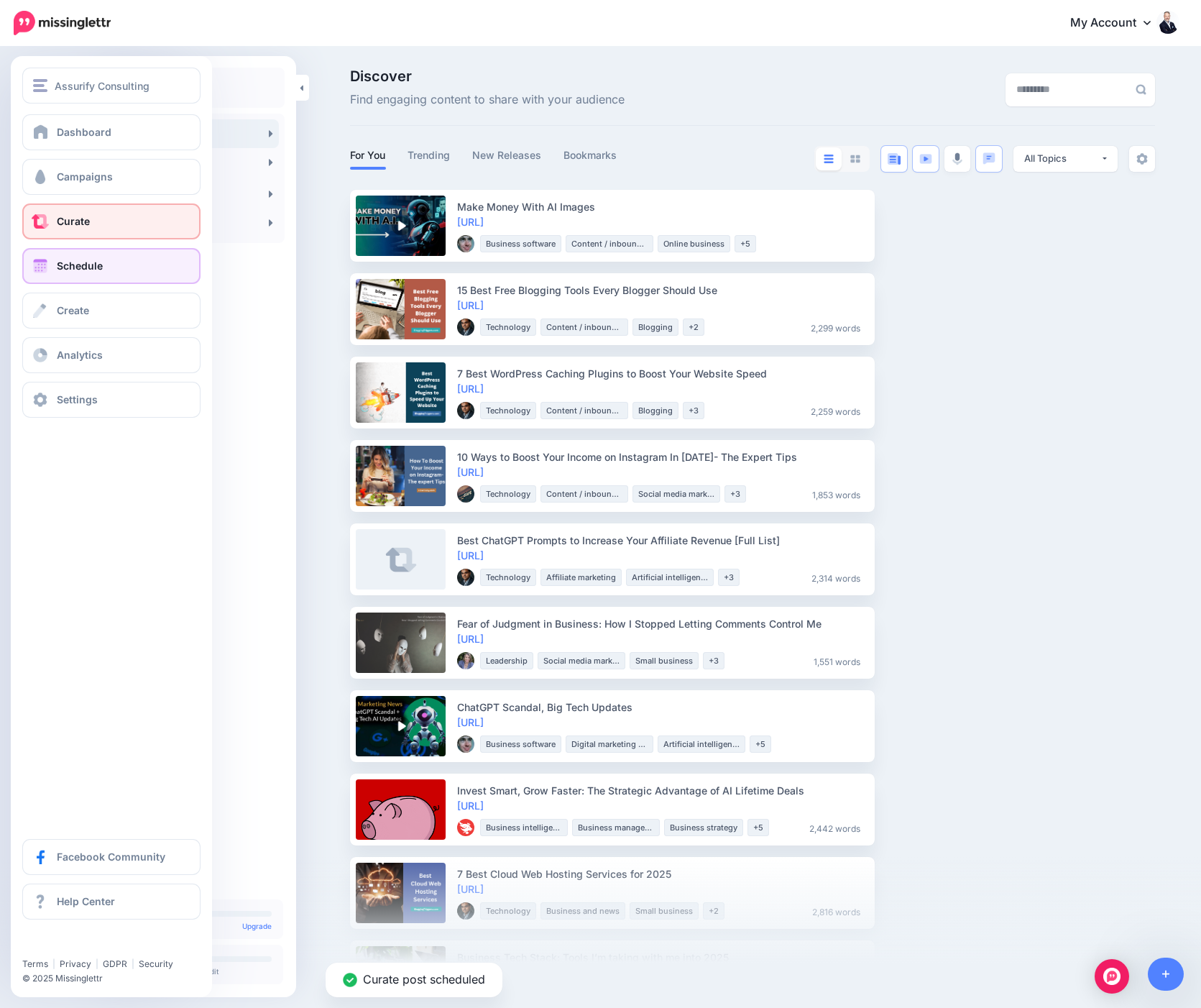
click at [51, 274] on link "Schedule" at bounding box center [111, 266] width 178 height 36
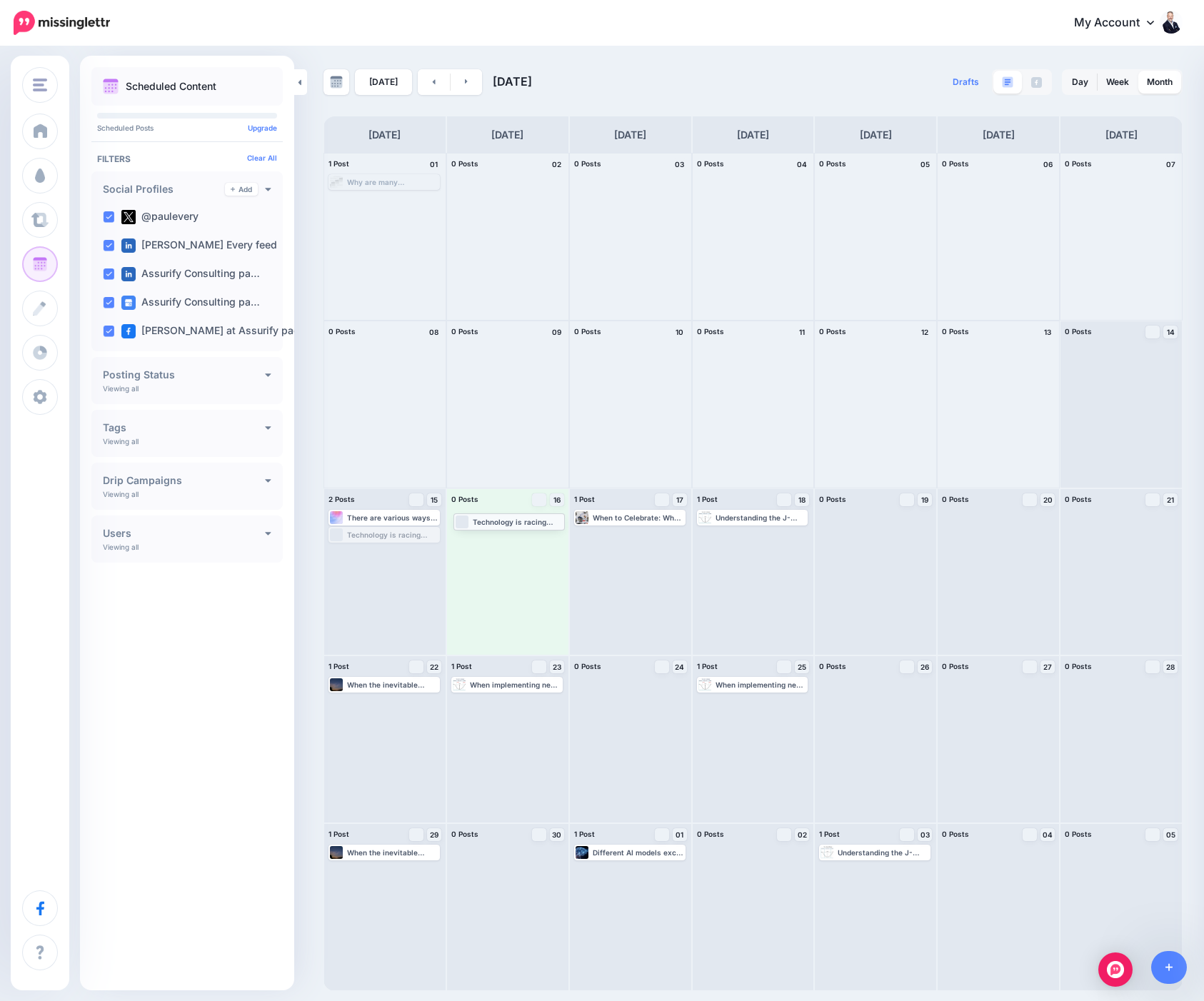
drag, startPoint x: 365, startPoint y: 535, endPoint x: 491, endPoint y: 521, distance: 126.8
